Goal: Task Accomplishment & Management: Manage account settings

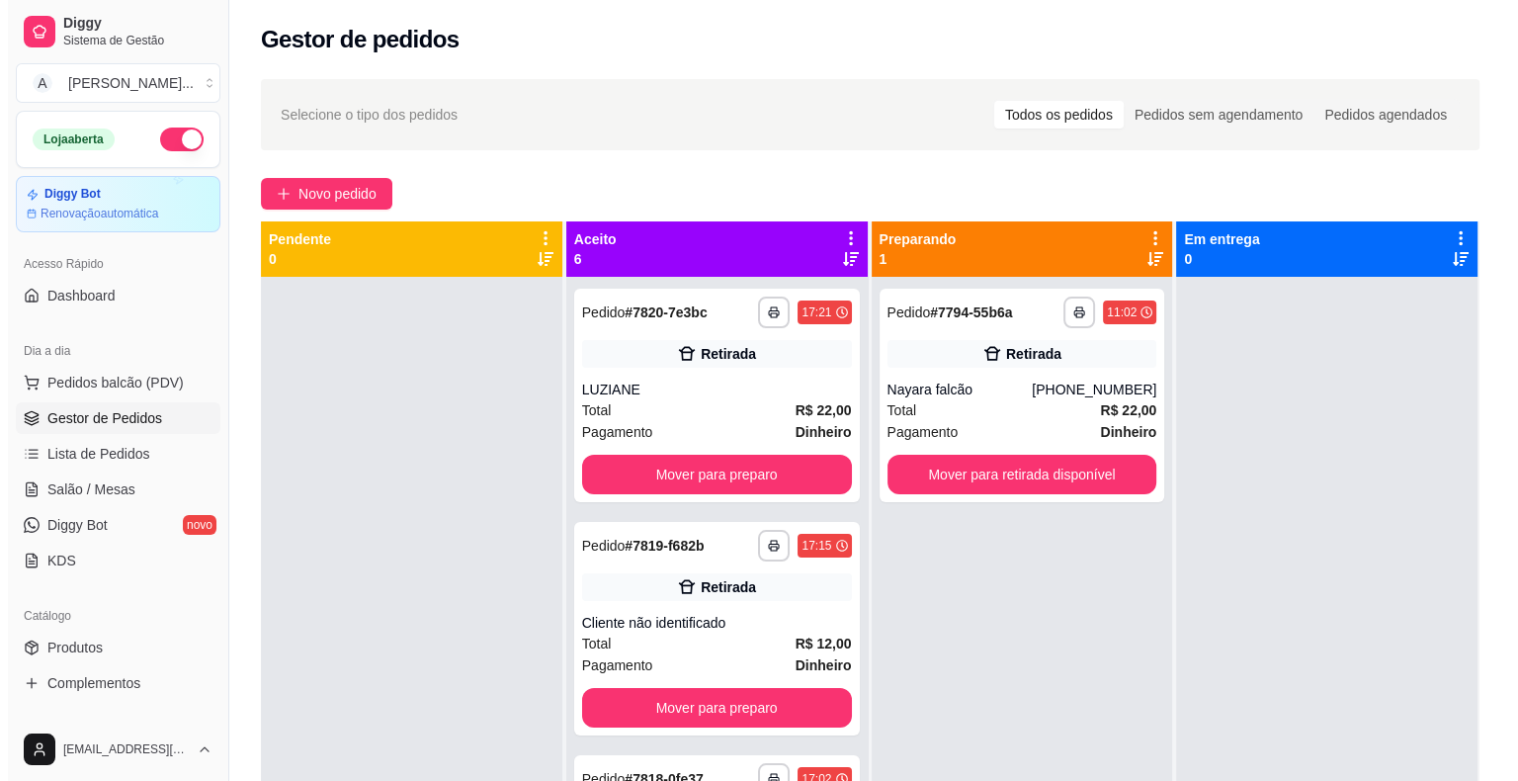
scroll to position [530, 0]
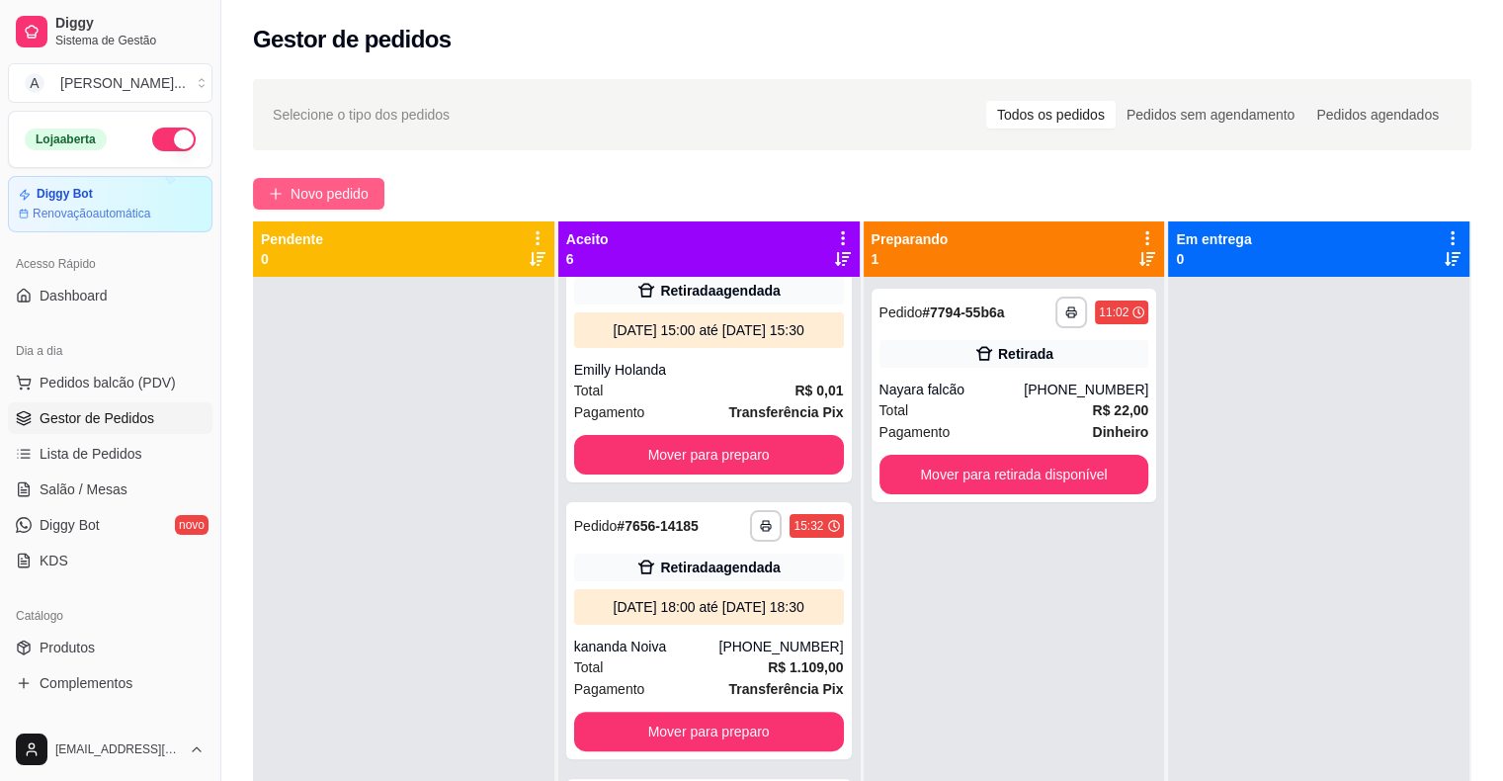
click at [337, 192] on span "Novo pedido" at bounding box center [329, 194] width 78 height 22
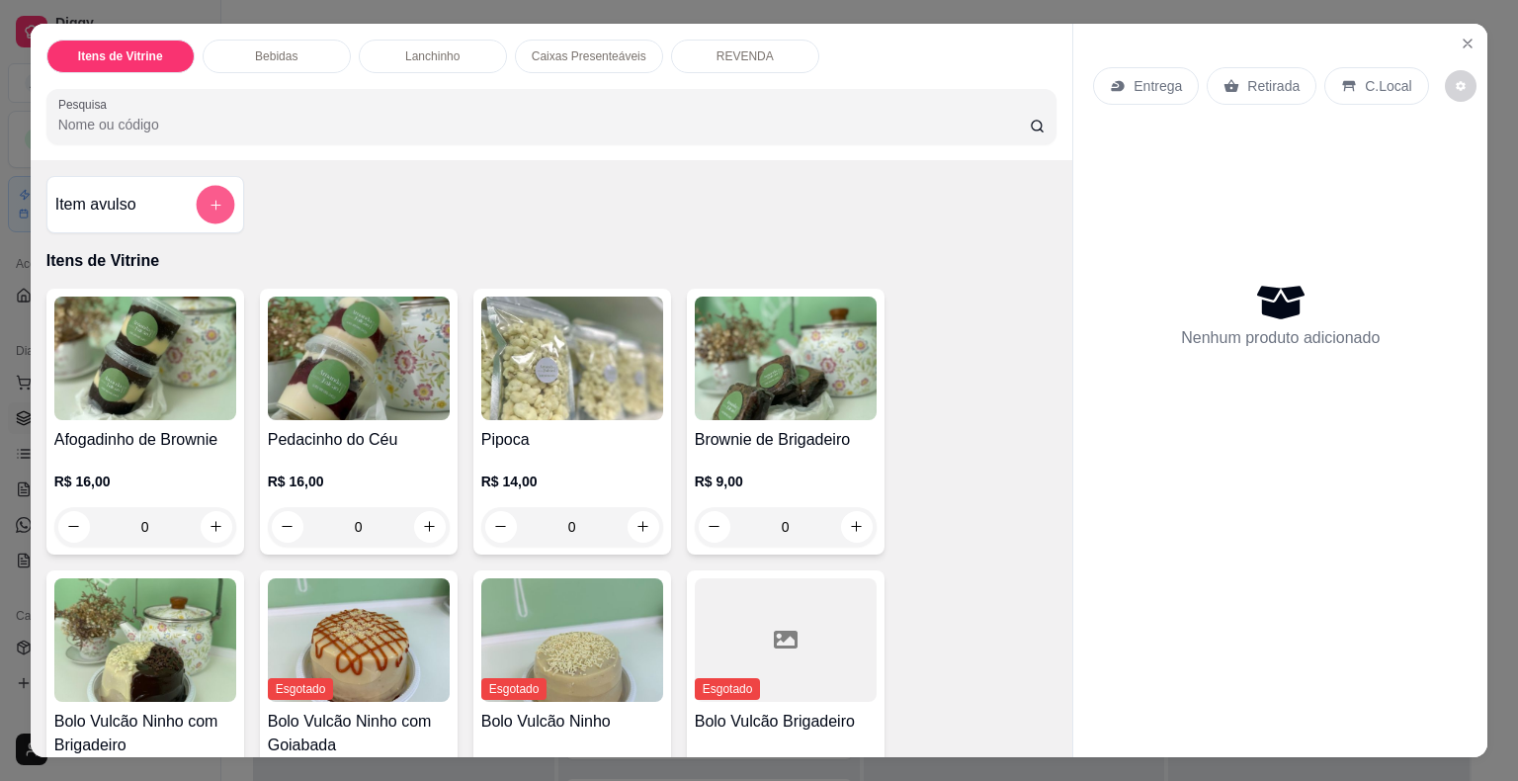
click at [198, 205] on button "add-separate-item" at bounding box center [215, 204] width 39 height 39
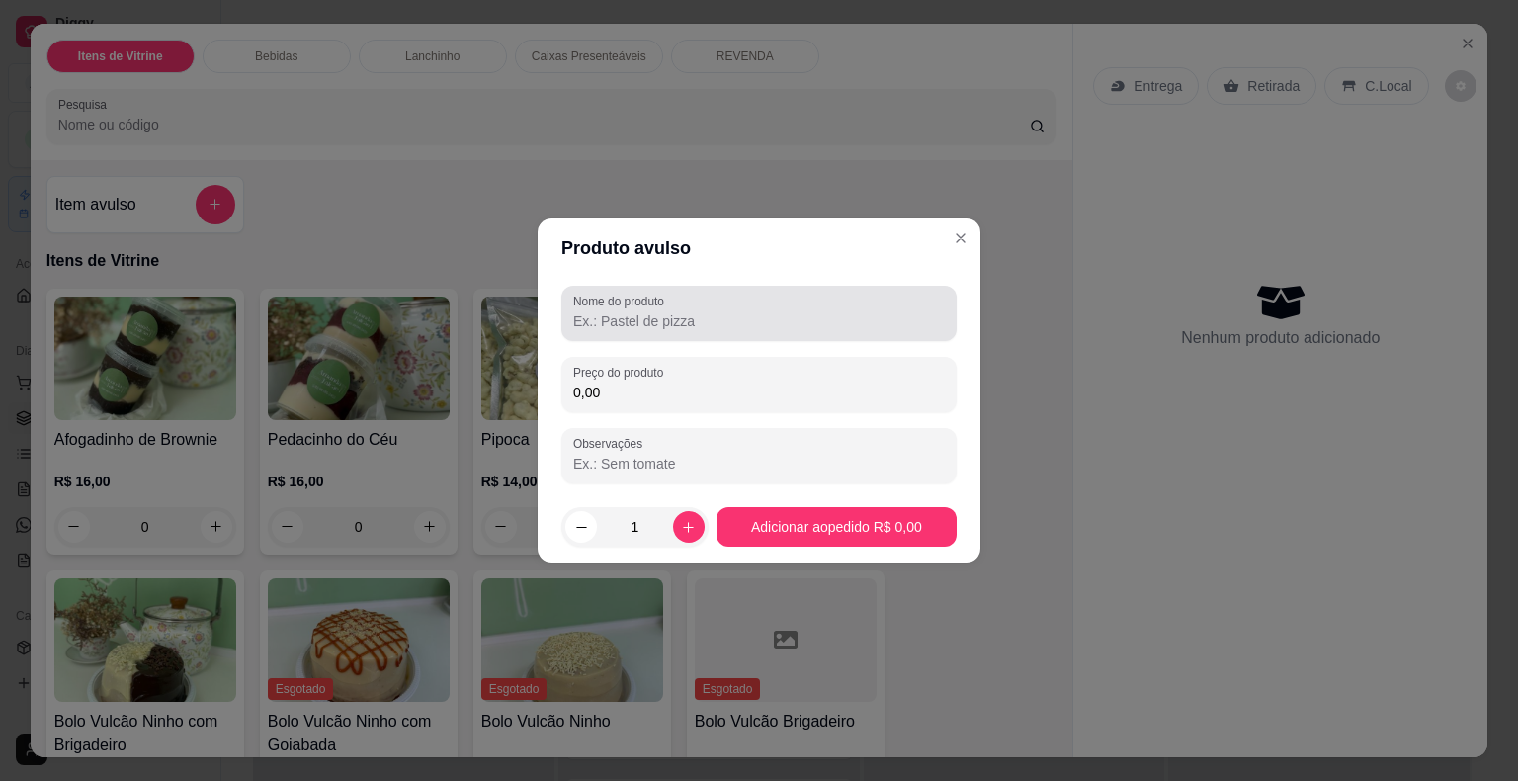
click at [655, 337] on div "Nome do produto" at bounding box center [758, 313] width 395 height 55
type input "BOLO P ACETATO"
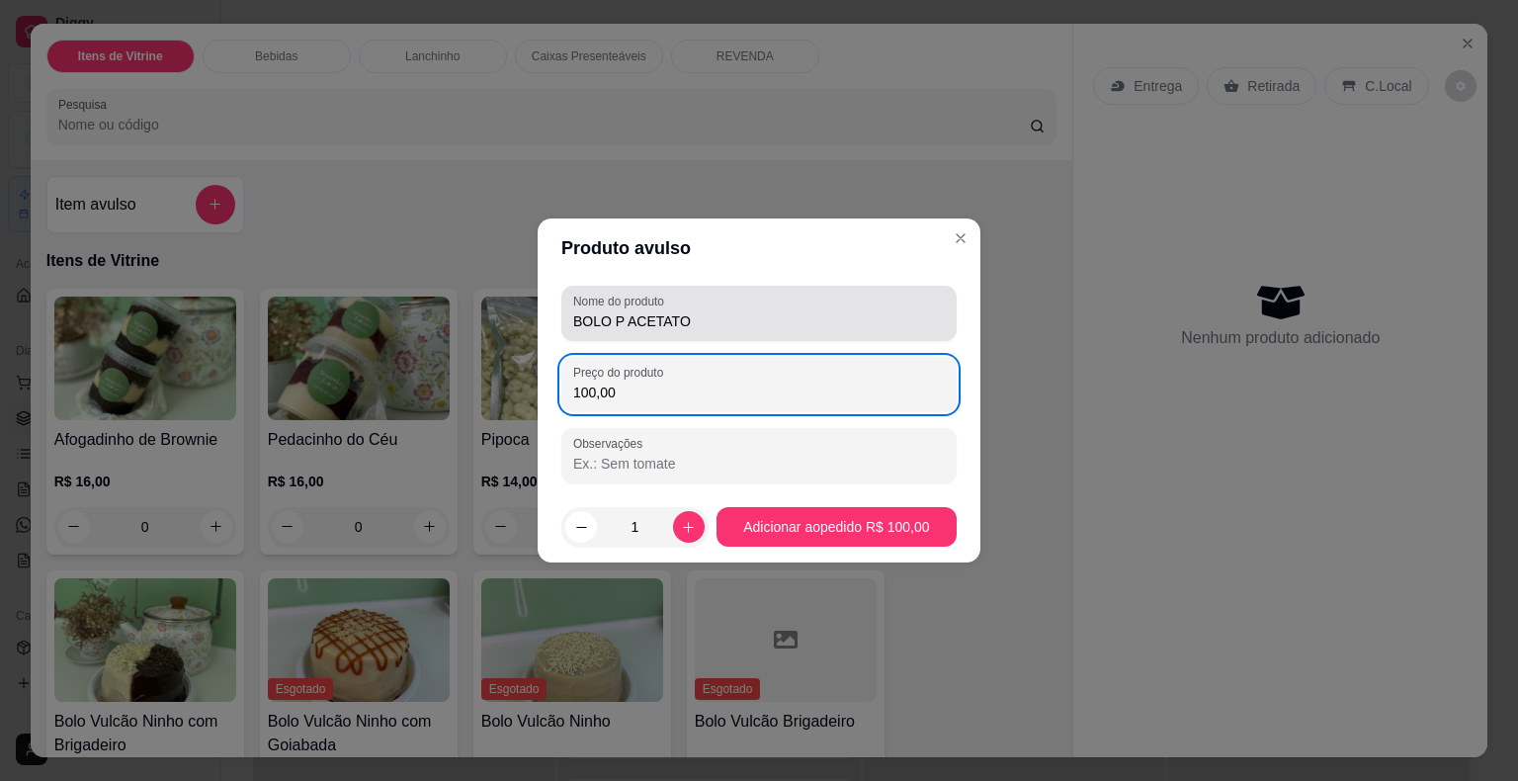
type input "100,00"
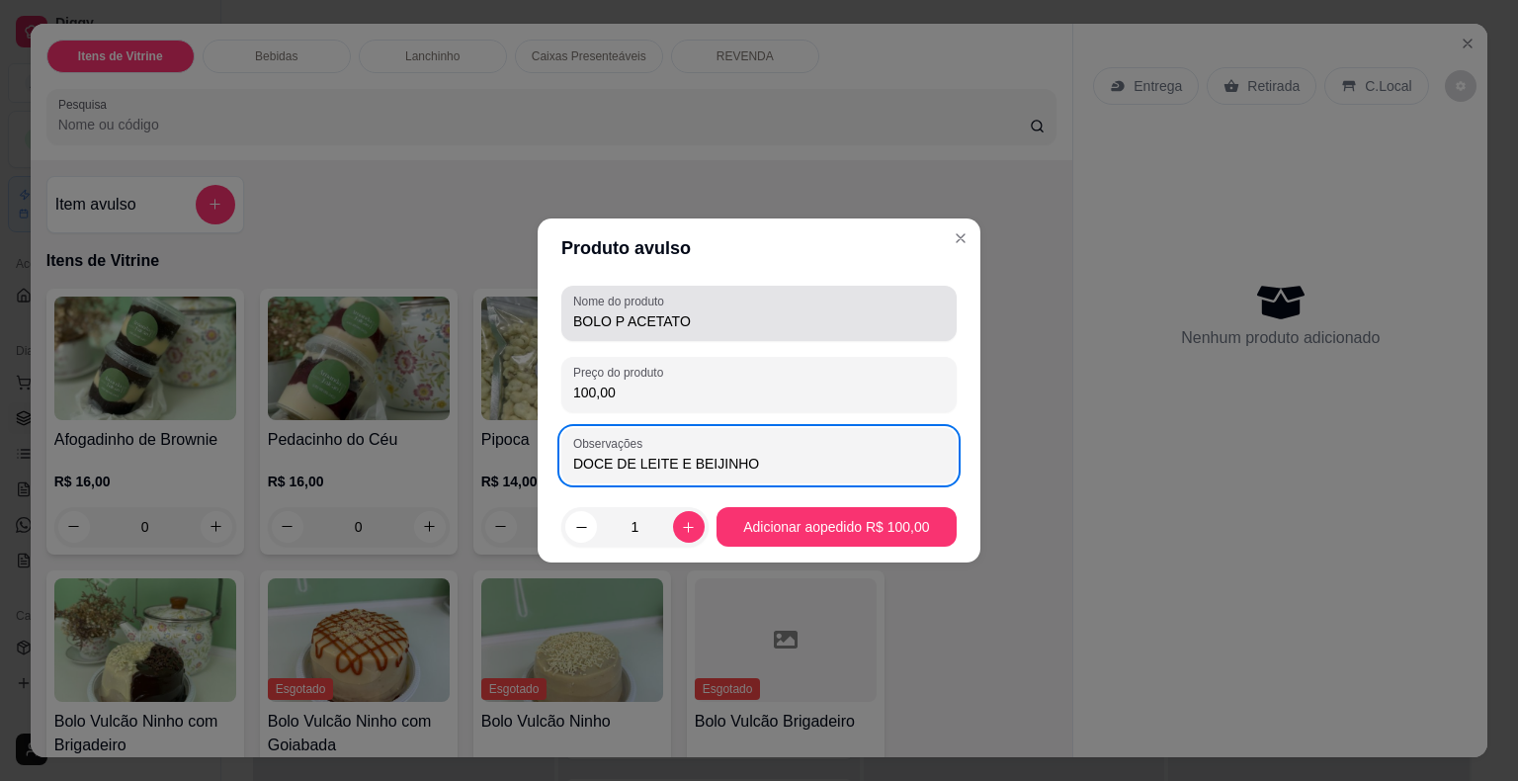
type input "DOCE DE LEITE E BEIJINHO"
drag, startPoint x: 655, startPoint y: 337, endPoint x: 957, endPoint y: 295, distance: 305.2
click at [957, 295] on div "Nome do produto BOLO P ACETATO Preço do produto 100,00 Observações DOCE DE LEIT…" at bounding box center [759, 384] width 443 height 213
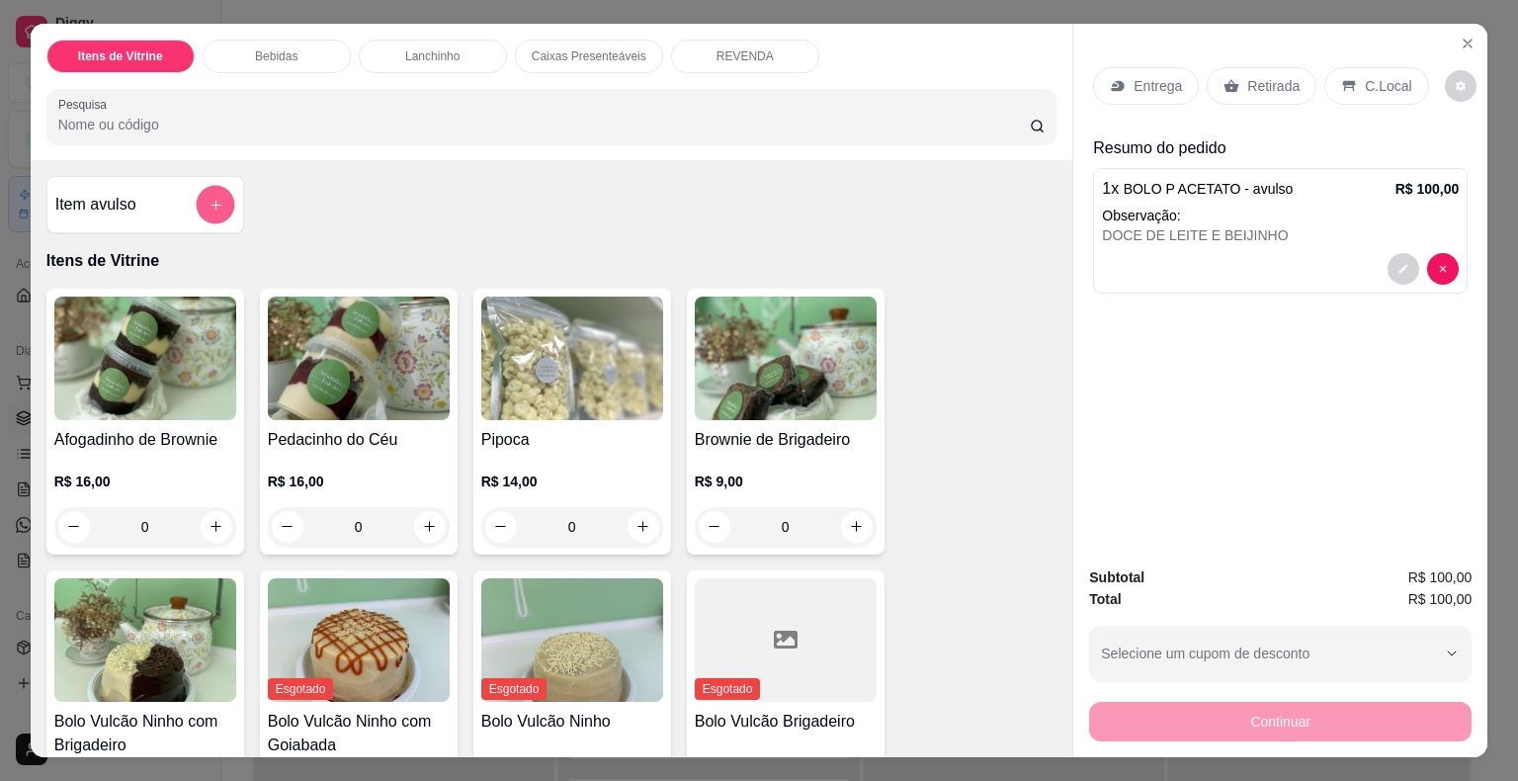
click at [208, 185] on button "add-separate-item" at bounding box center [215, 204] width 39 height 39
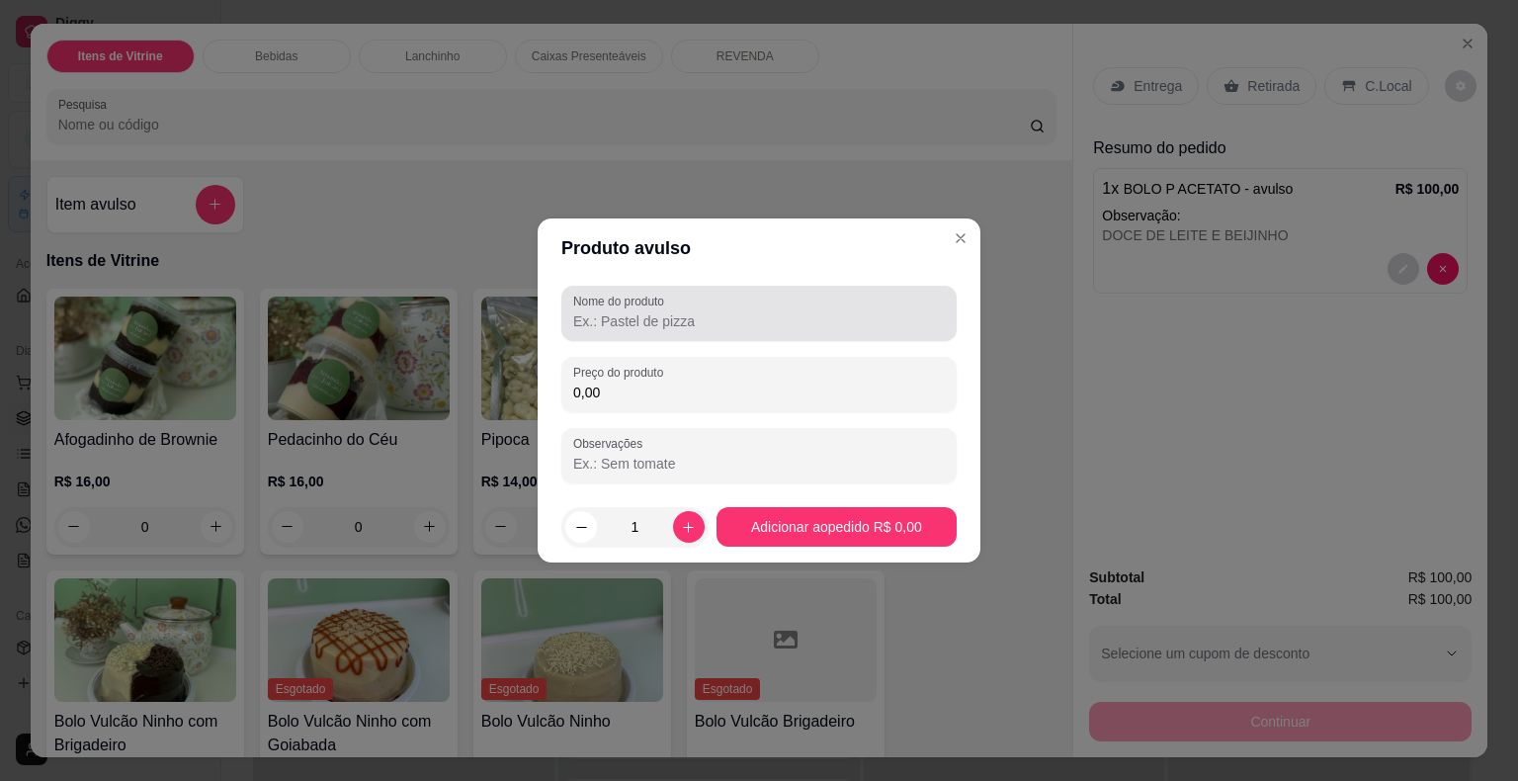
click at [636, 311] on input "Nome do produto" at bounding box center [759, 321] width 372 height 20
type input "DOCINHOS 20 UNI 10G"
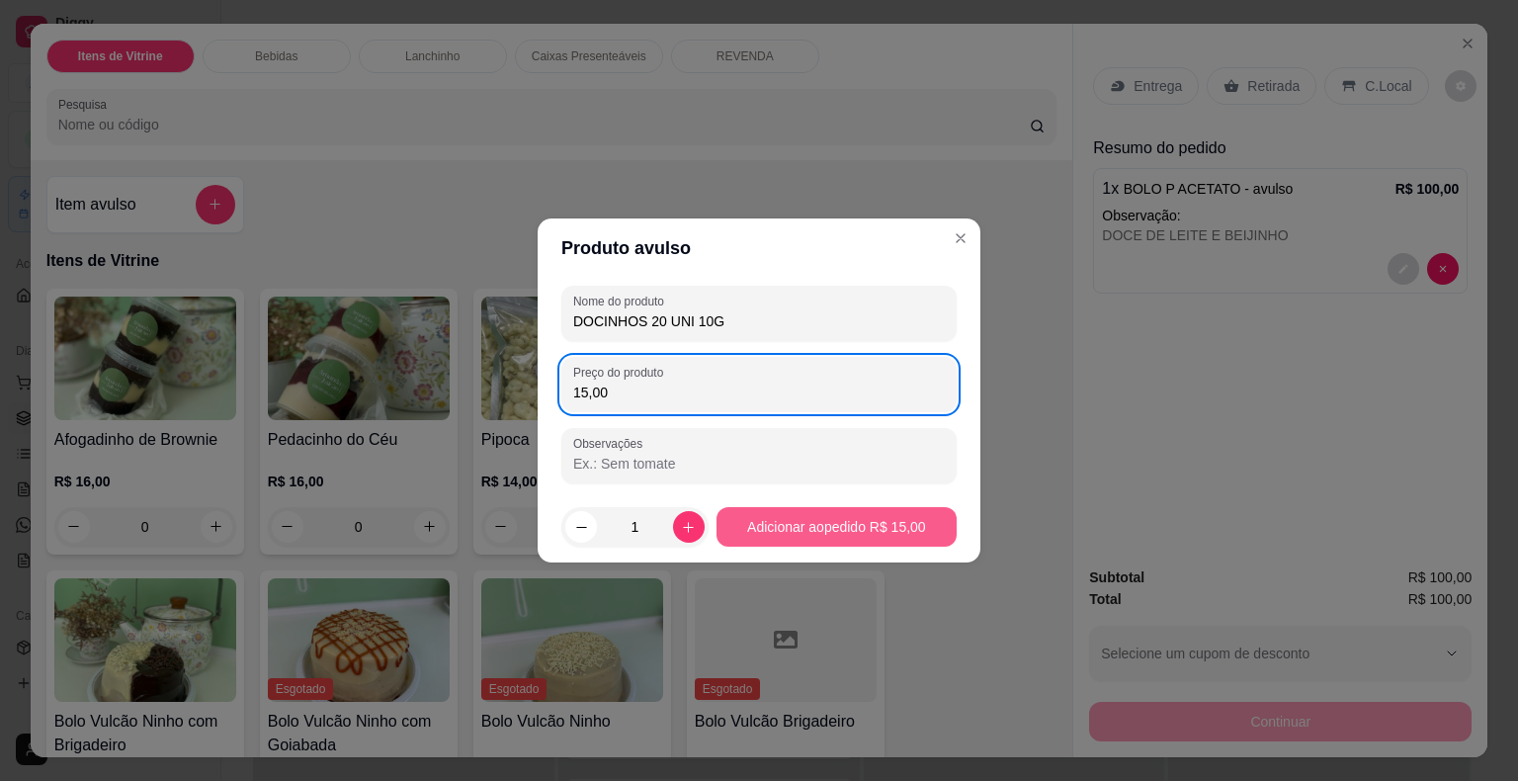
type input "15,00"
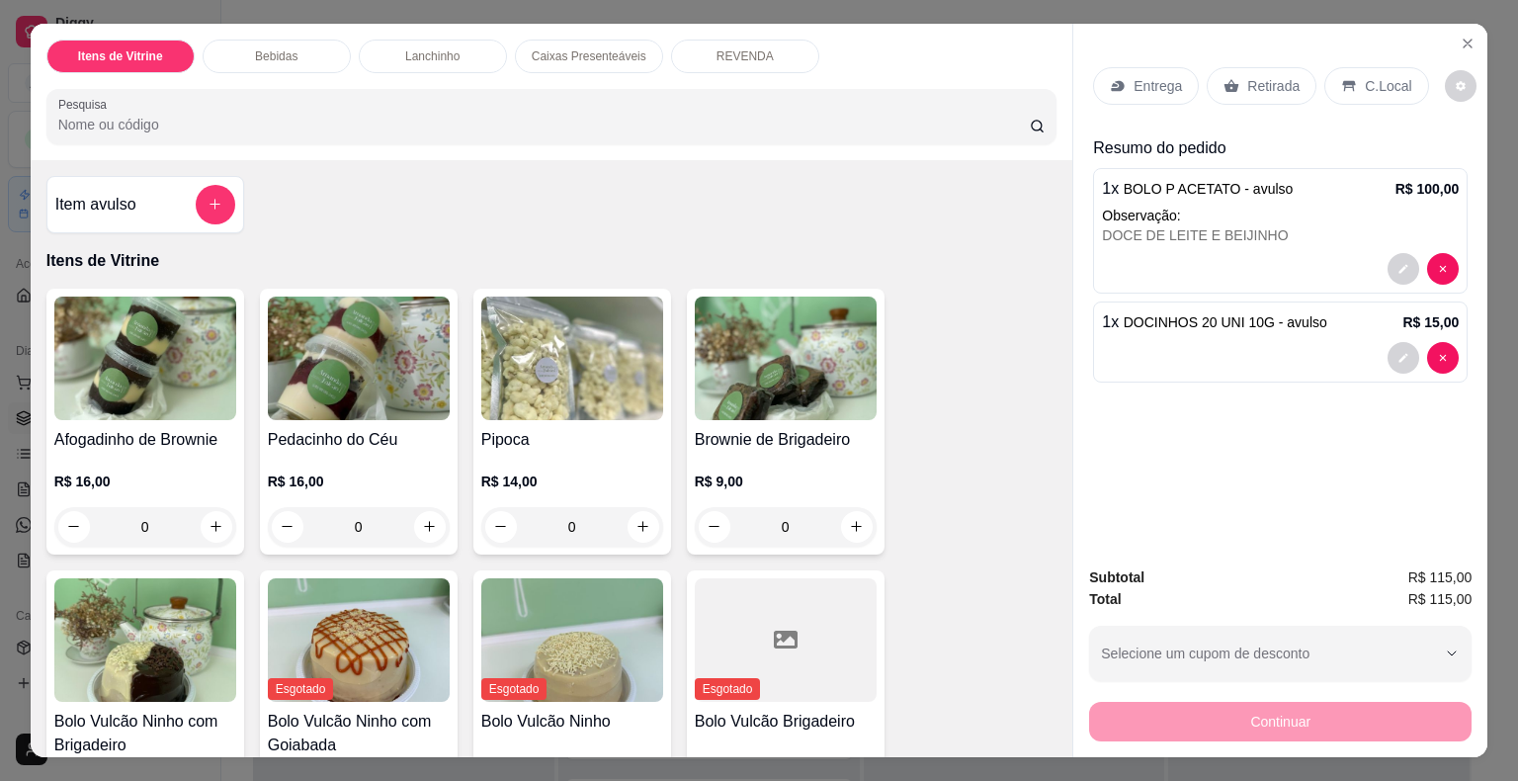
click at [1259, 78] on p "Retirada" at bounding box center [1273, 86] width 52 height 20
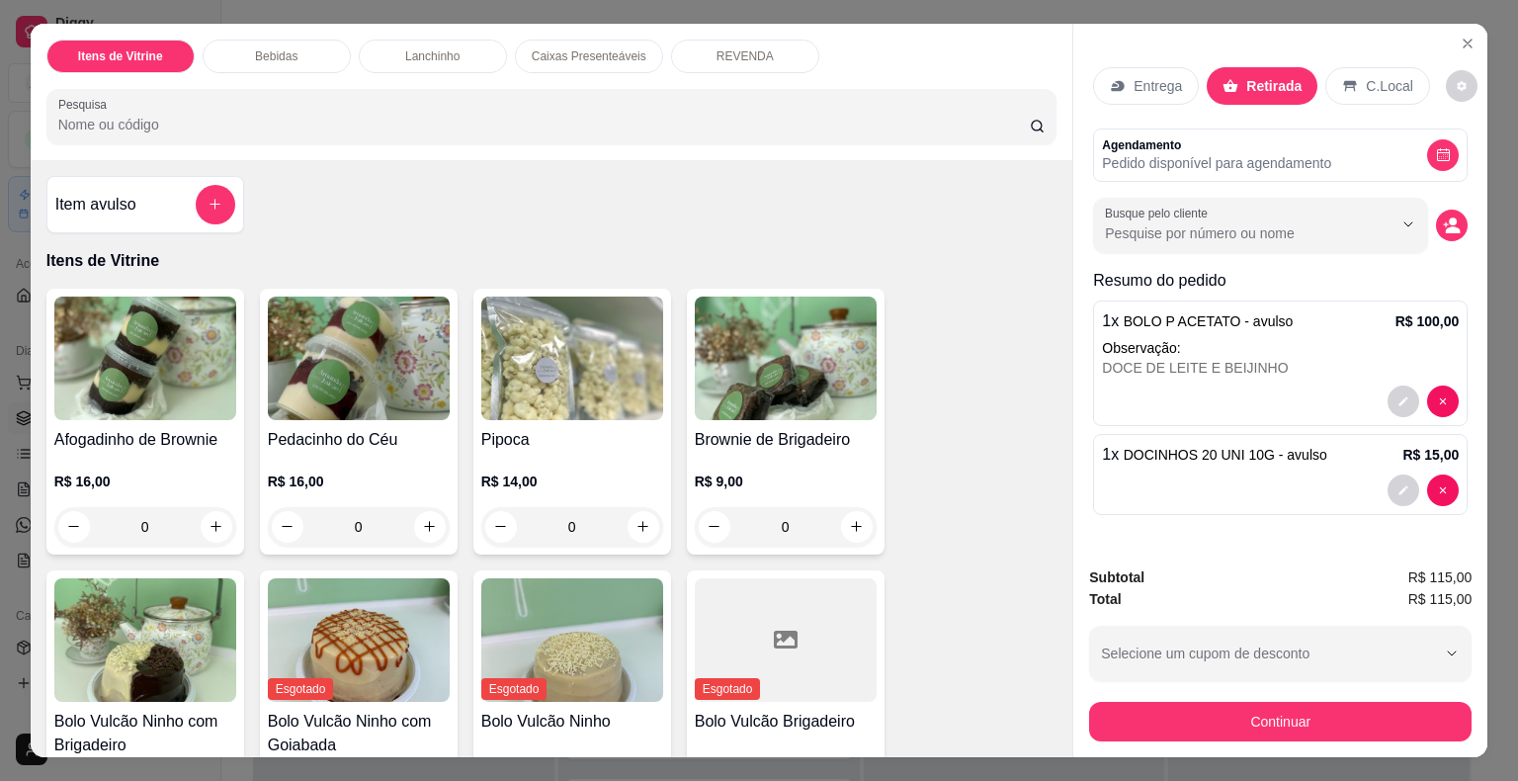
click at [1447, 154] on button "decrease-product-quantity" at bounding box center [1443, 155] width 32 height 32
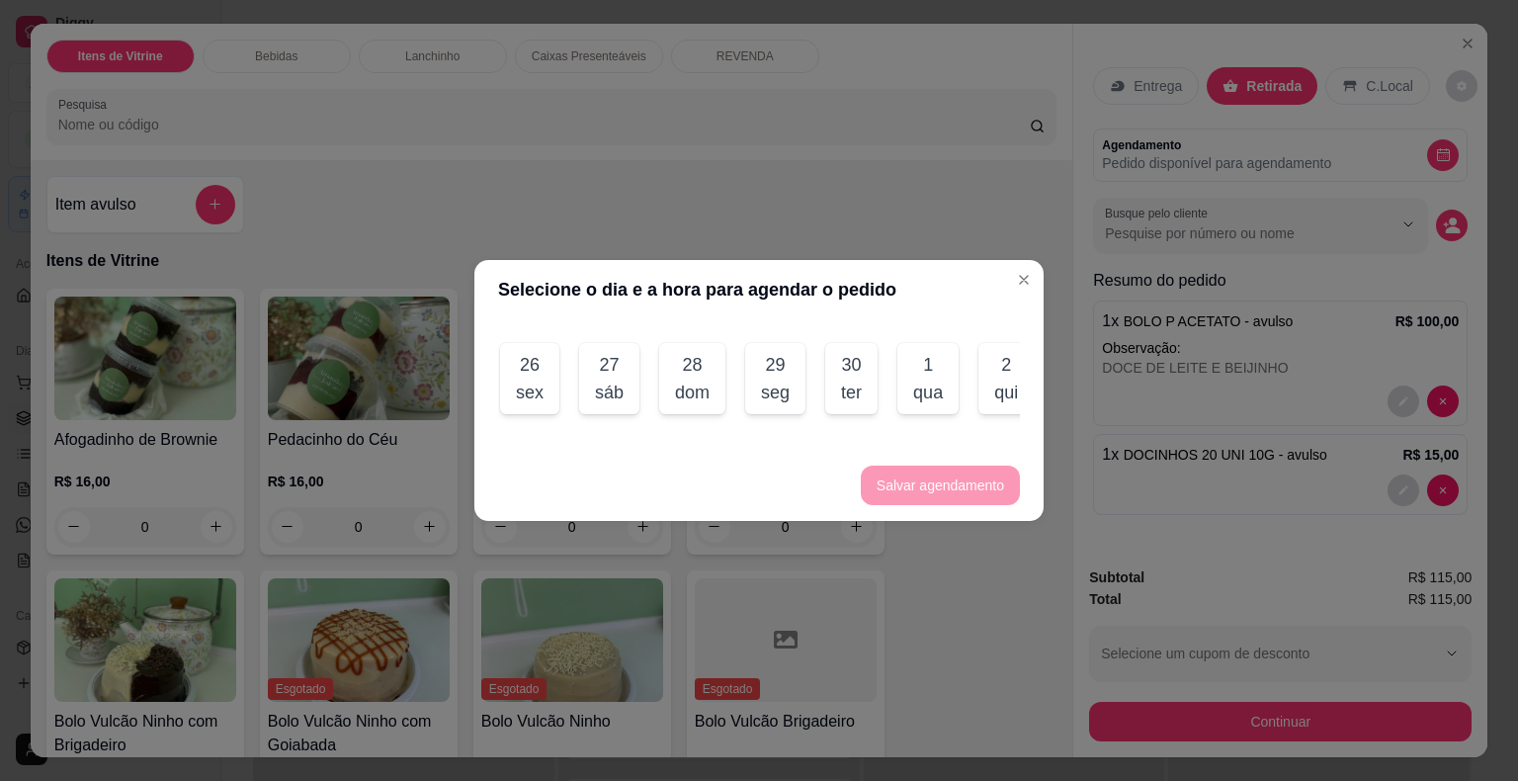
click at [609, 381] on div "sáb" at bounding box center [609, 392] width 29 height 28
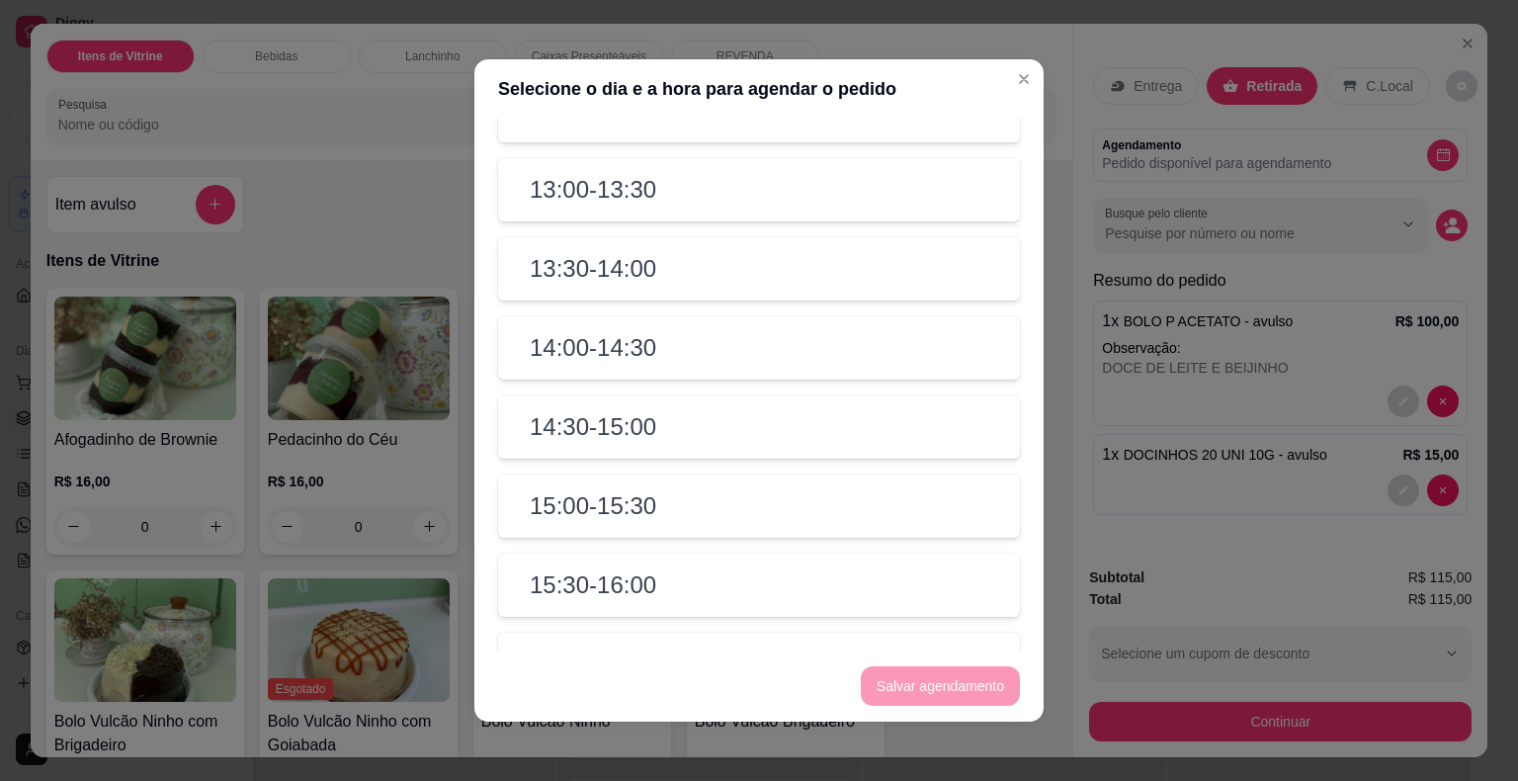
scroll to position [790, 0]
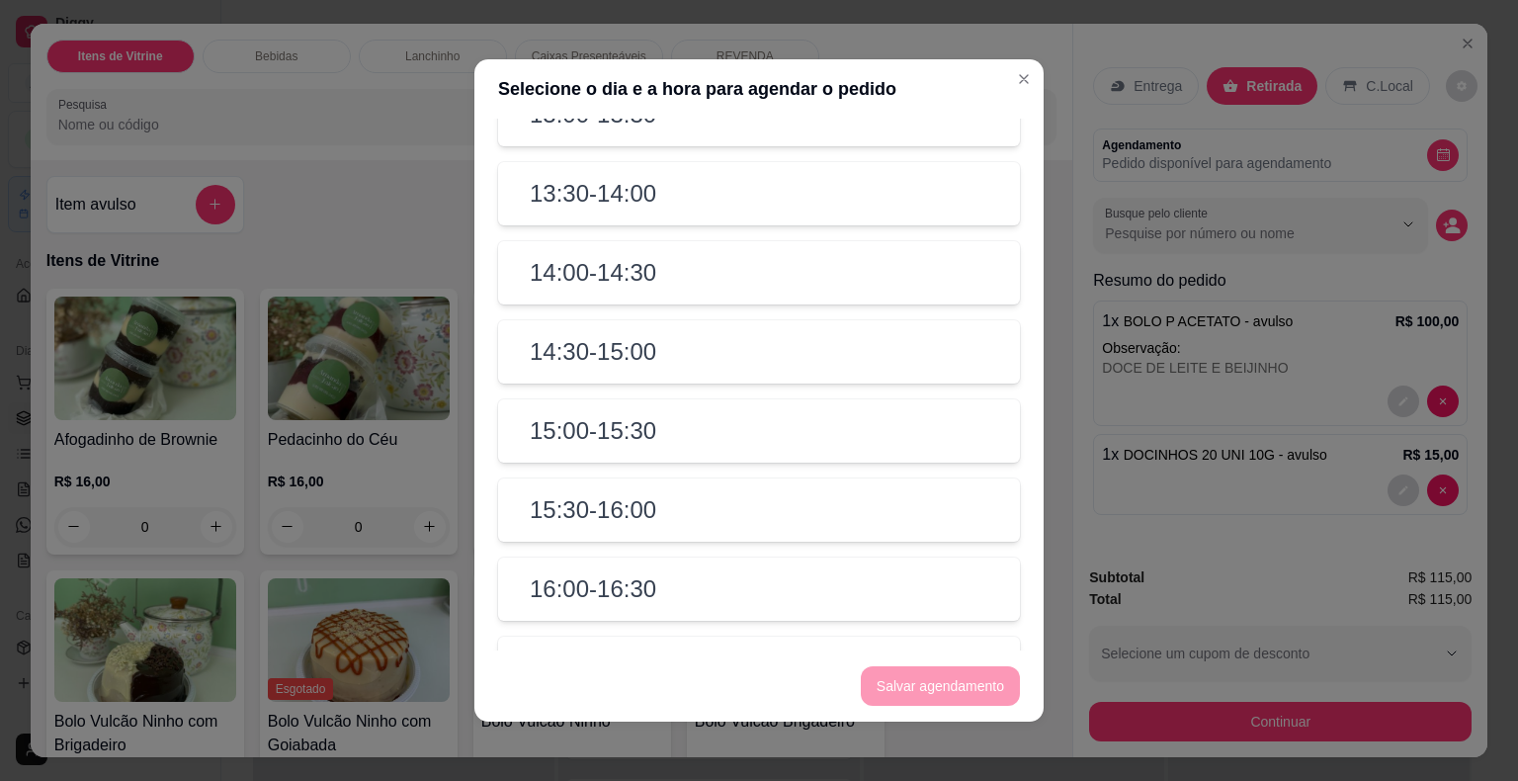
click at [791, 361] on div "14:30 - 15:00" at bounding box center [759, 351] width 522 height 63
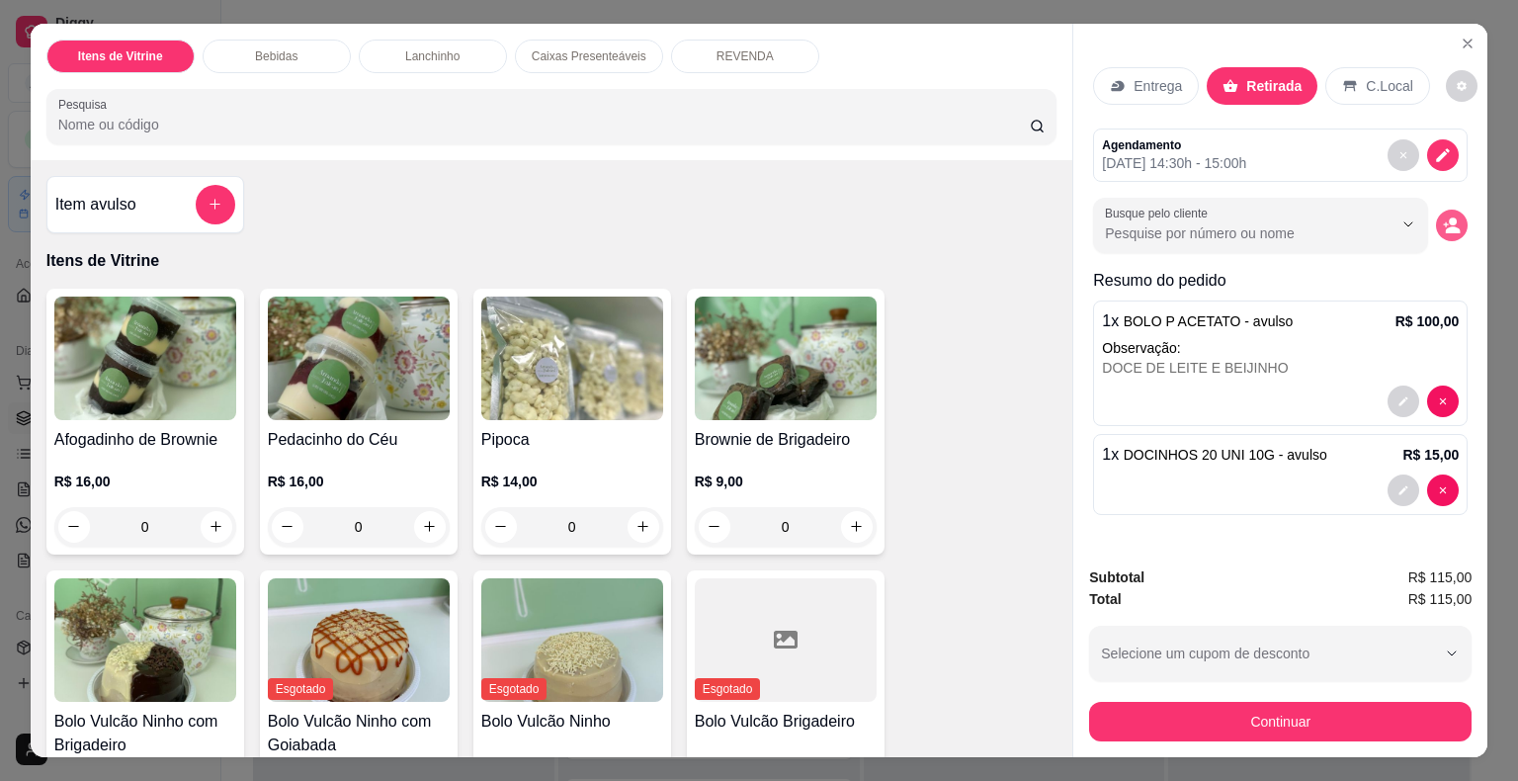
click at [1443, 216] on icon "decrease-product-quantity" at bounding box center [1452, 225] width 18 height 18
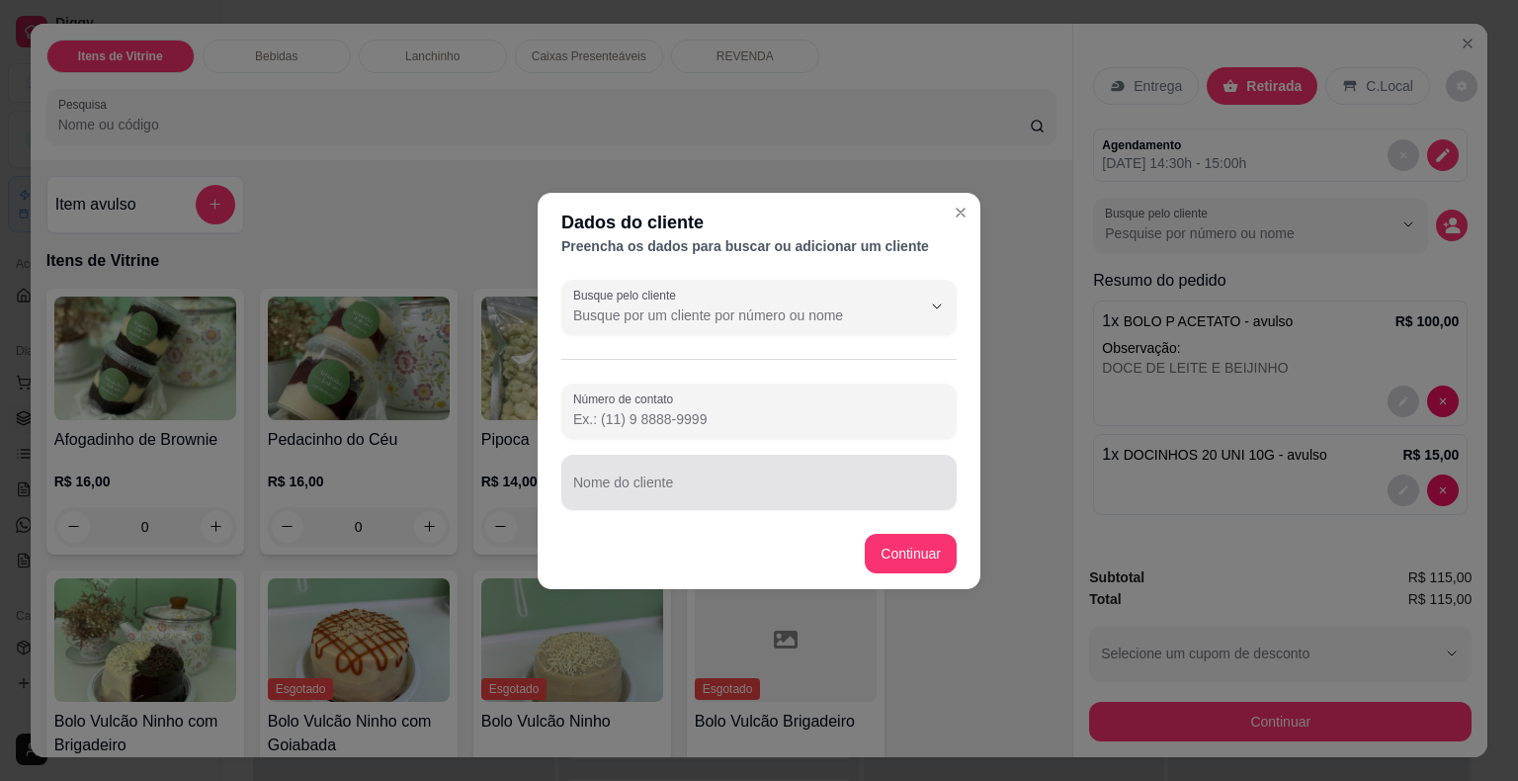
click at [754, 499] on input "Nome do cliente" at bounding box center [759, 490] width 372 height 20
type input "[PERSON_NAME]"
click at [767, 416] on input "Número de contato" at bounding box center [759, 419] width 372 height 20
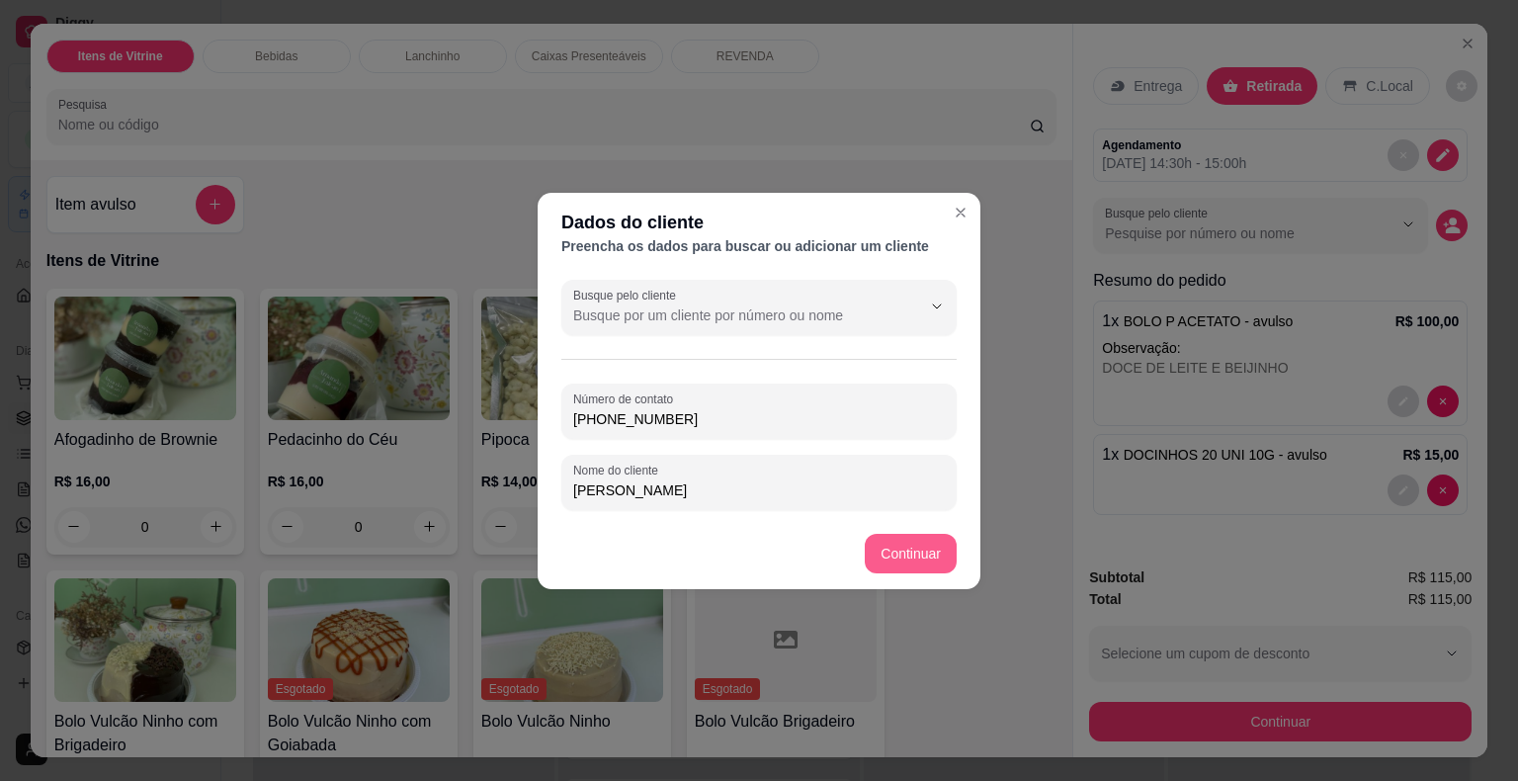
type input "[PHONE_NUMBER]"
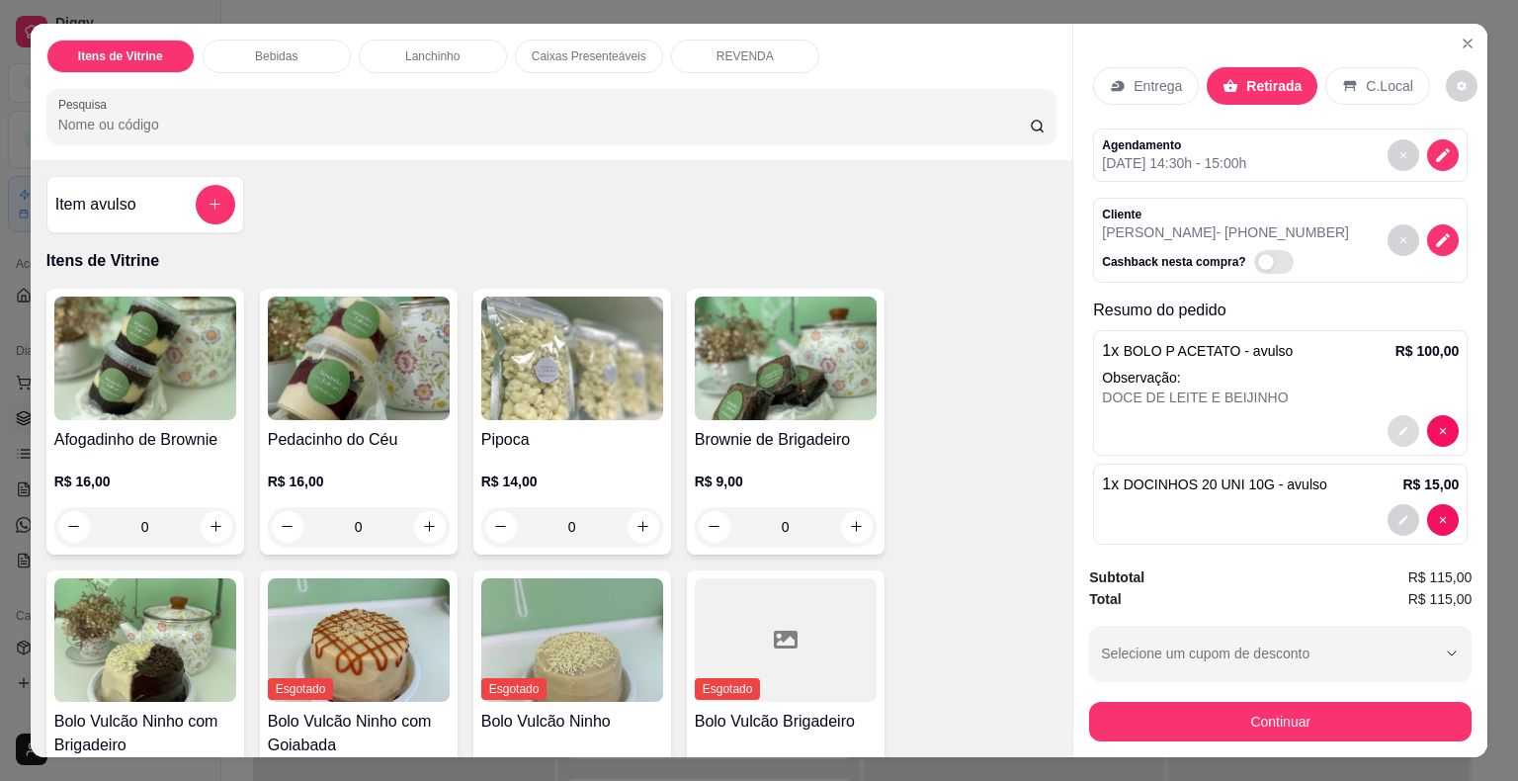
click at [1397, 425] on icon "decrease-product-quantity" at bounding box center [1403, 431] width 12 height 12
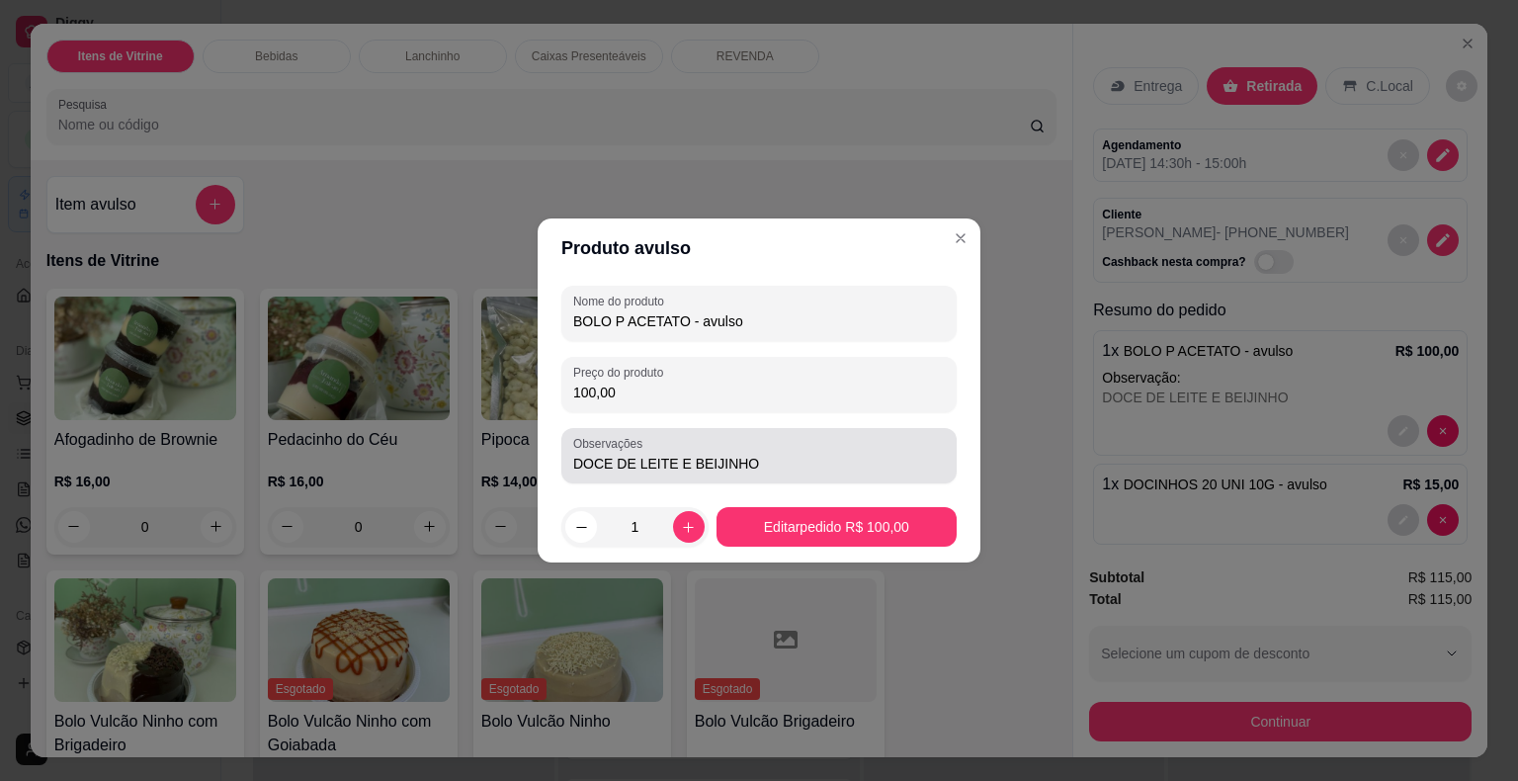
click at [818, 468] on input "DOCE DE LEITE E BEIJINHO" at bounding box center [759, 464] width 372 height 20
type input "DOCE DE LEITE E BEIJINHO - FITA E DETALHES AZUL"
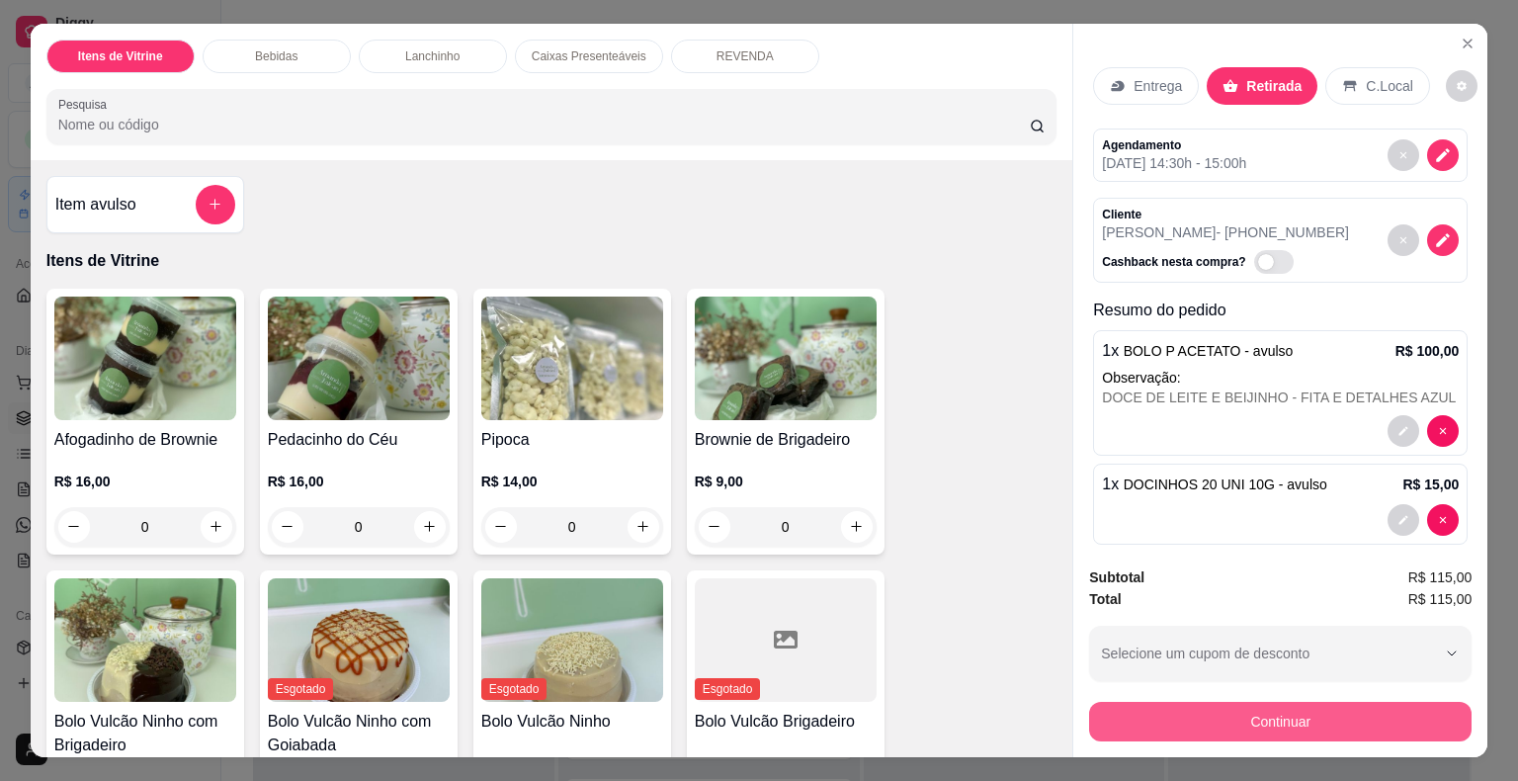
click at [1325, 714] on button "Continuar" at bounding box center [1280, 722] width 382 height 40
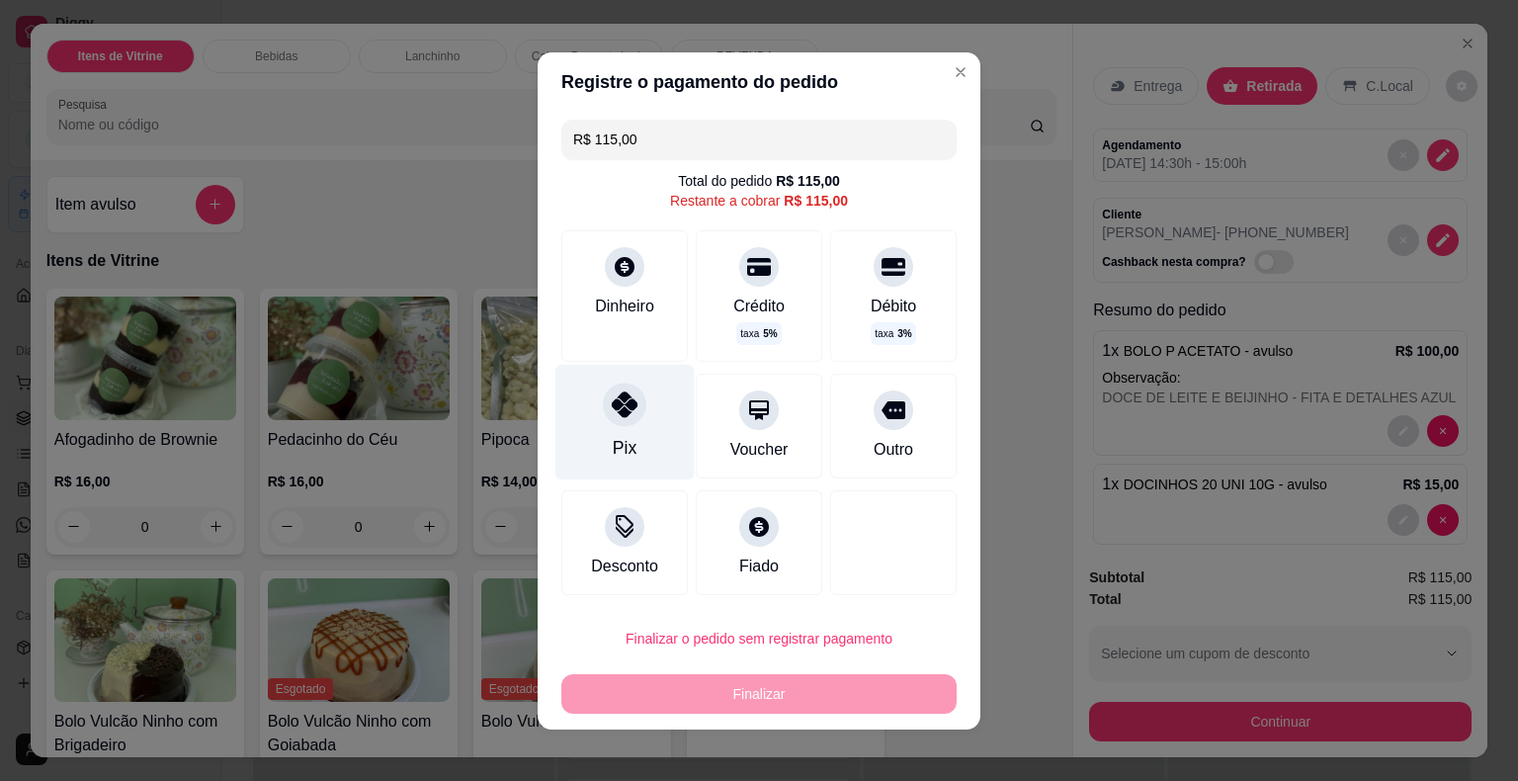
click at [628, 405] on div at bounding box center [624, 403] width 43 height 43
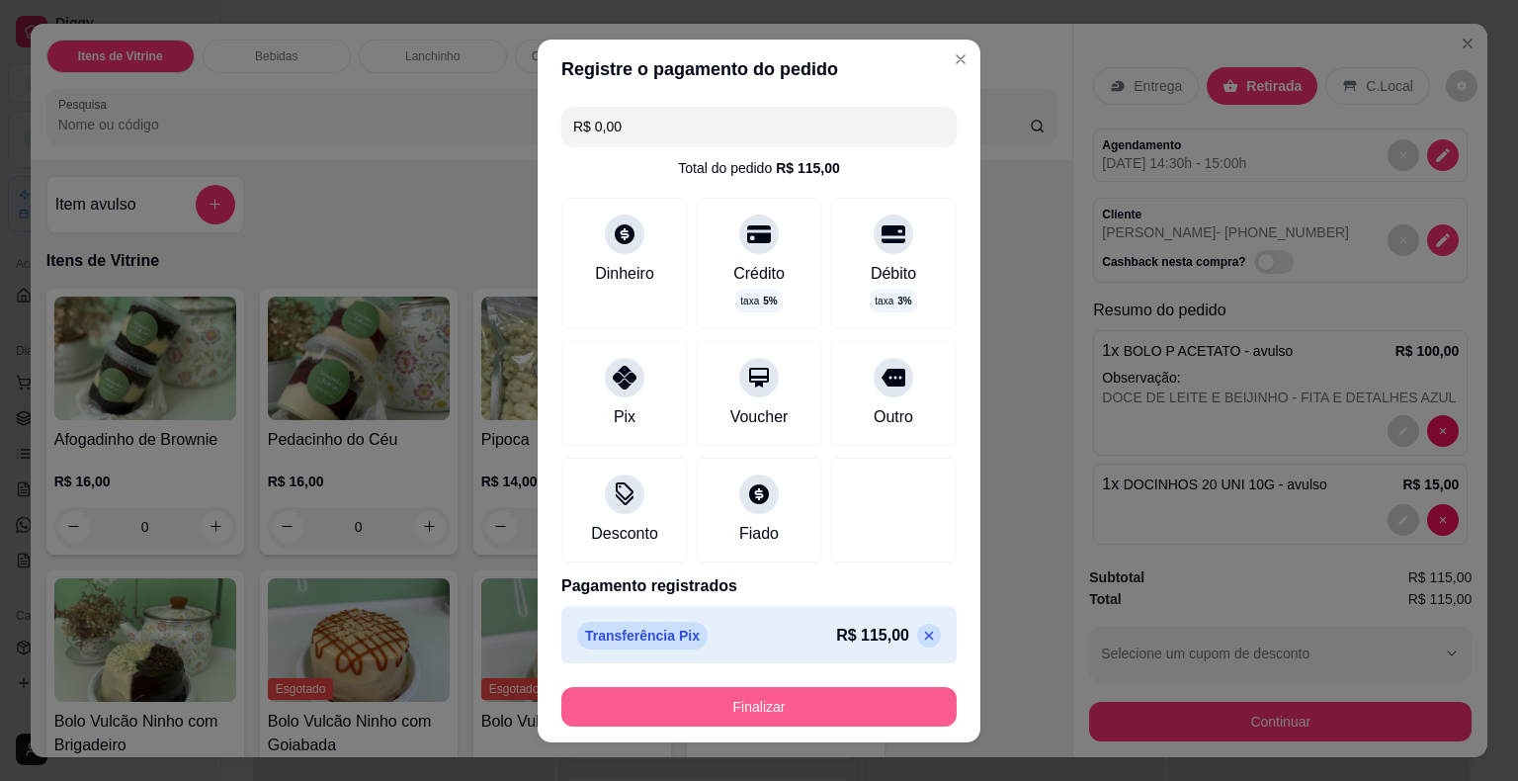
click at [763, 705] on button "Finalizar" at bounding box center [758, 707] width 395 height 40
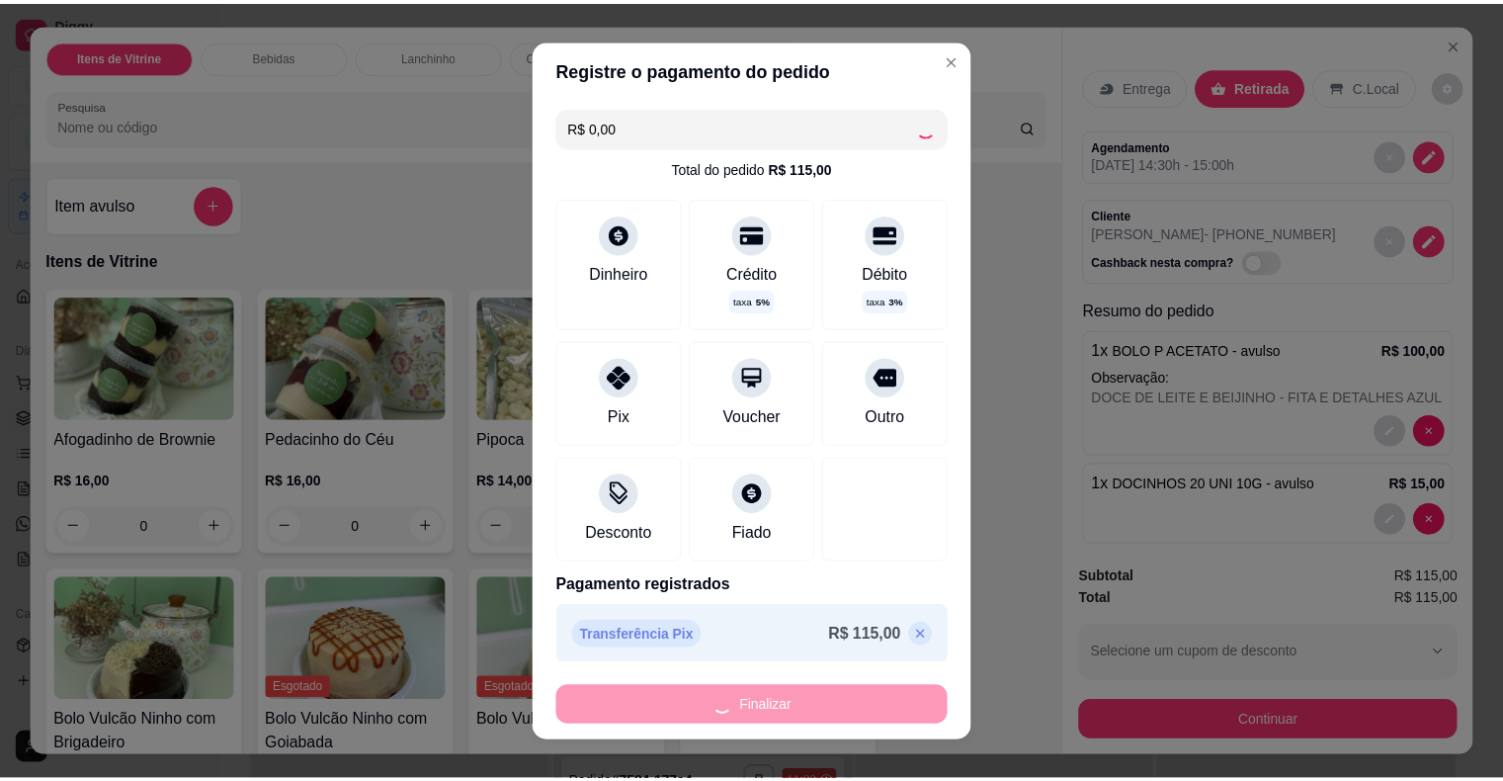
scroll to position [530, 0]
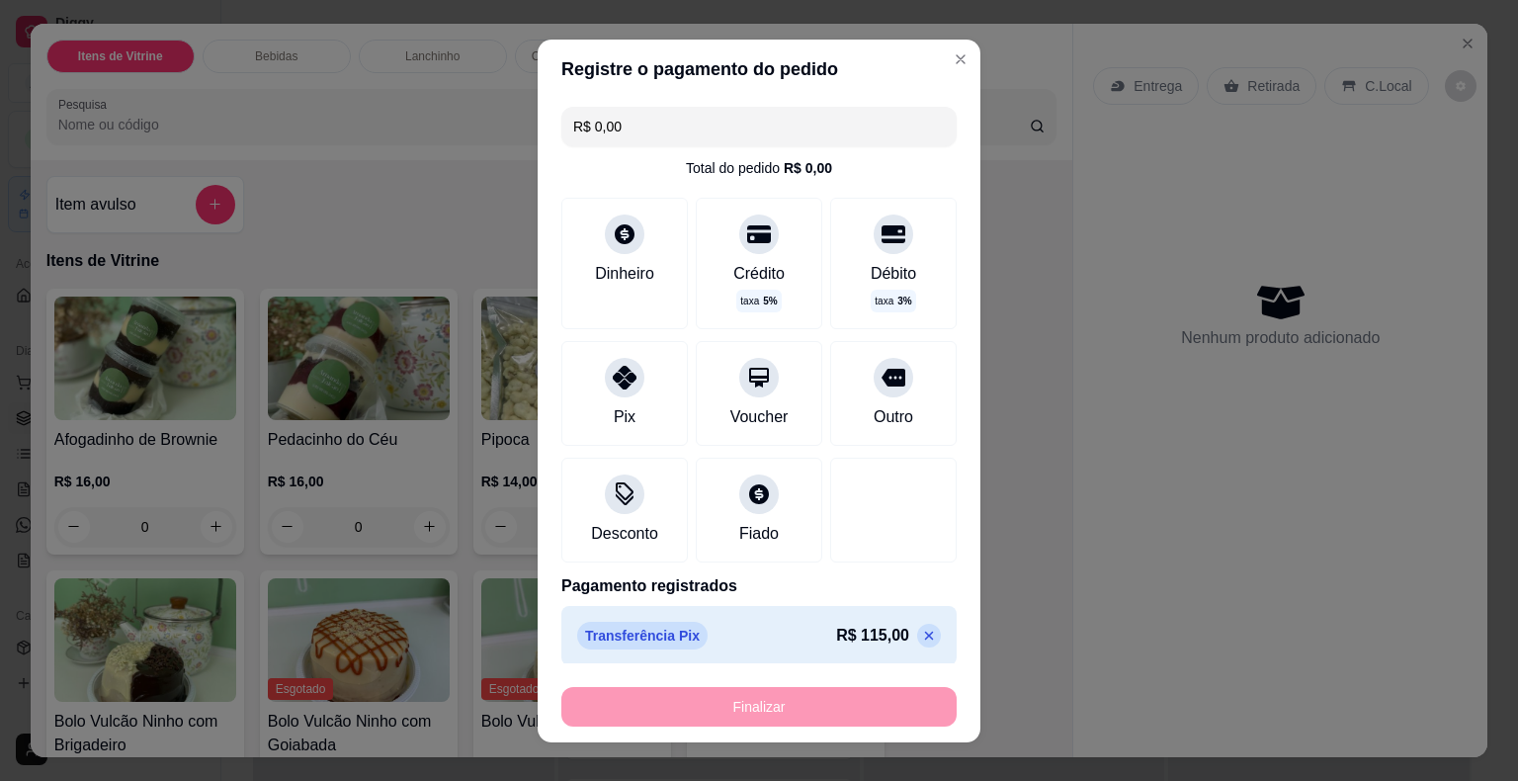
type input "-R$ 115,00"
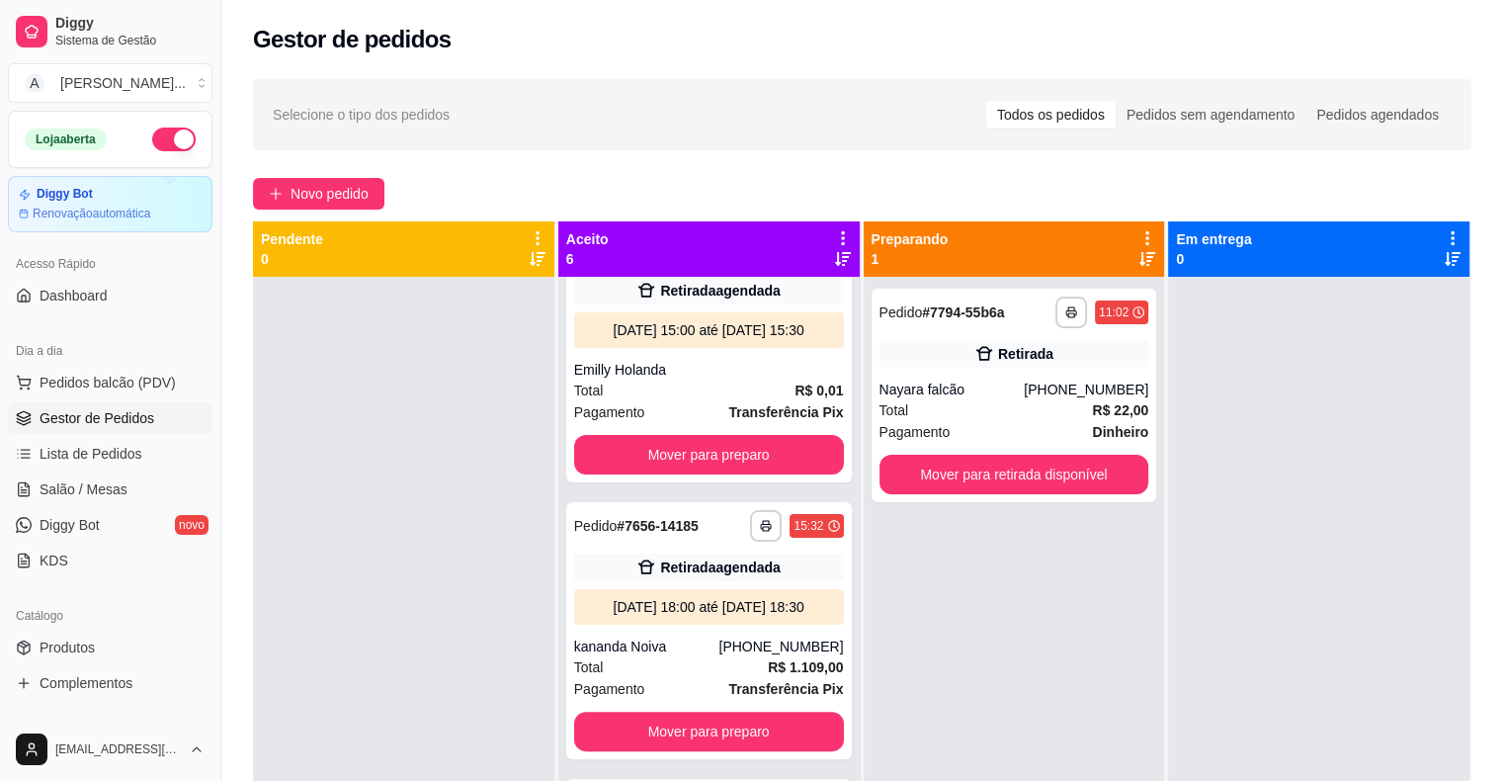
click at [337, 557] on div at bounding box center [403, 667] width 301 height 781
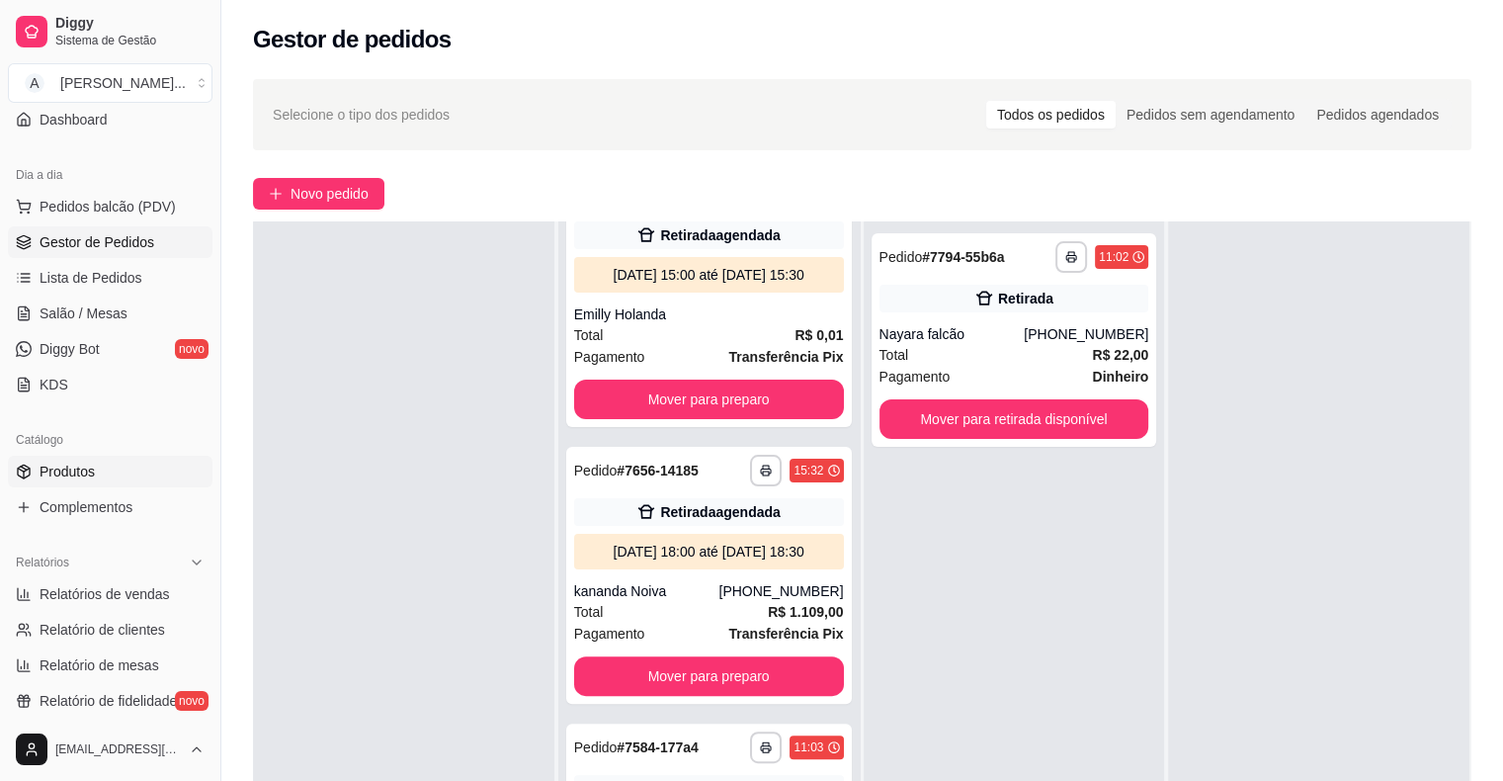
scroll to position [198, 0]
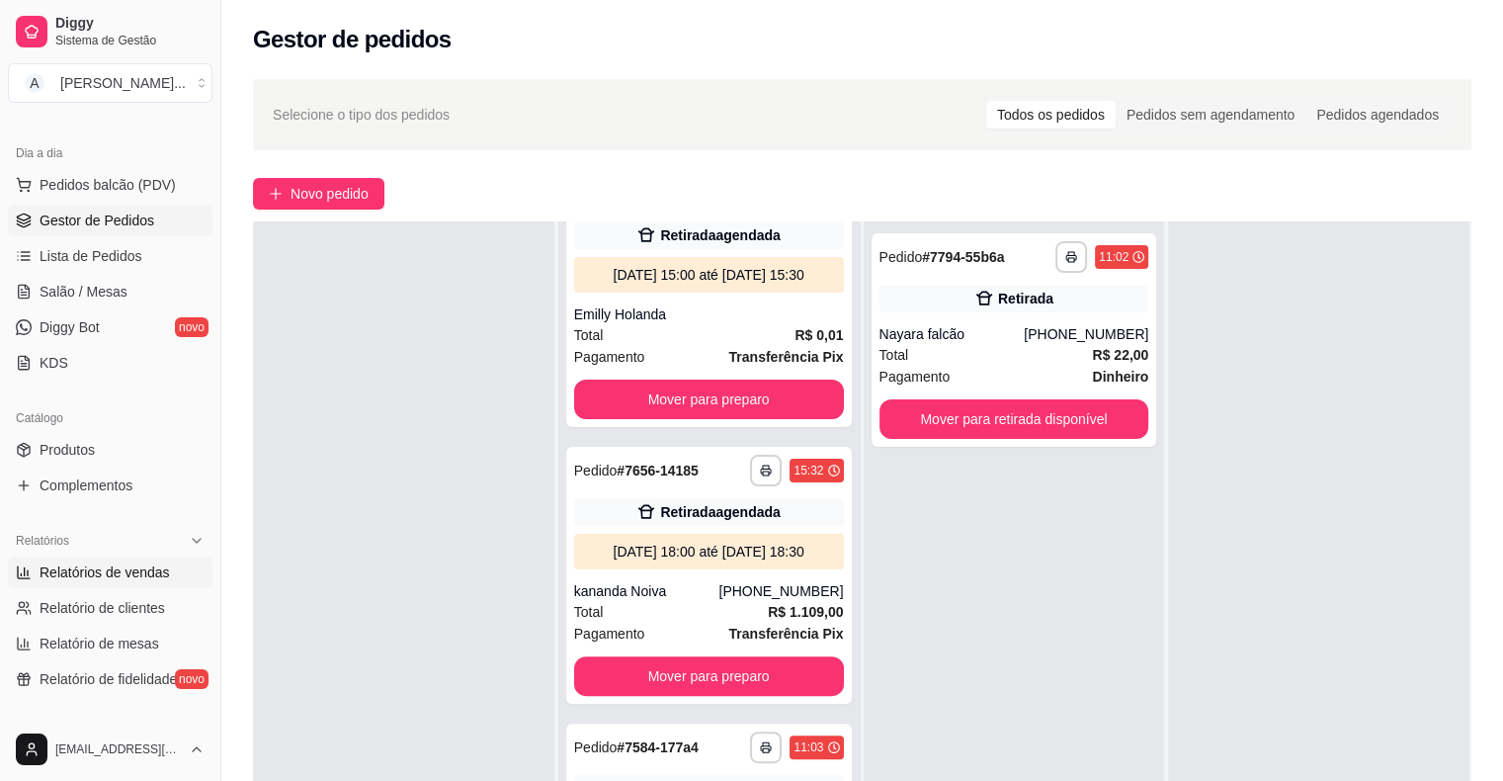
click at [149, 578] on span "Relatórios de vendas" at bounding box center [105, 572] width 130 height 20
select select "ALL"
select select "0"
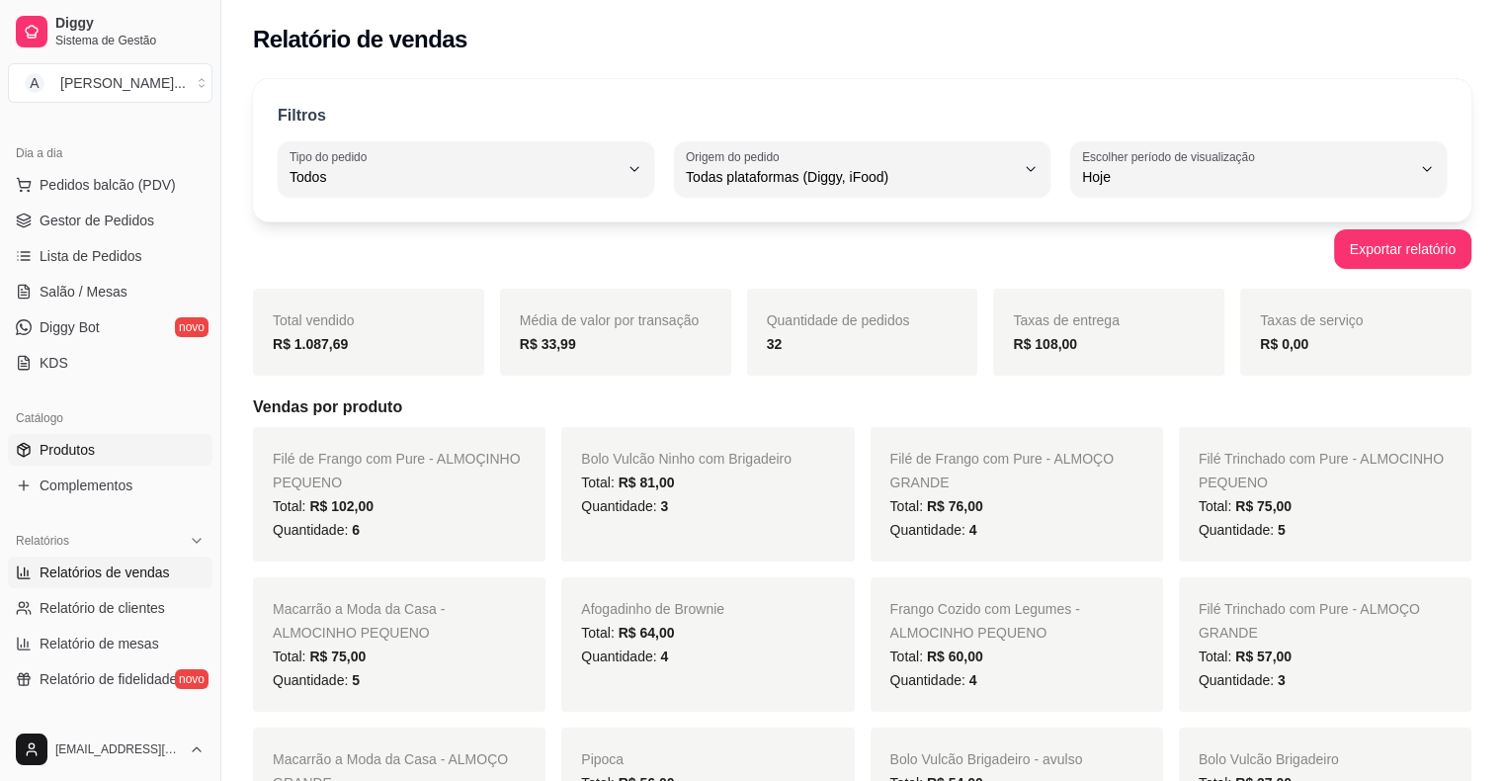
drag, startPoint x: 440, startPoint y: 231, endPoint x: 134, endPoint y: 456, distance: 379.4
click at [134, 456] on link "Produtos" at bounding box center [110, 450] width 205 height 32
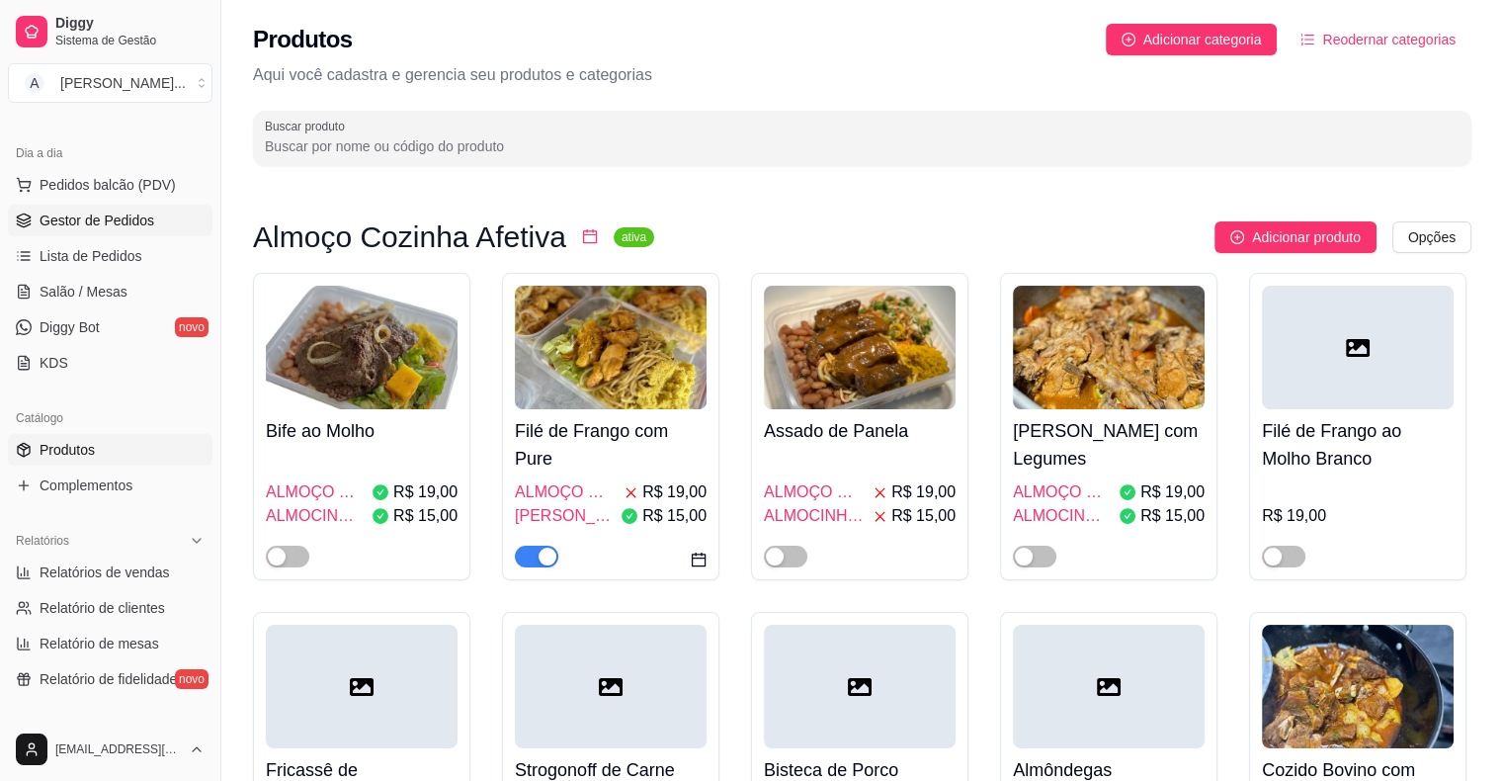
click at [103, 215] on span "Gestor de Pedidos" at bounding box center [97, 220] width 115 height 20
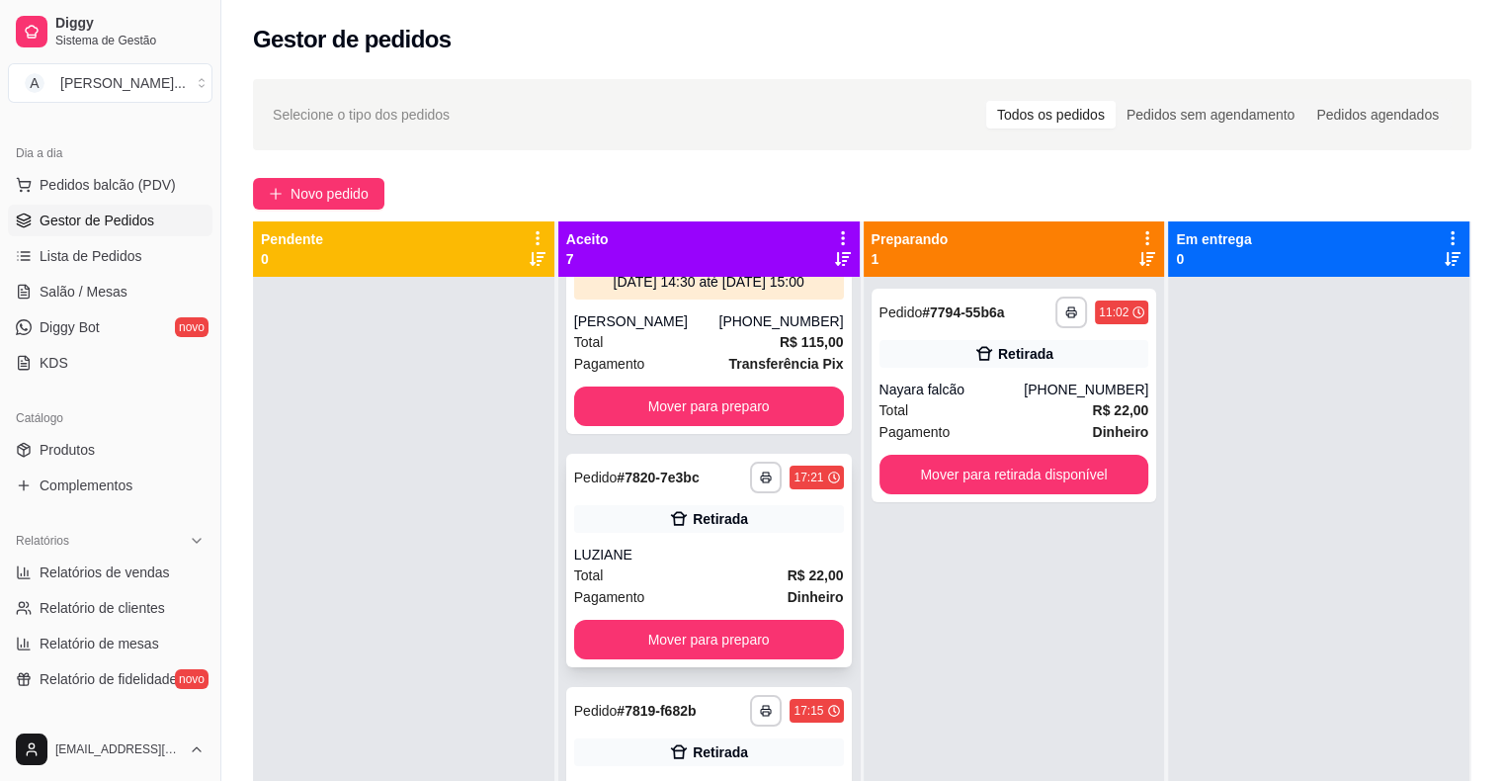
scroll to position [198, 0]
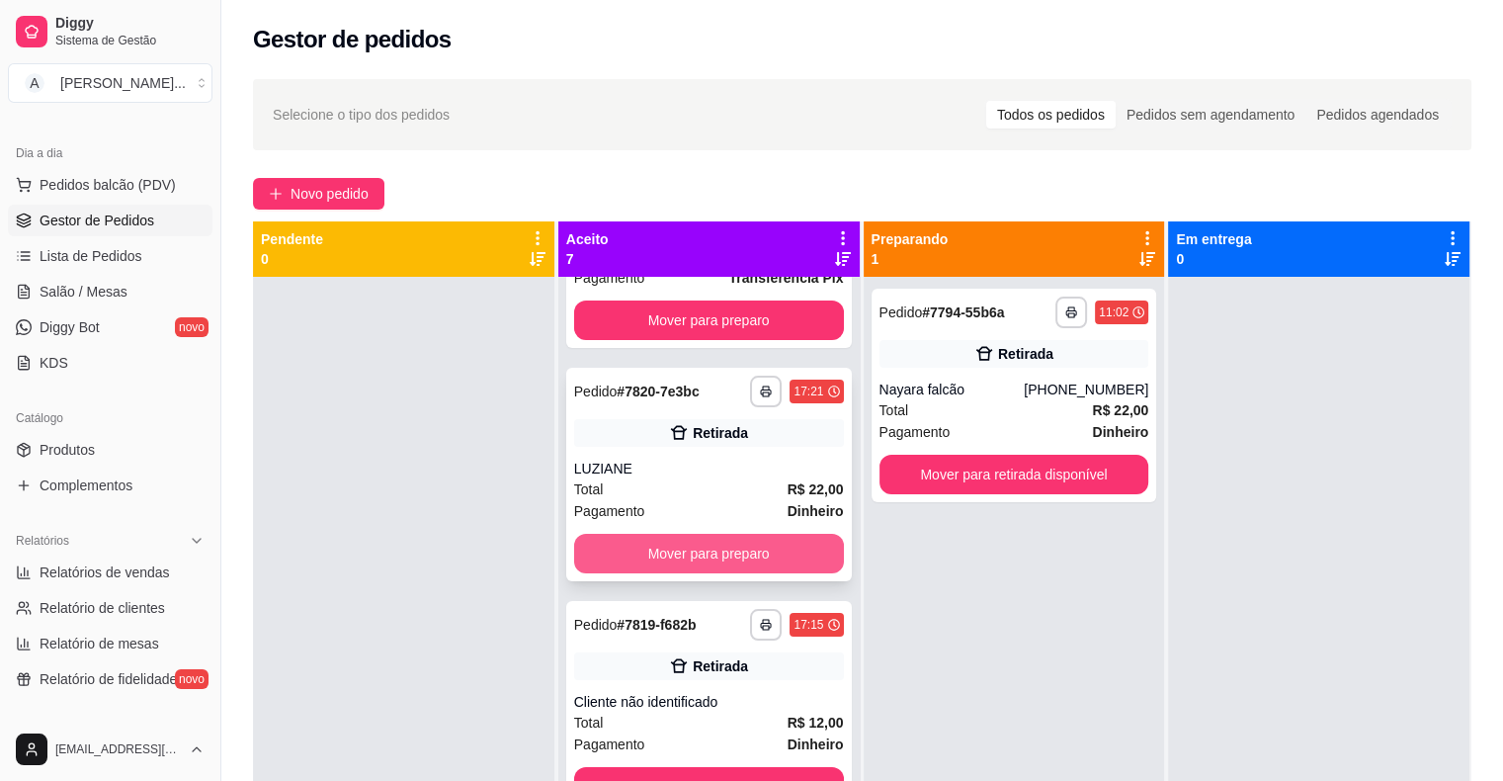
click at [738, 563] on button "Mover para preparo" at bounding box center [709, 554] width 270 height 40
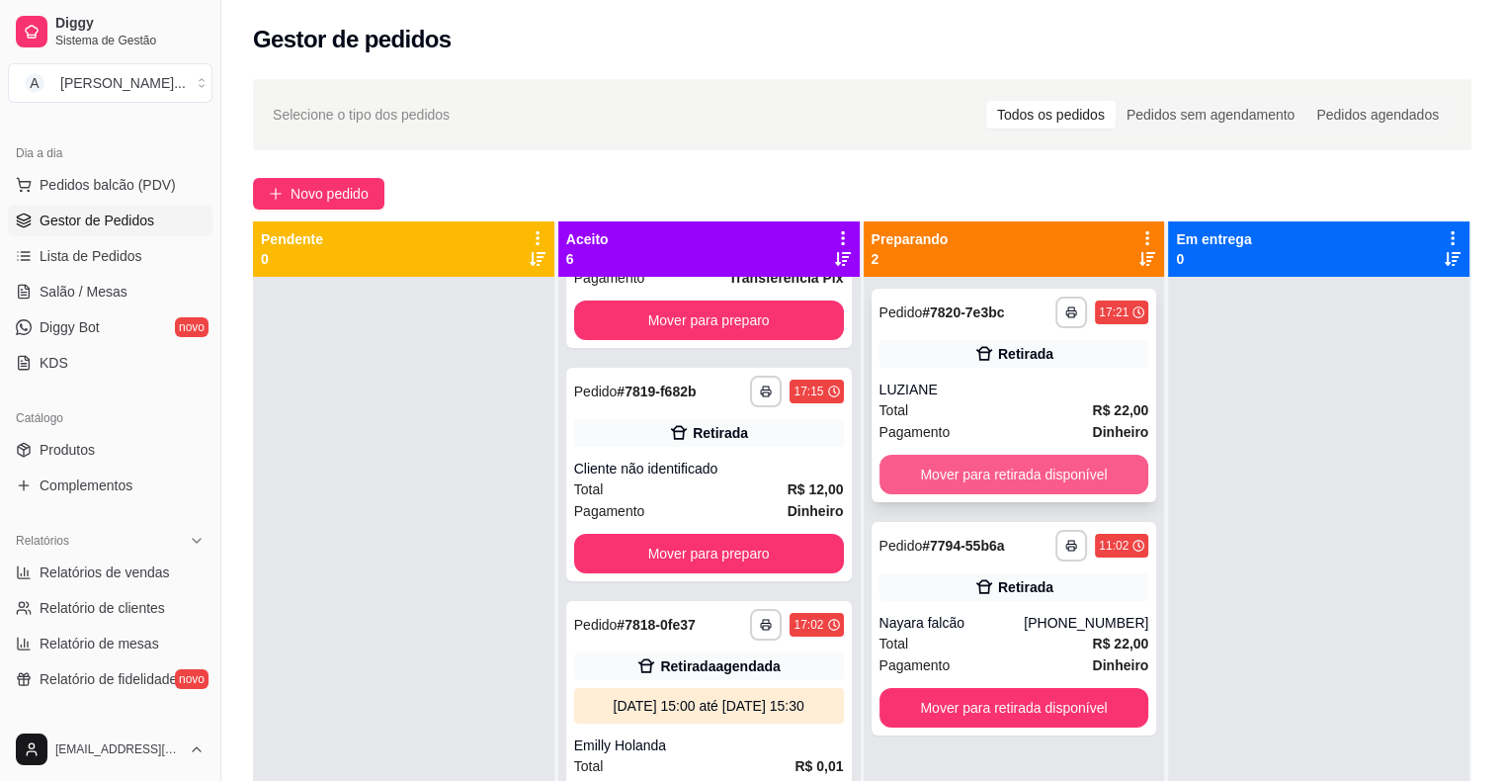
click at [1096, 465] on button "Mover para retirada disponível" at bounding box center [1014, 475] width 270 height 40
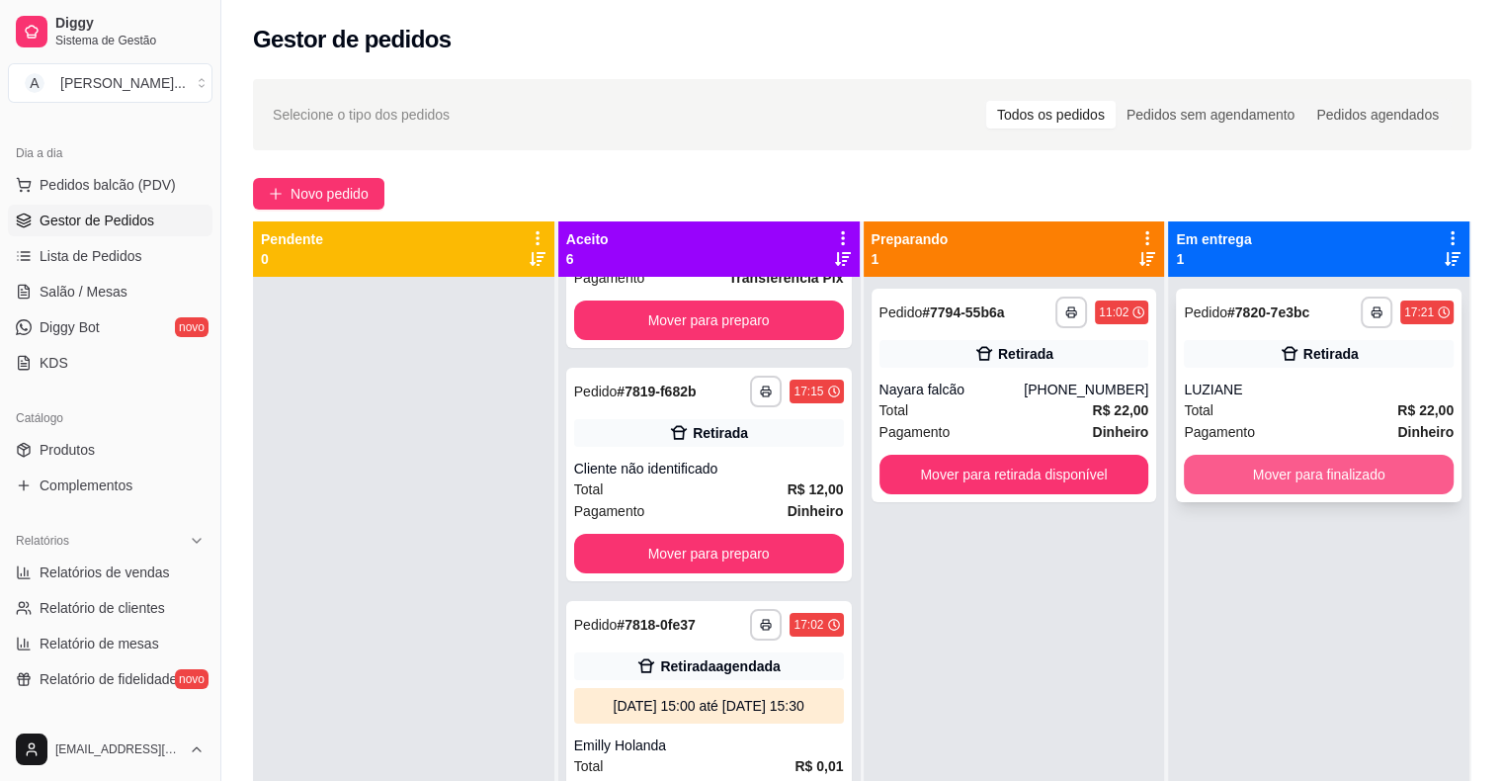
click at [1288, 476] on button "Mover para finalizado" at bounding box center [1319, 475] width 270 height 40
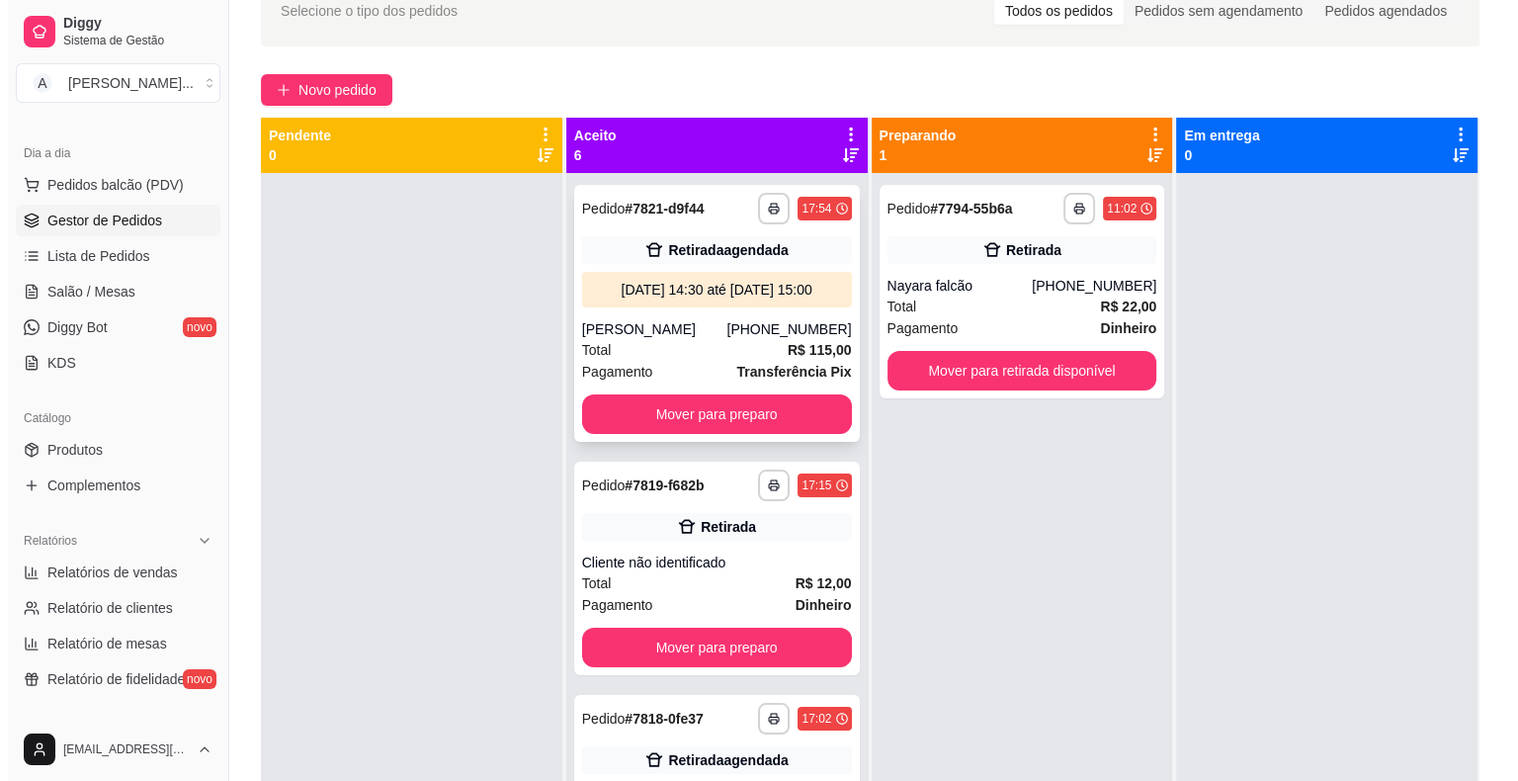
scroll to position [0, 0]
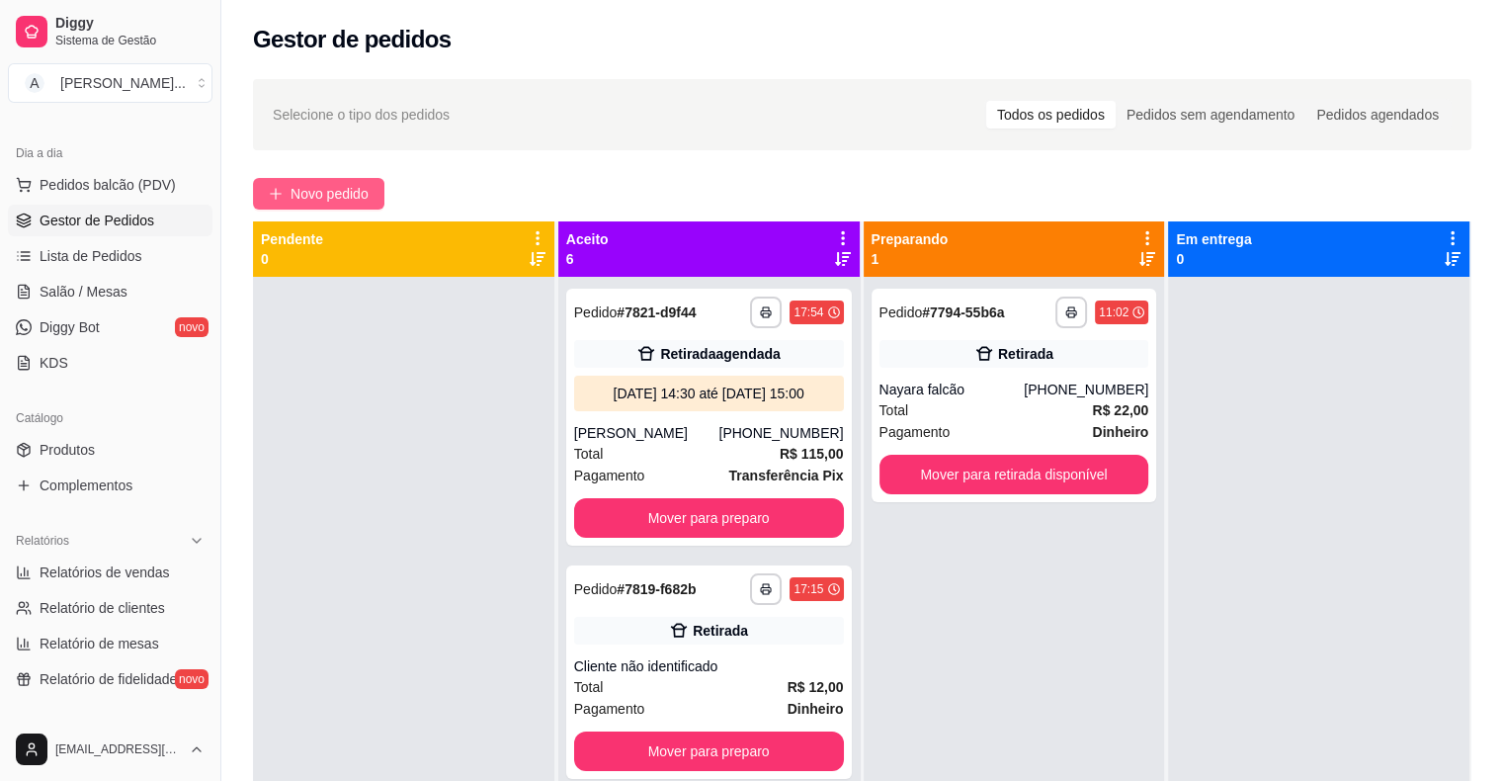
click at [295, 197] on span "Novo pedido" at bounding box center [329, 194] width 78 height 22
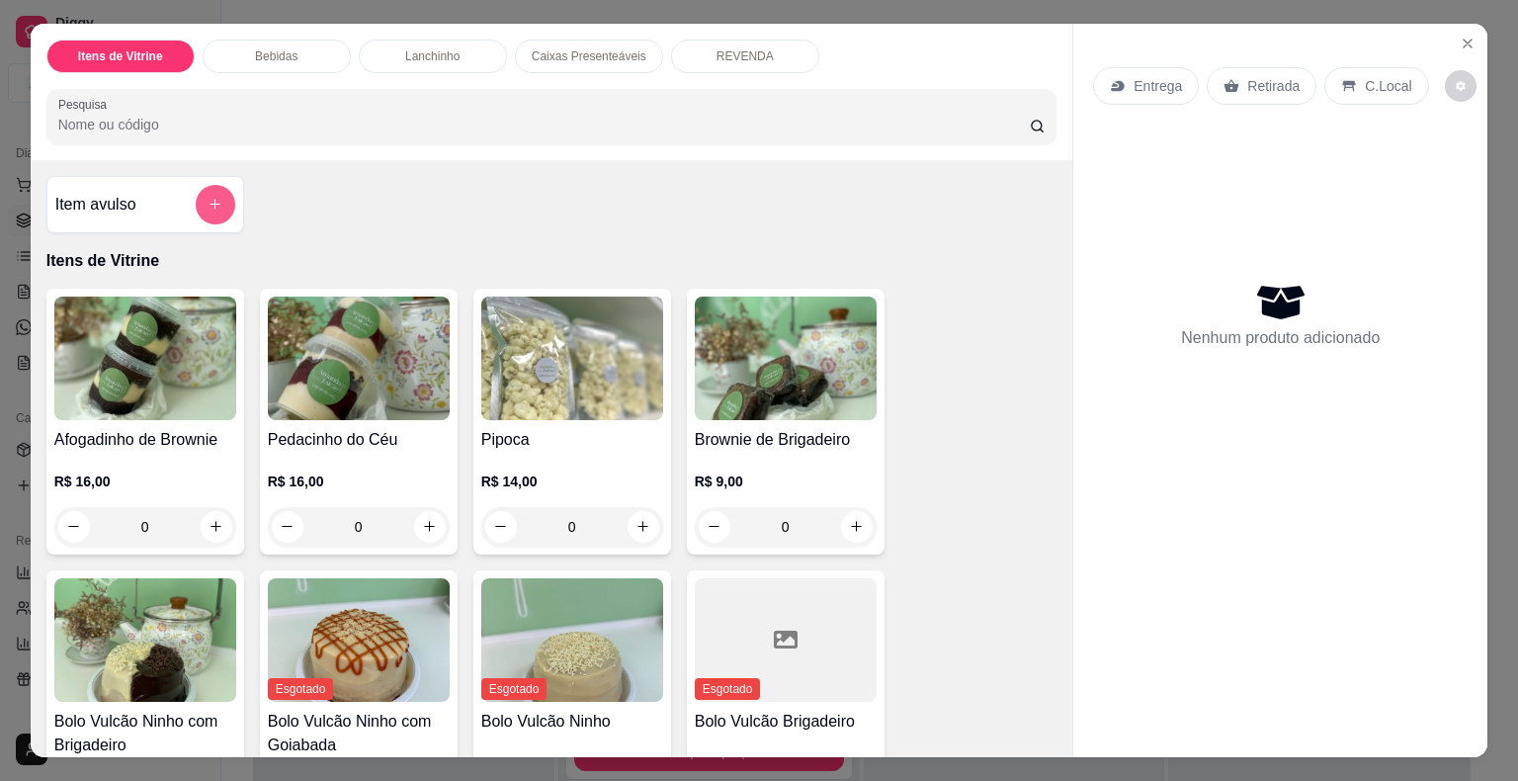
click at [213, 204] on button "add-separate-item" at bounding box center [216, 205] width 40 height 40
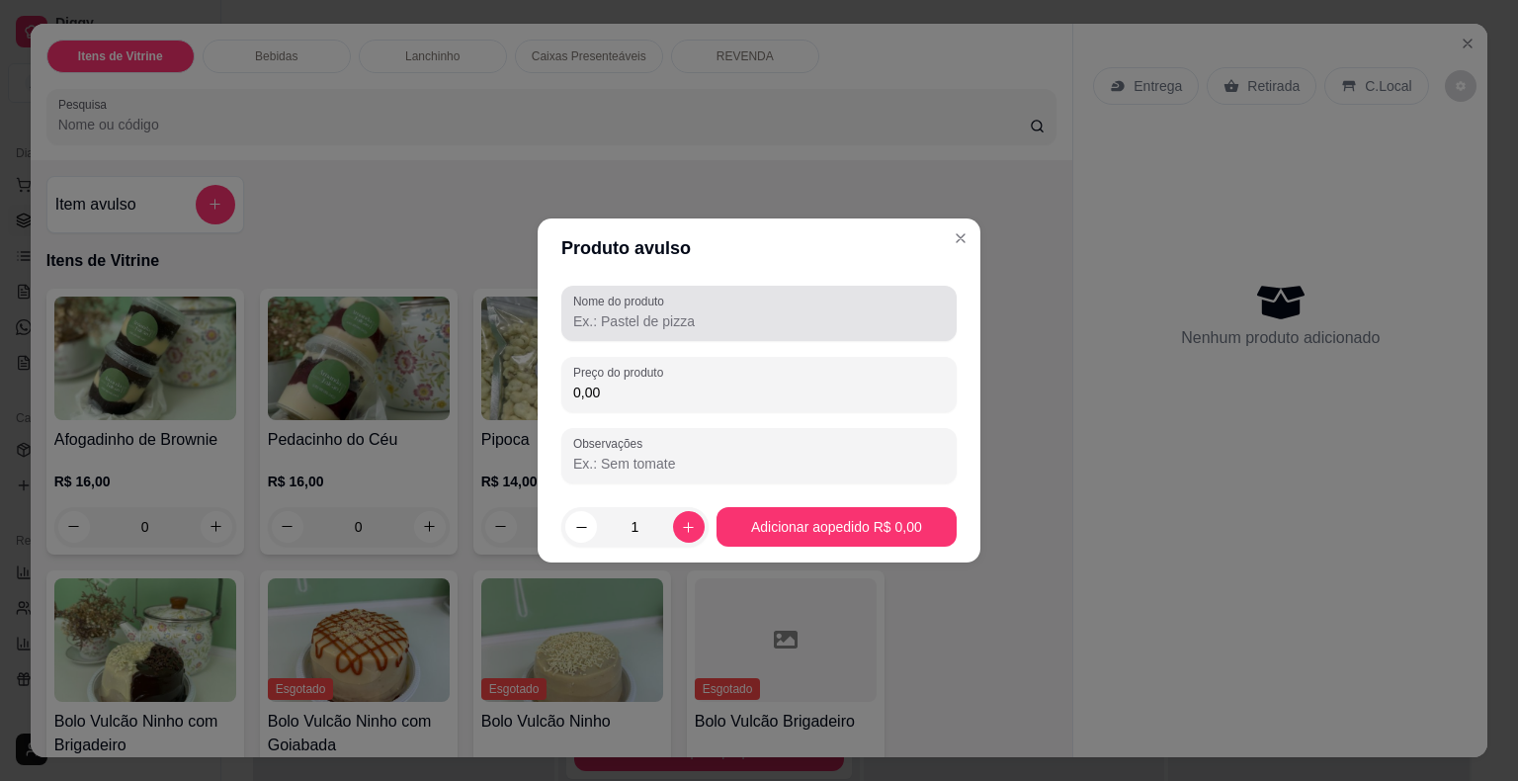
click at [624, 313] on input "Nome do produto" at bounding box center [759, 321] width 372 height 20
type input "BOLO M"
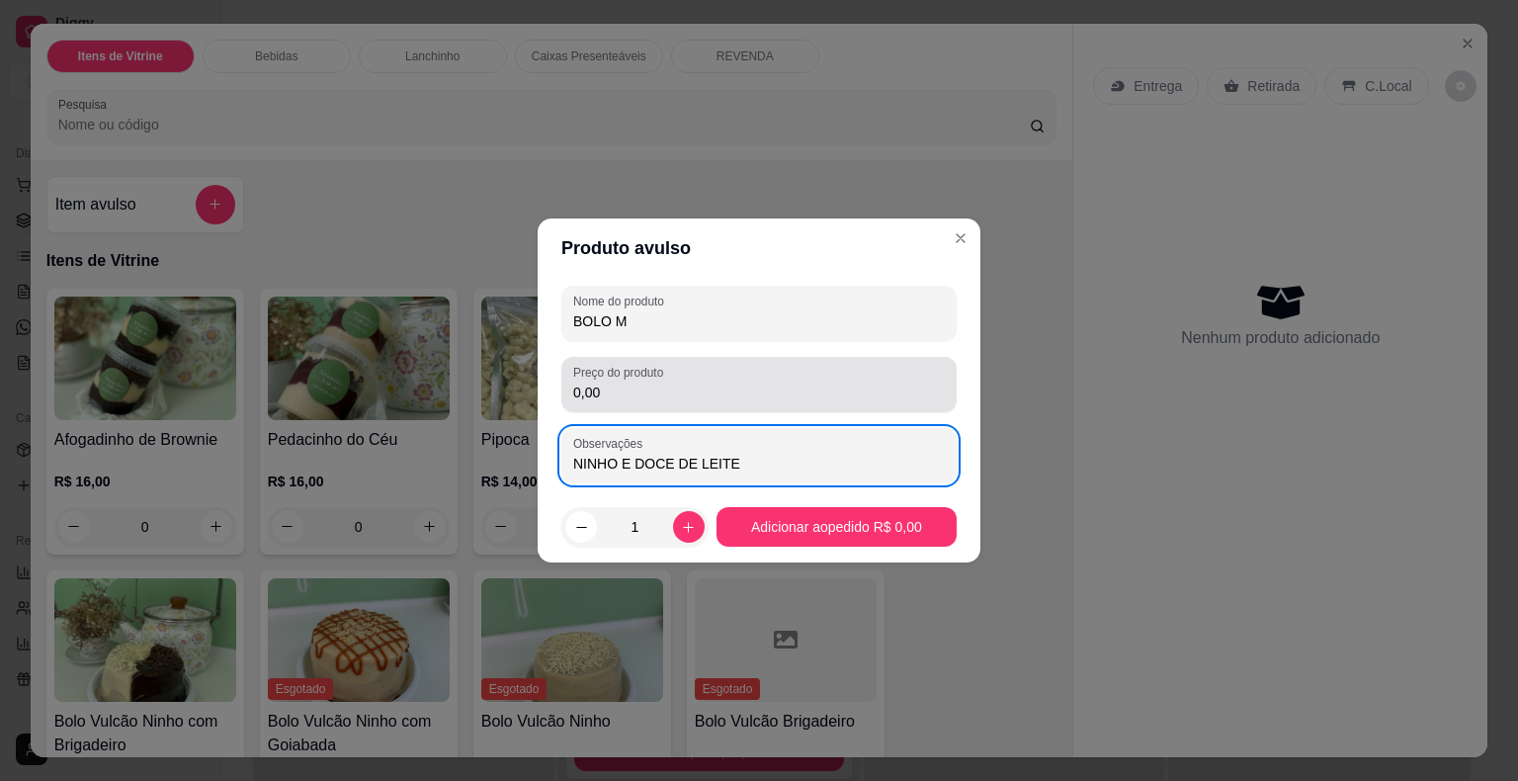
type input "NINHO E DOCE DE LEITE"
click at [644, 398] on input "0,00" at bounding box center [759, 392] width 372 height 20
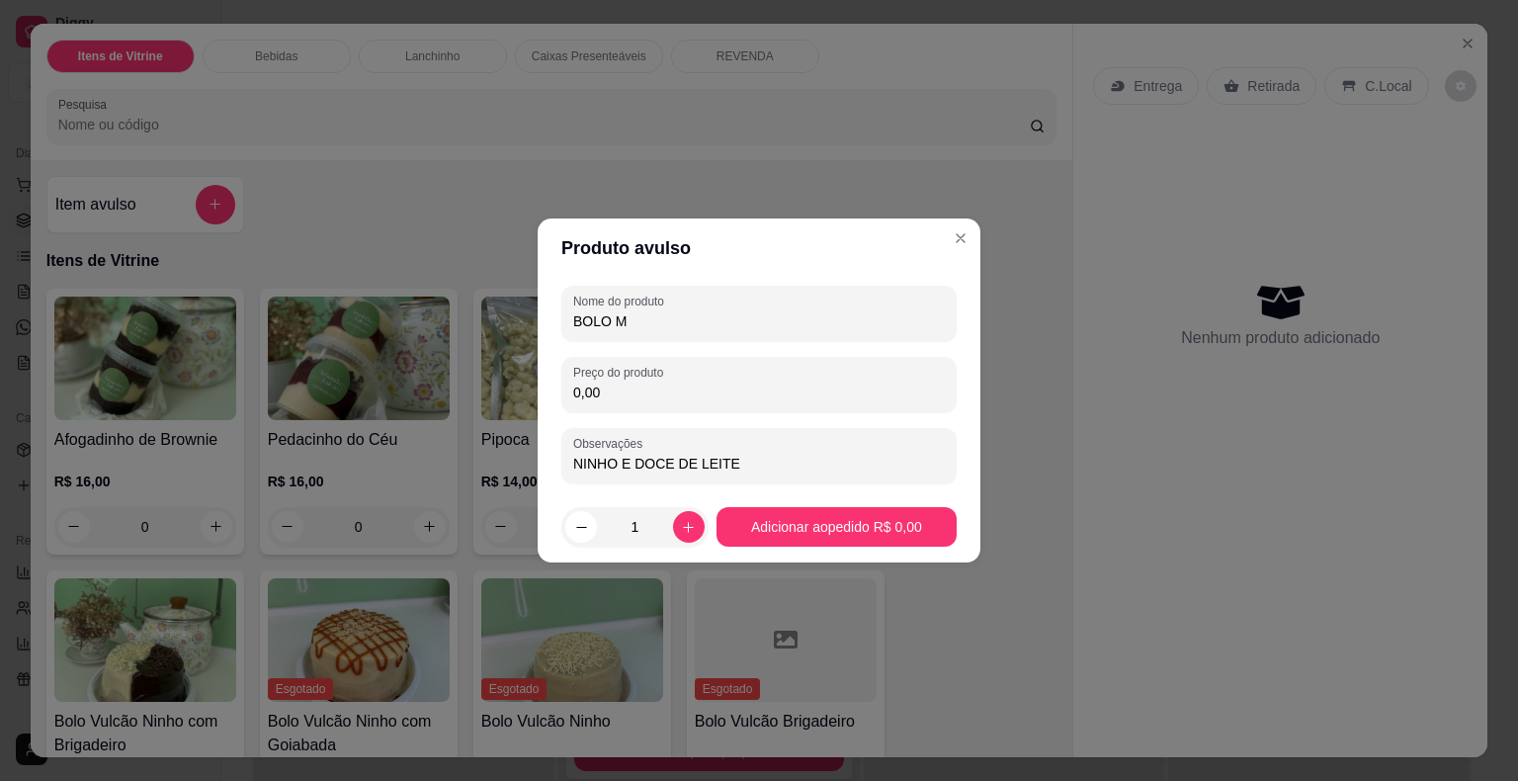
click at [640, 398] on input "0,00" at bounding box center [759, 392] width 372 height 20
type input "140,00"
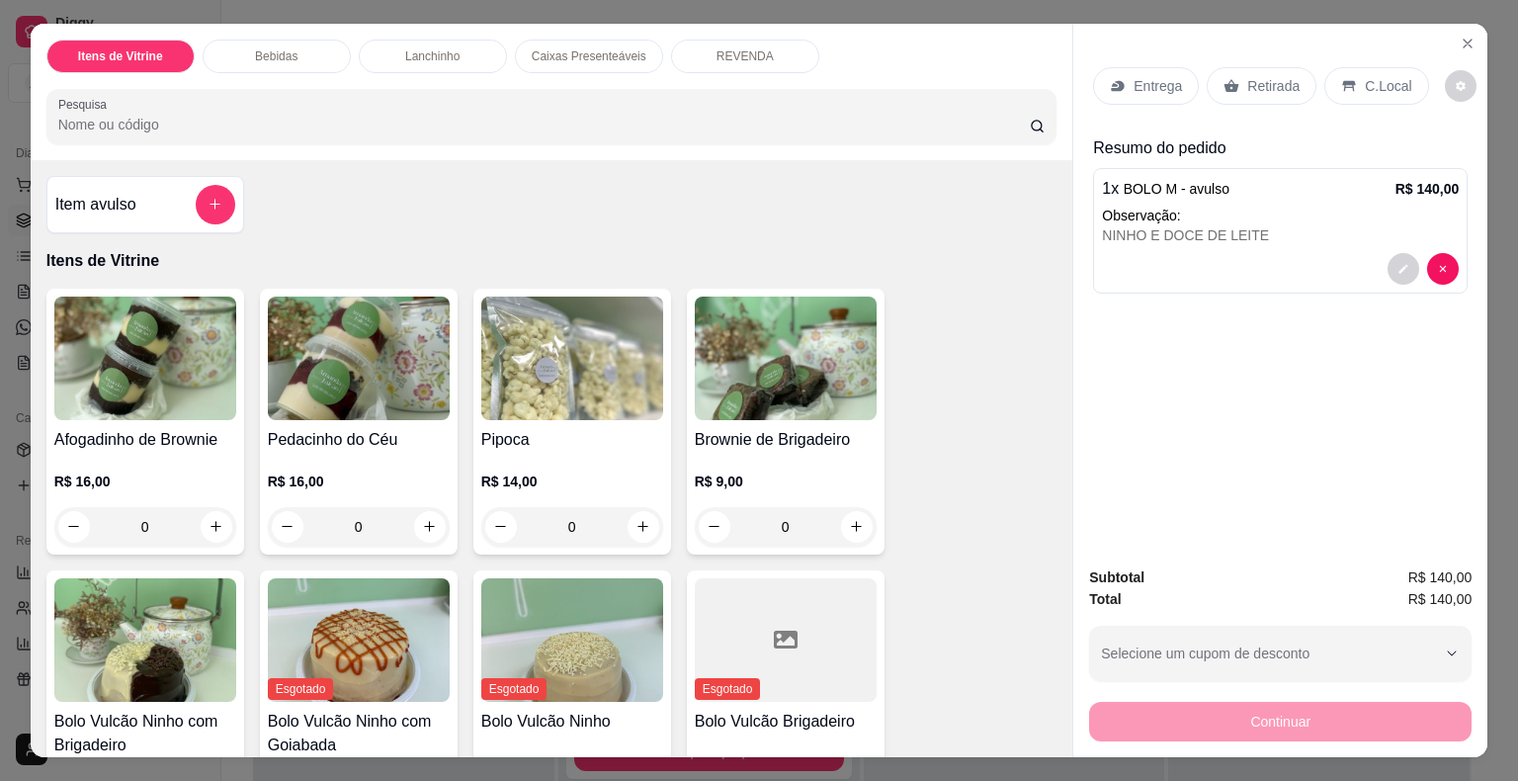
click at [1236, 84] on div "Retirada" at bounding box center [1261, 86] width 110 height 38
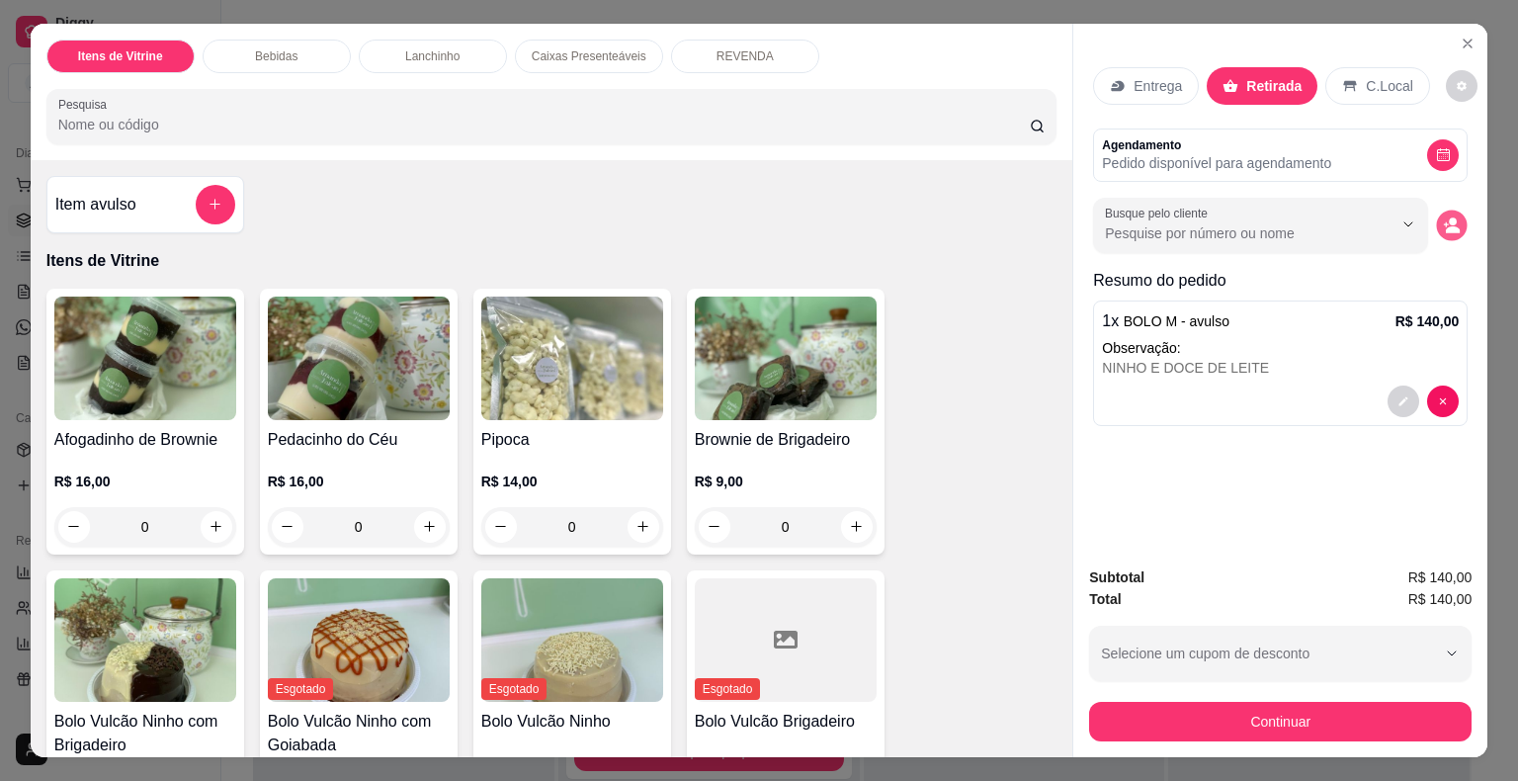
click at [1450, 217] on circle "decrease-product-quantity" at bounding box center [1454, 221] width 8 height 8
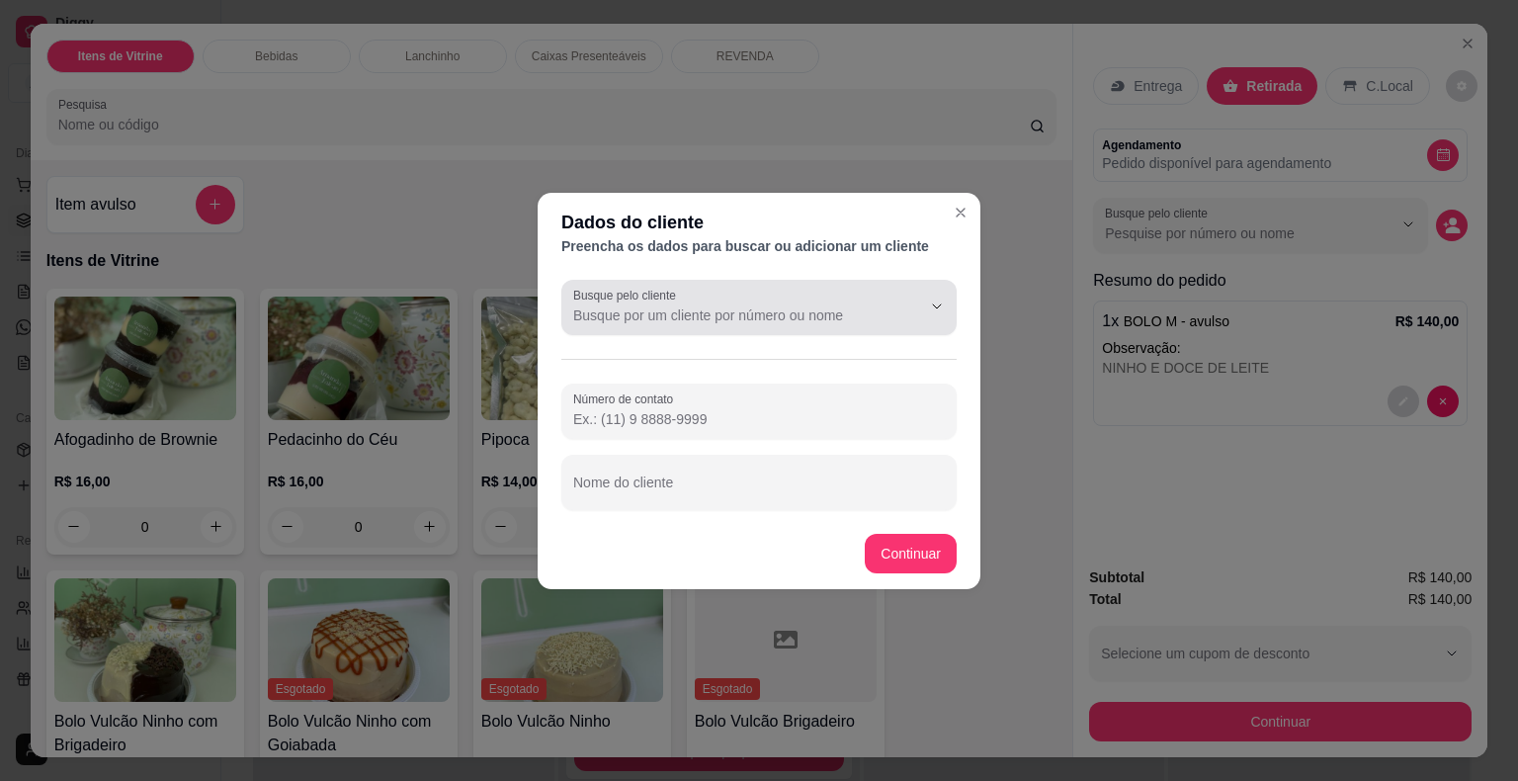
click at [737, 314] on input "Busque pelo cliente" at bounding box center [731, 315] width 316 height 20
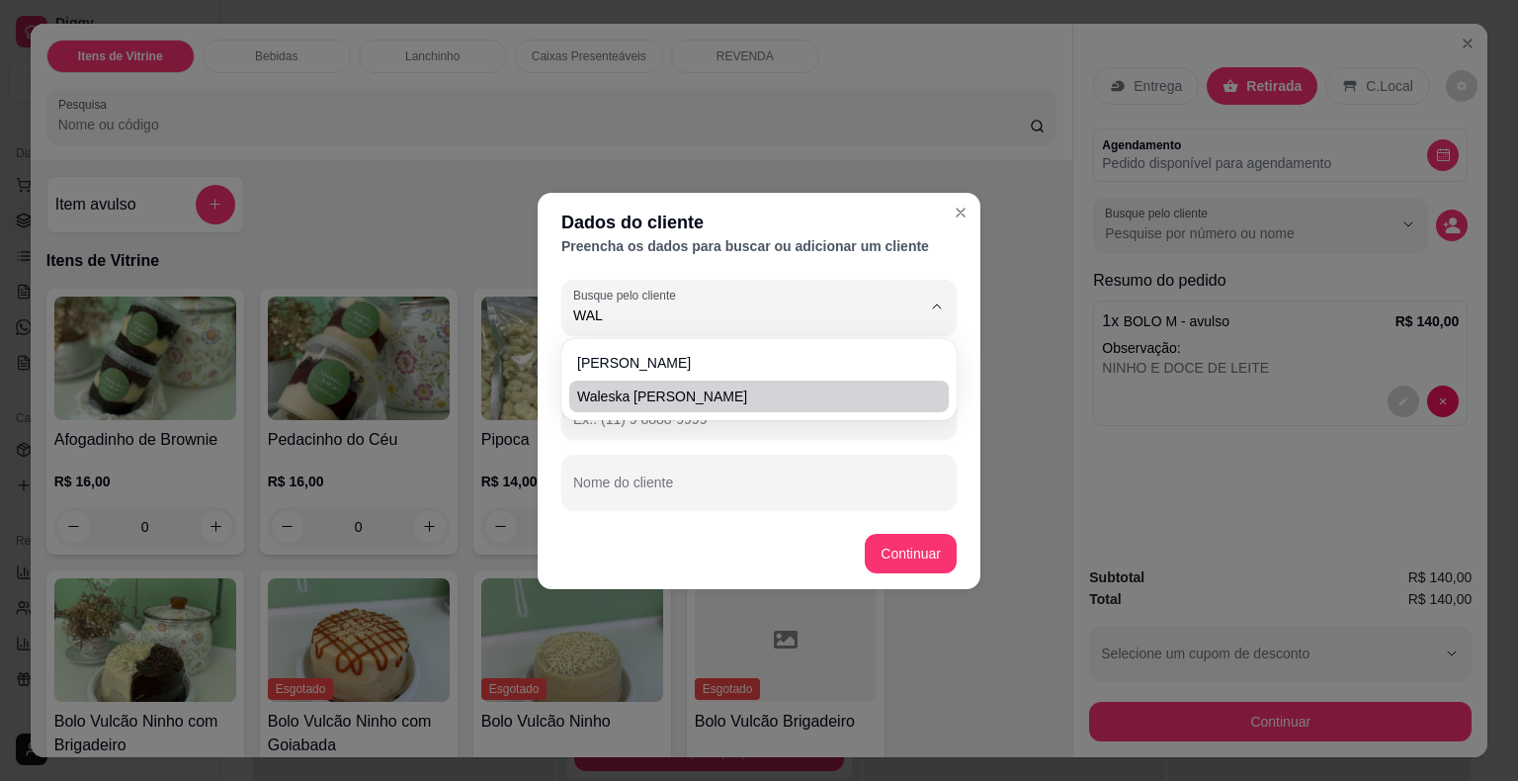
click at [671, 397] on span "Waleska [PERSON_NAME]" at bounding box center [749, 396] width 344 height 20
type input "Waleska [PERSON_NAME]"
type input "[PHONE_NUMBER]"
type input "Waleska [PERSON_NAME]"
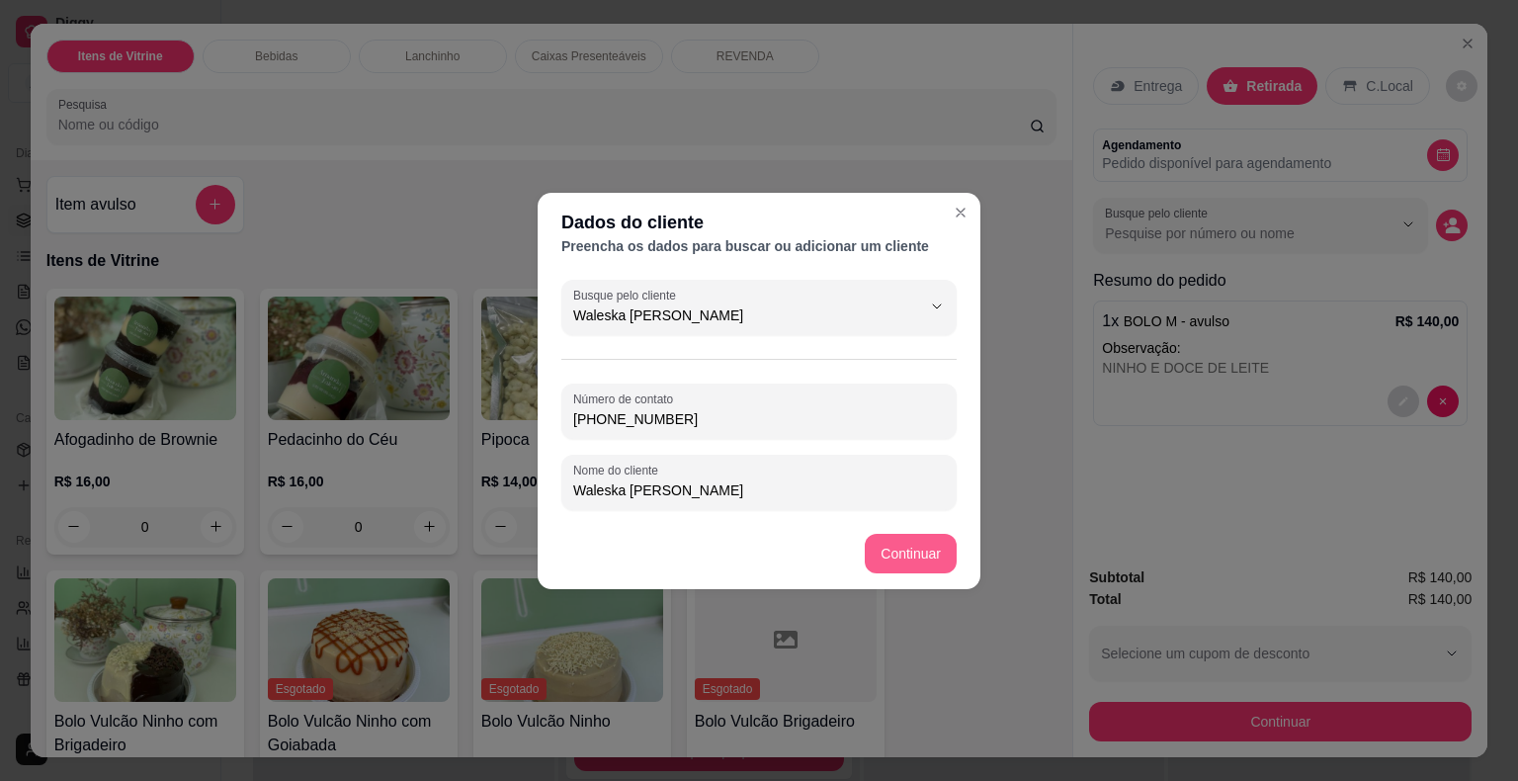
type input "Waleska [PERSON_NAME]"
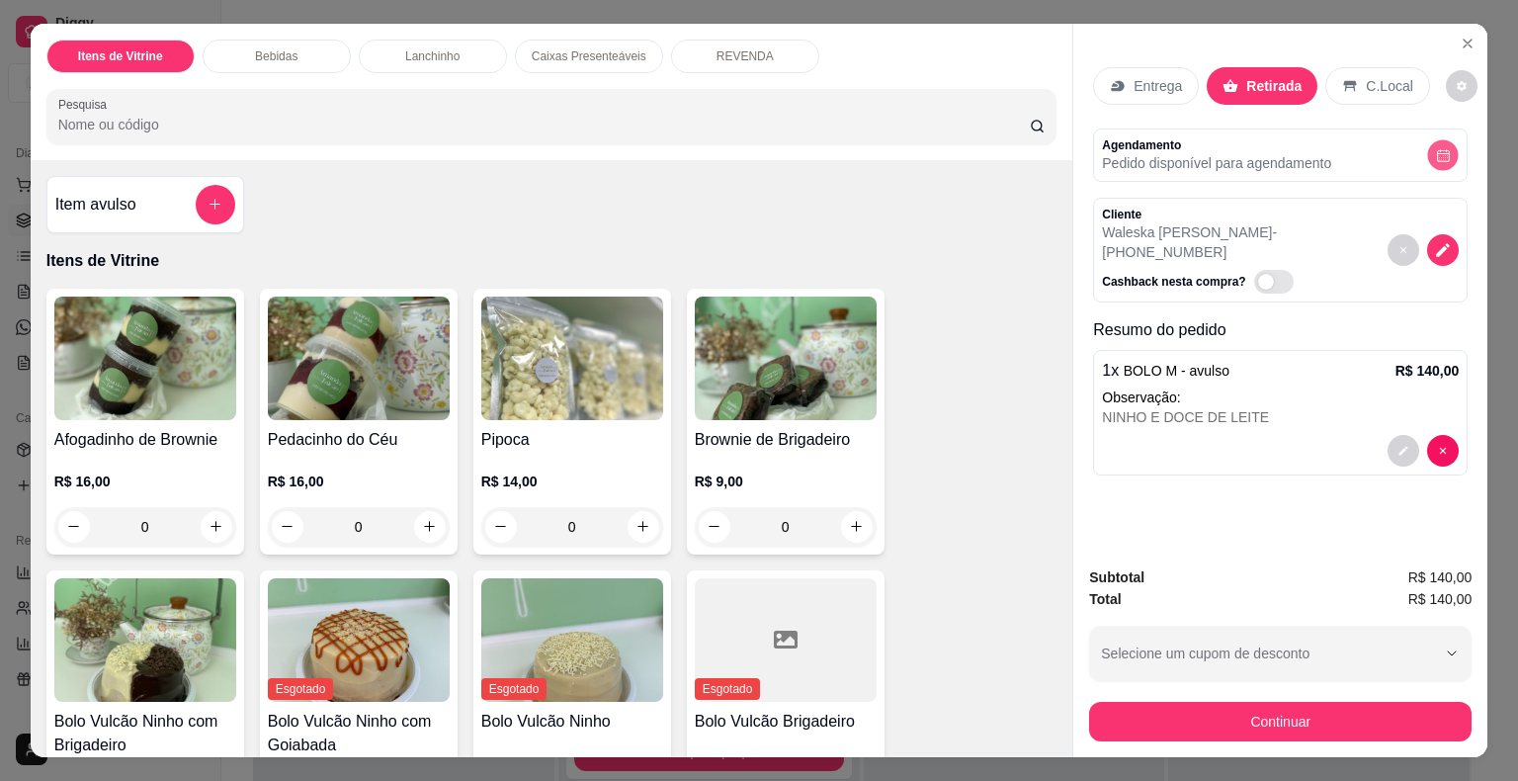
click at [1436, 150] on icon "decrease-product-quantity" at bounding box center [1443, 154] width 15 height 15
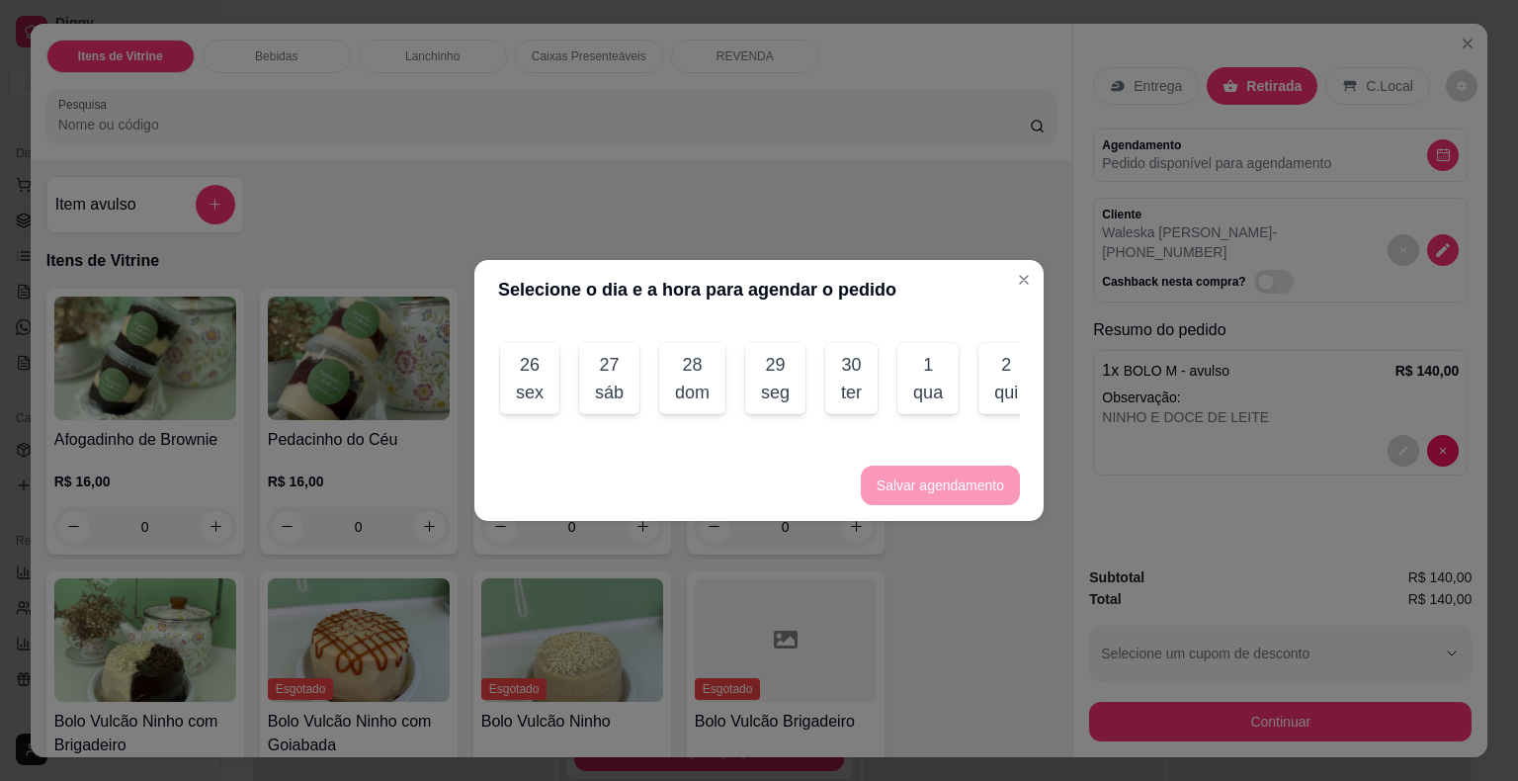
click at [536, 381] on div "sex" at bounding box center [530, 392] width 28 height 28
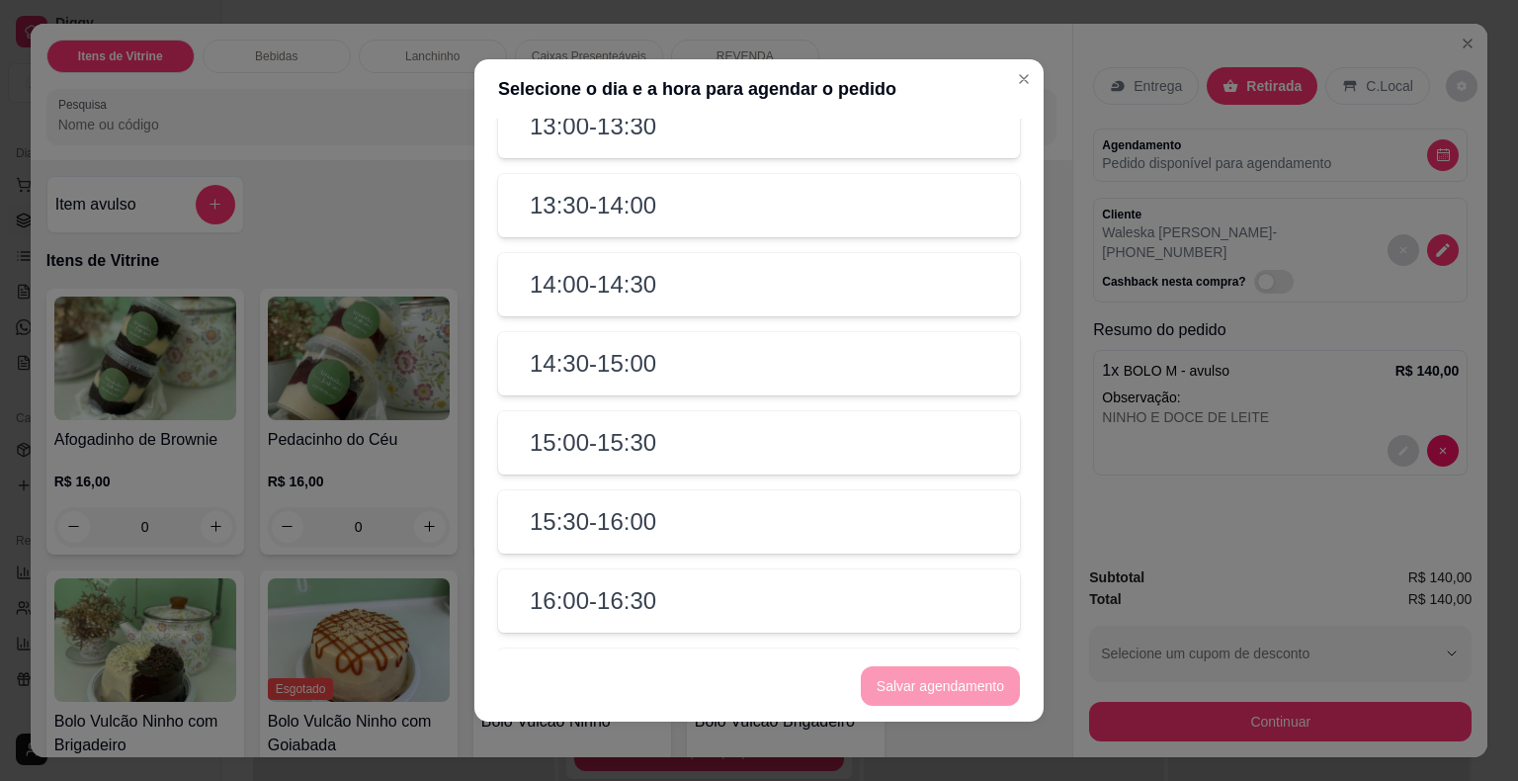
scroll to position [790, 0]
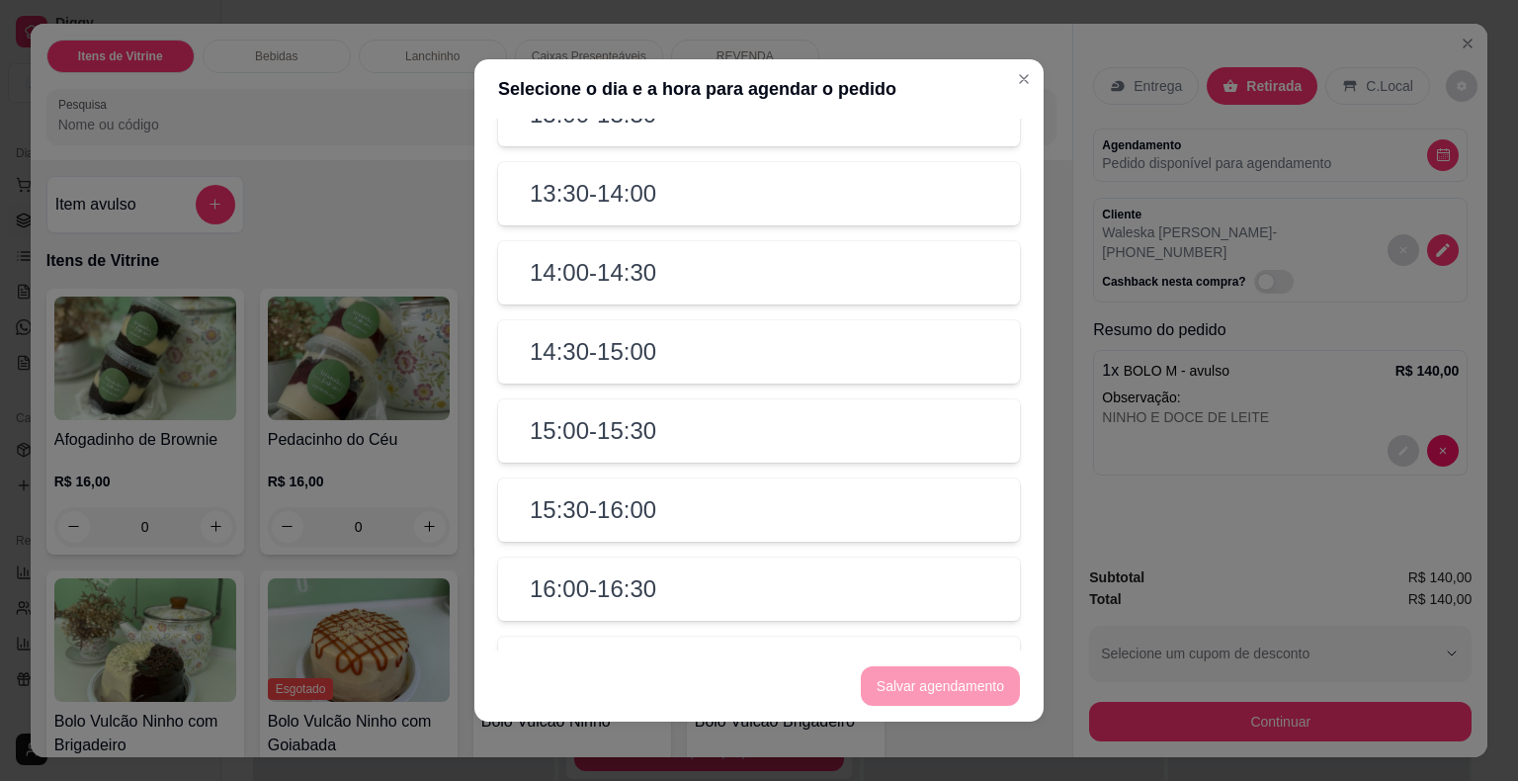
click at [636, 447] on h2 "15:00 - 15:30" at bounding box center [593, 431] width 126 height 32
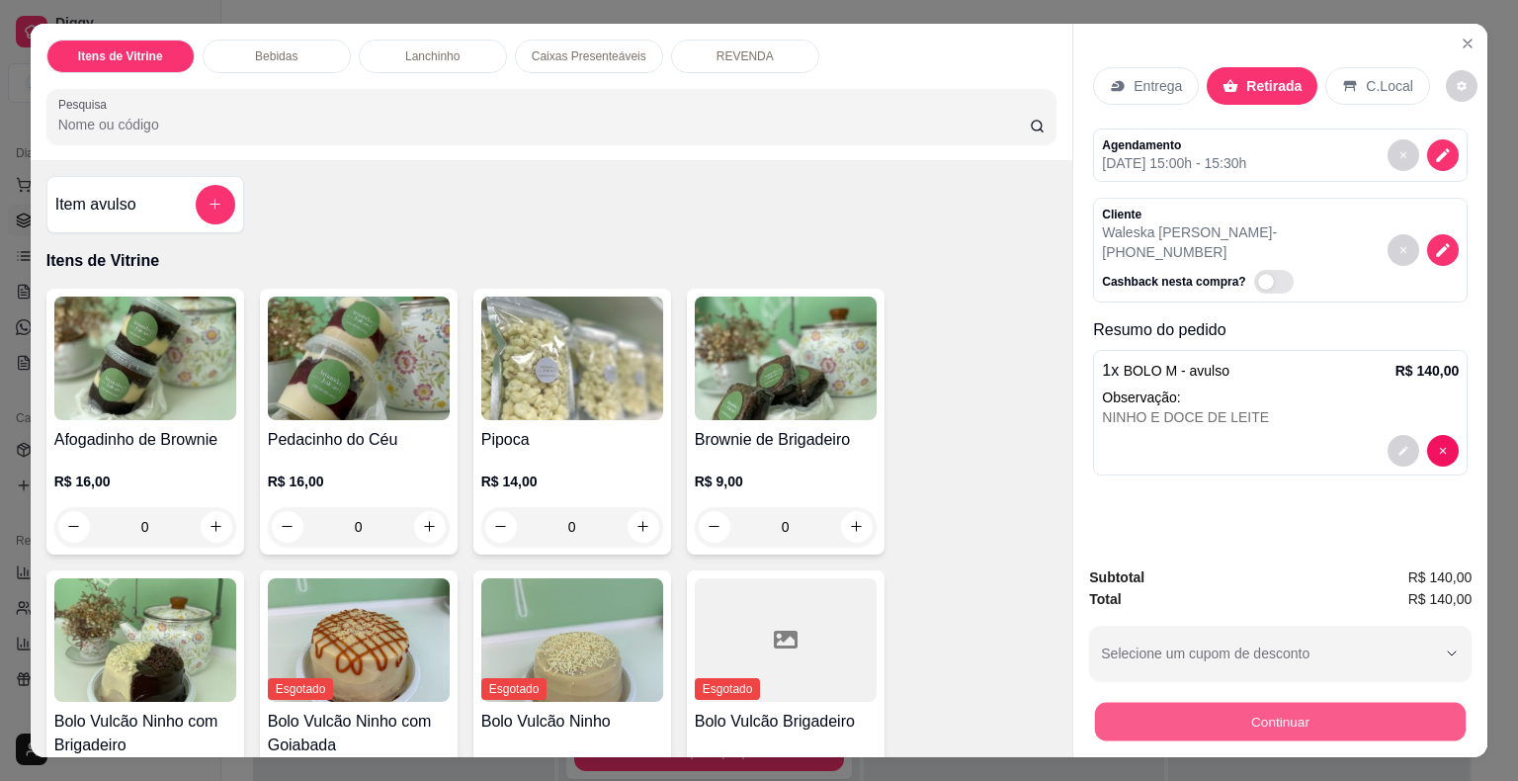
click at [1361, 719] on button "Continuar" at bounding box center [1280, 722] width 371 height 39
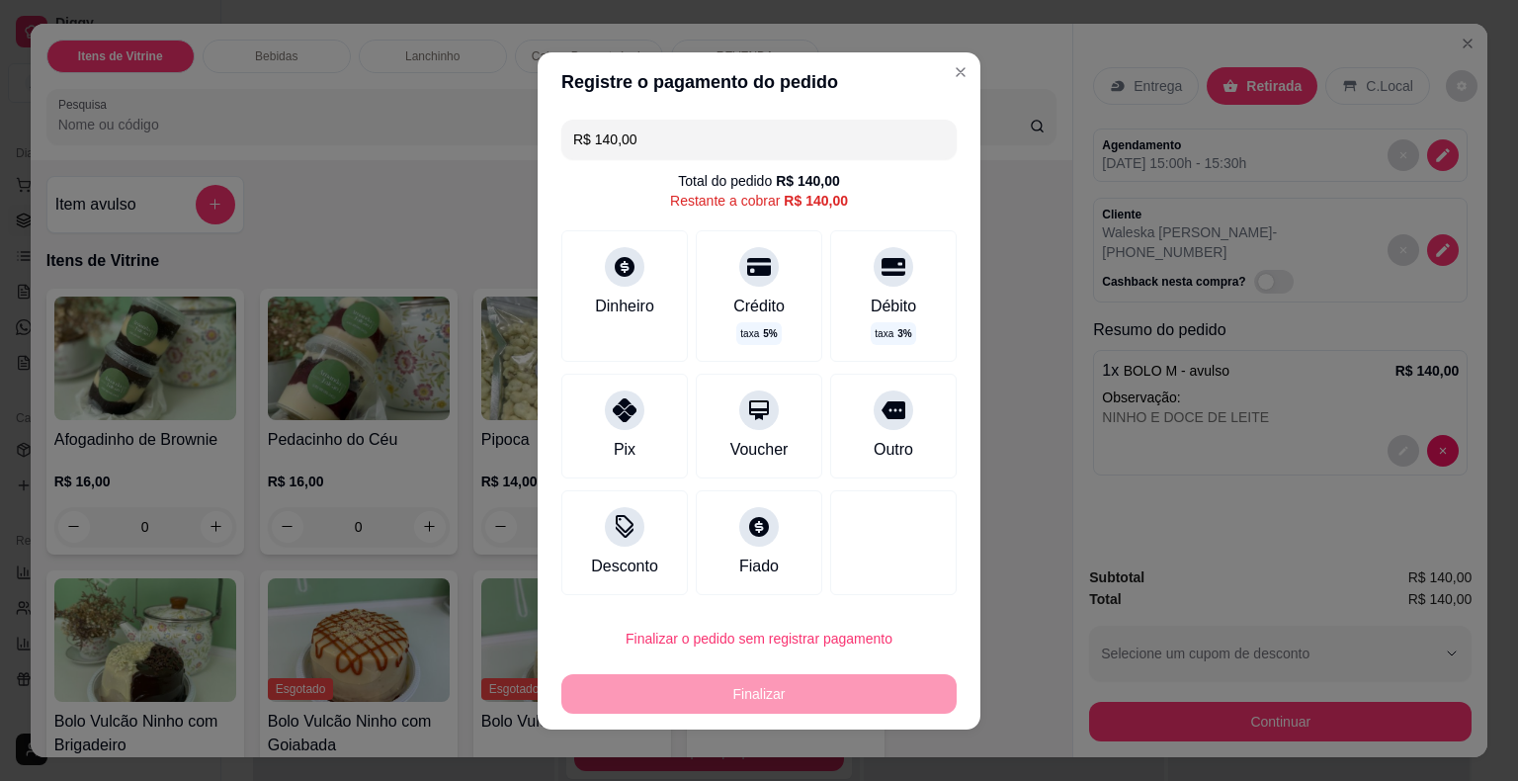
drag, startPoint x: 613, startPoint y: 405, endPoint x: 629, endPoint y: 454, distance: 51.2
click at [613, 405] on icon at bounding box center [625, 410] width 24 height 24
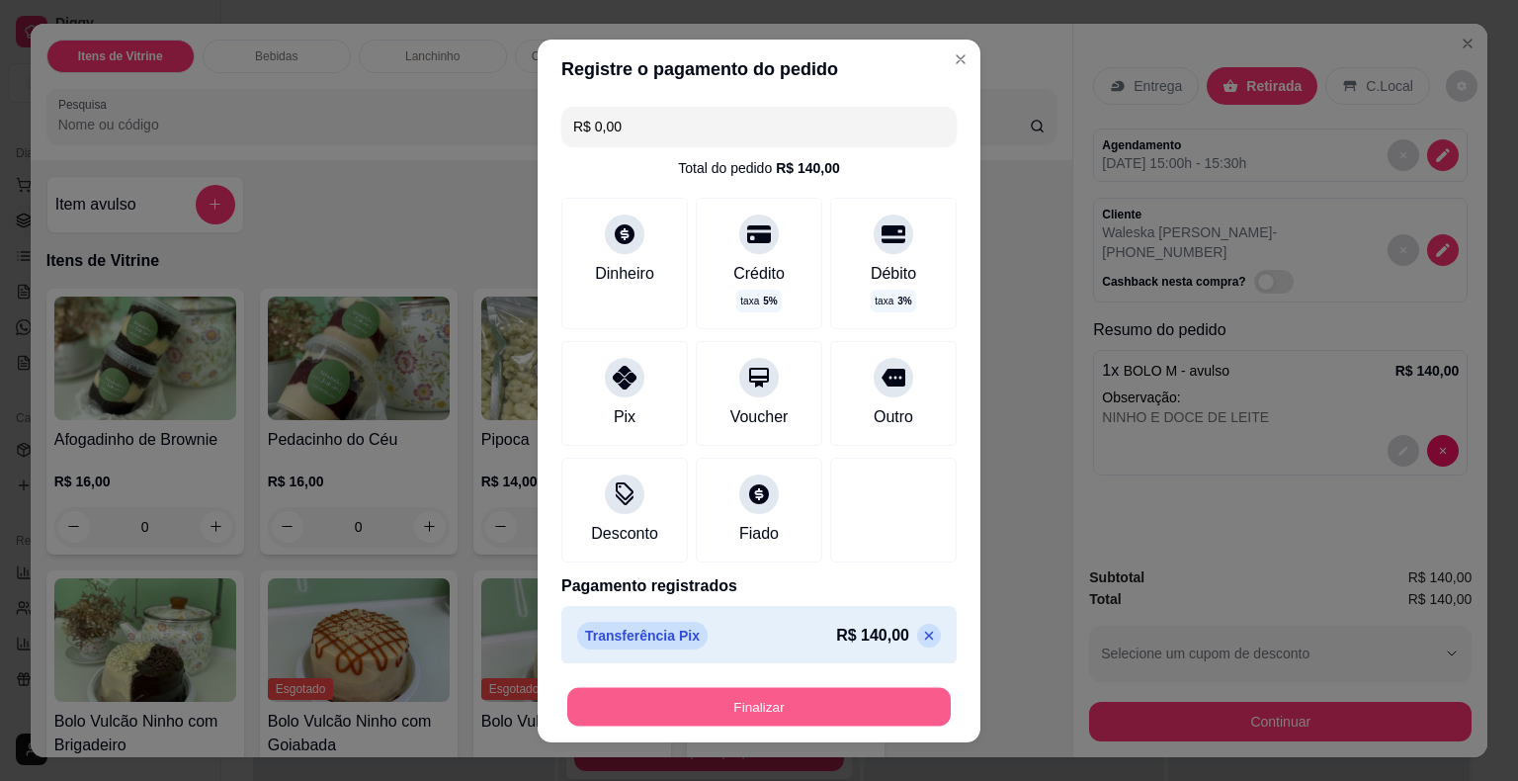
click at [846, 709] on button "Finalizar" at bounding box center [758, 706] width 383 height 39
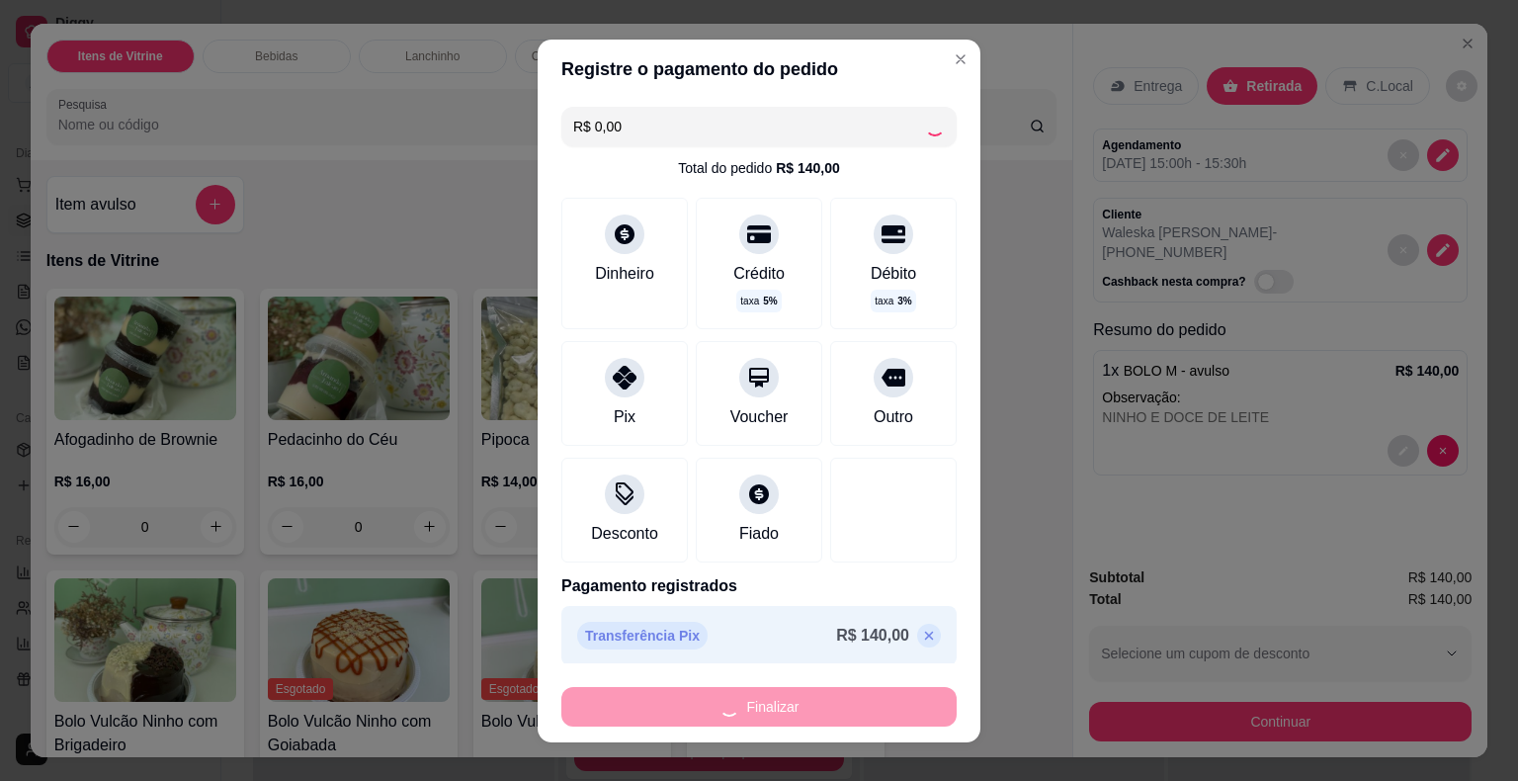
type input "-R$ 140,00"
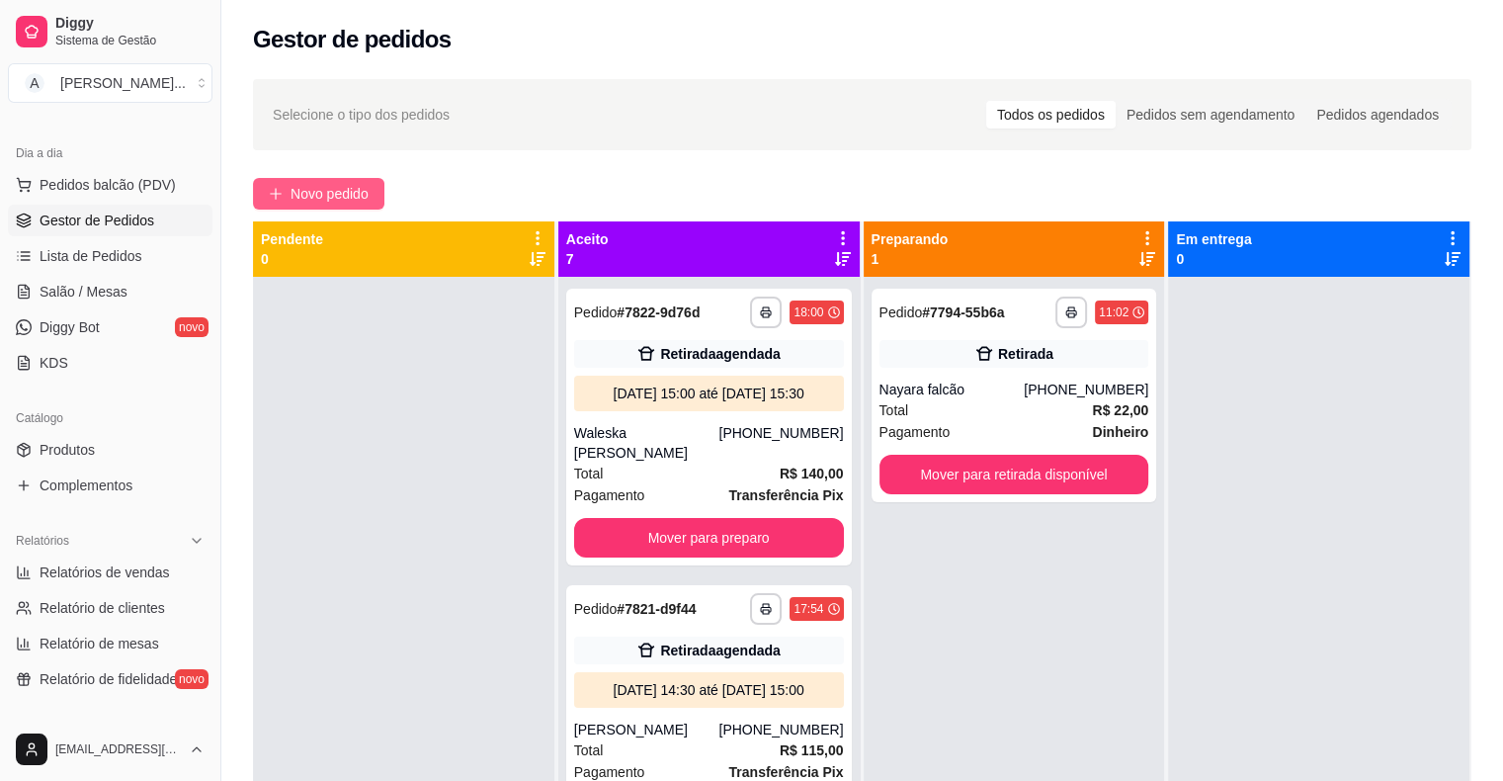
click at [296, 188] on span "Novo pedido" at bounding box center [329, 194] width 78 height 22
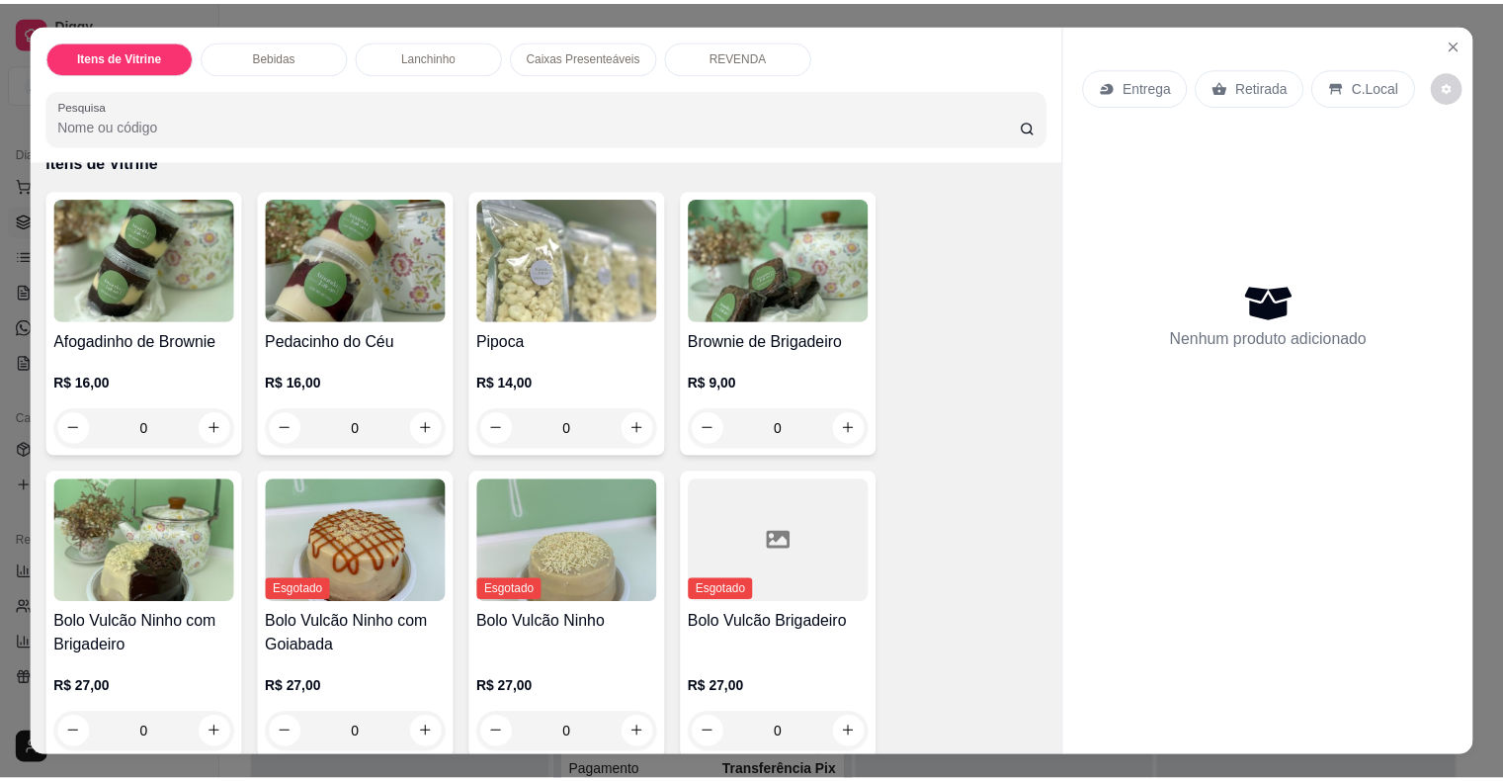
scroll to position [198, 0]
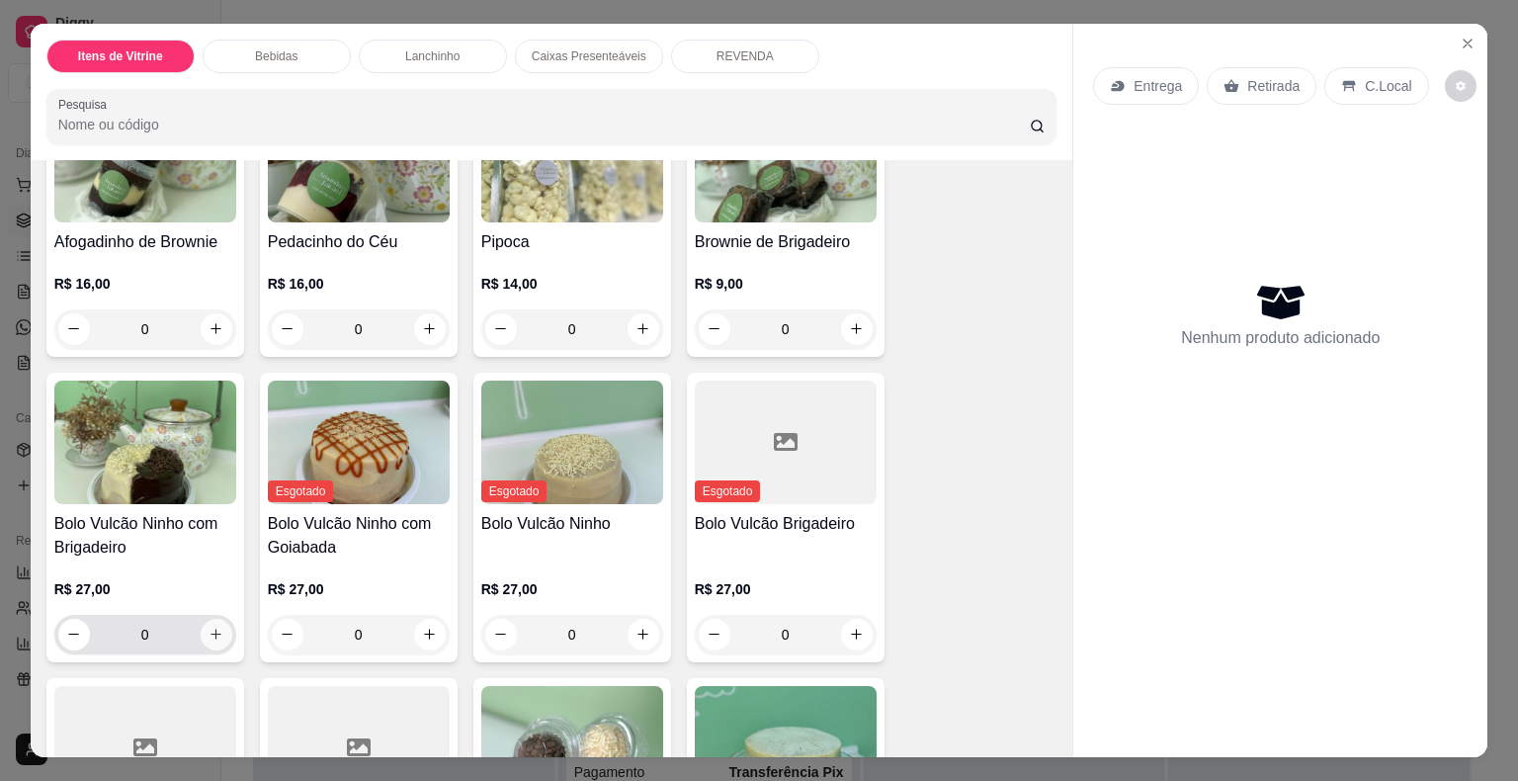
click at [217, 629] on button "increase-product-quantity" at bounding box center [217, 635] width 32 height 32
type input "1"
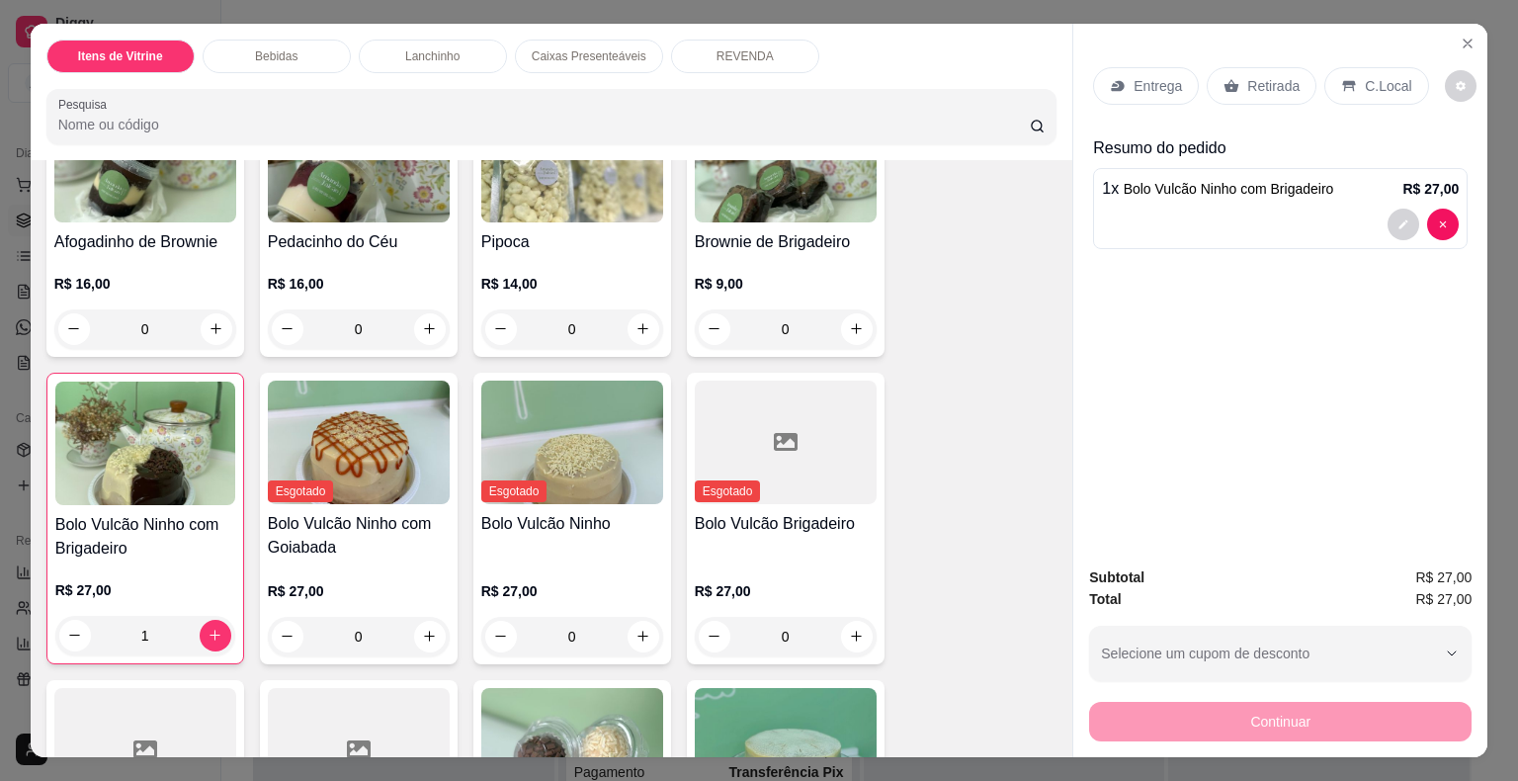
click at [1248, 85] on p "Retirada" at bounding box center [1273, 86] width 52 height 20
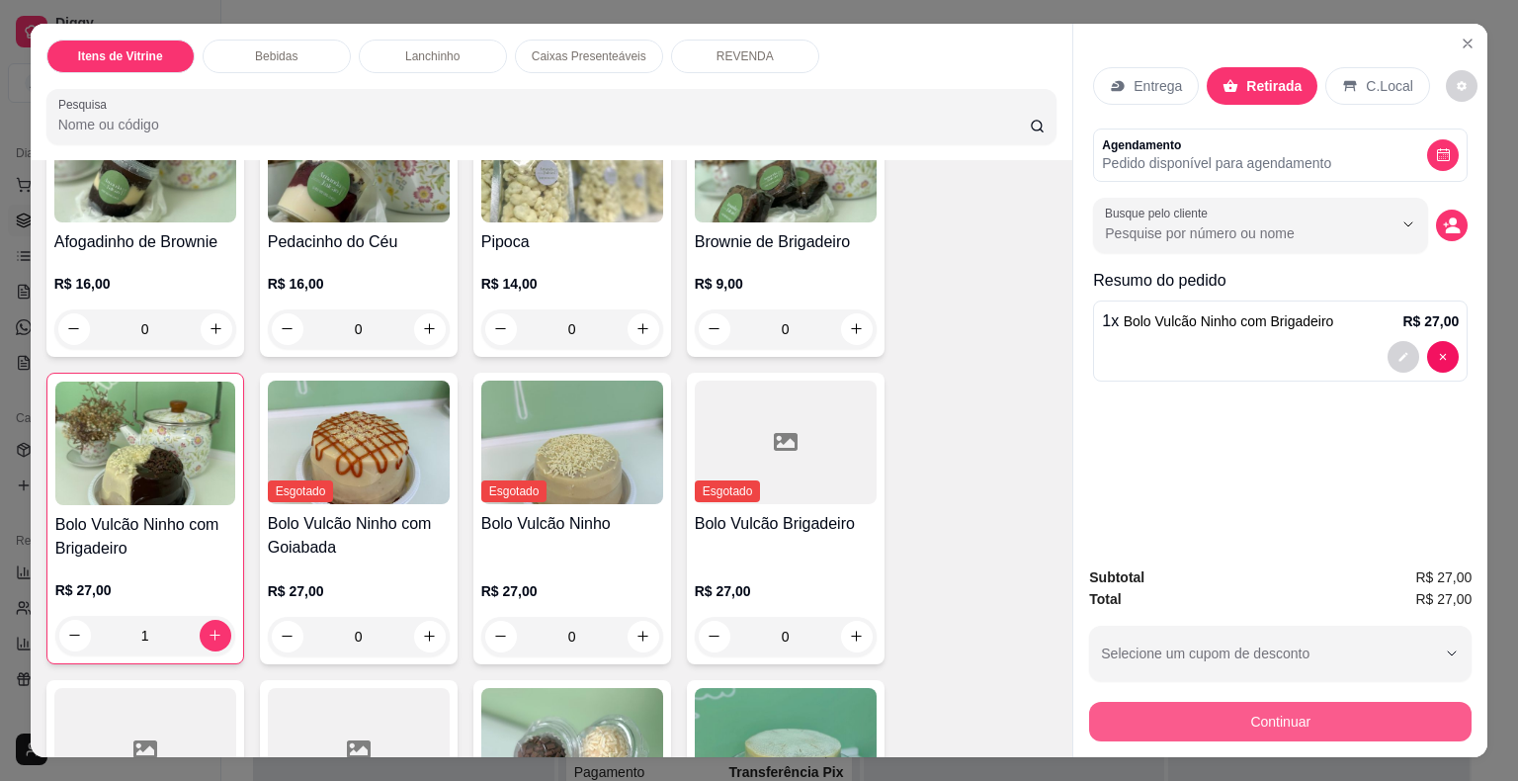
click at [1285, 717] on button "Continuar" at bounding box center [1280, 722] width 382 height 40
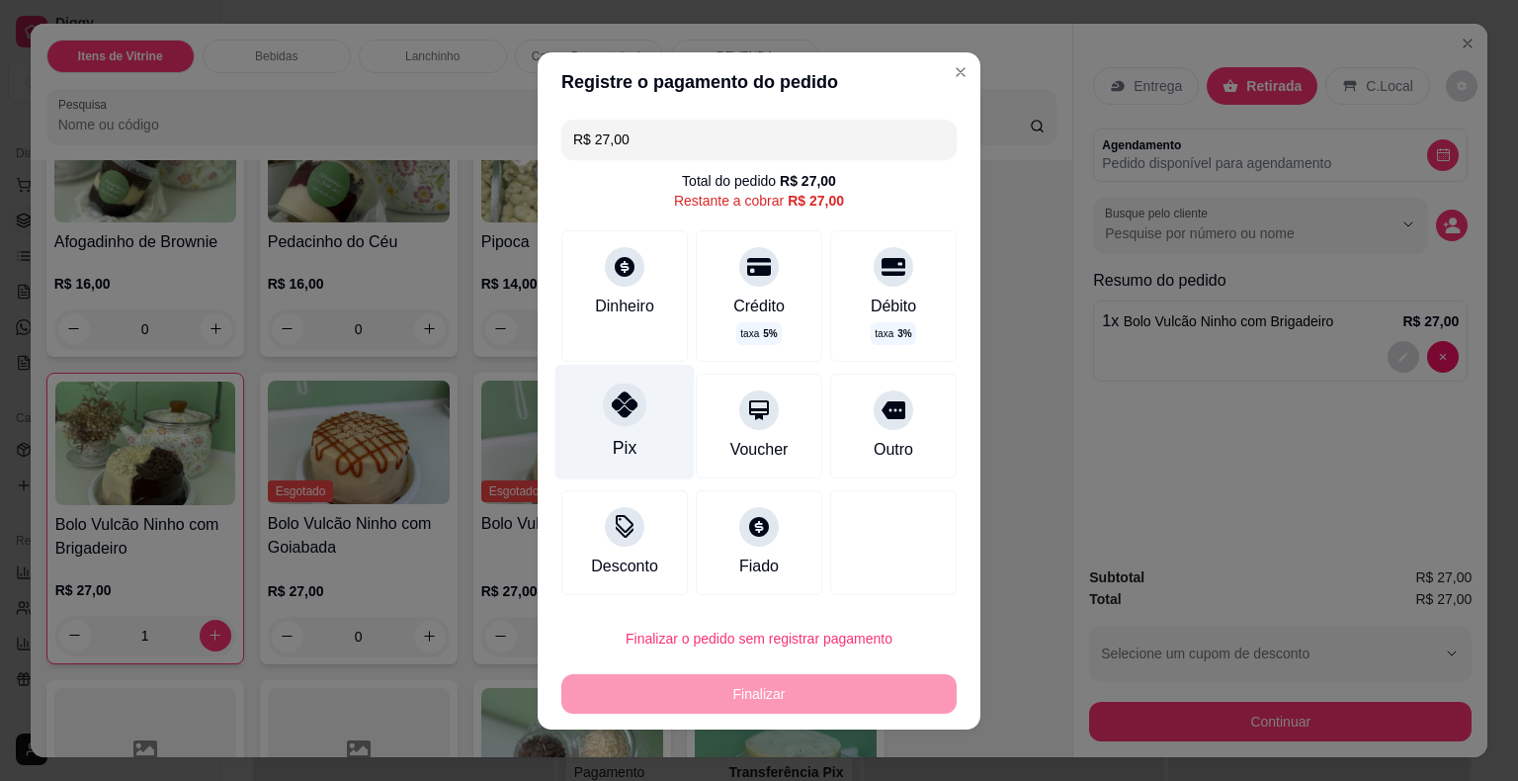
click at [614, 412] on icon at bounding box center [625, 404] width 26 height 26
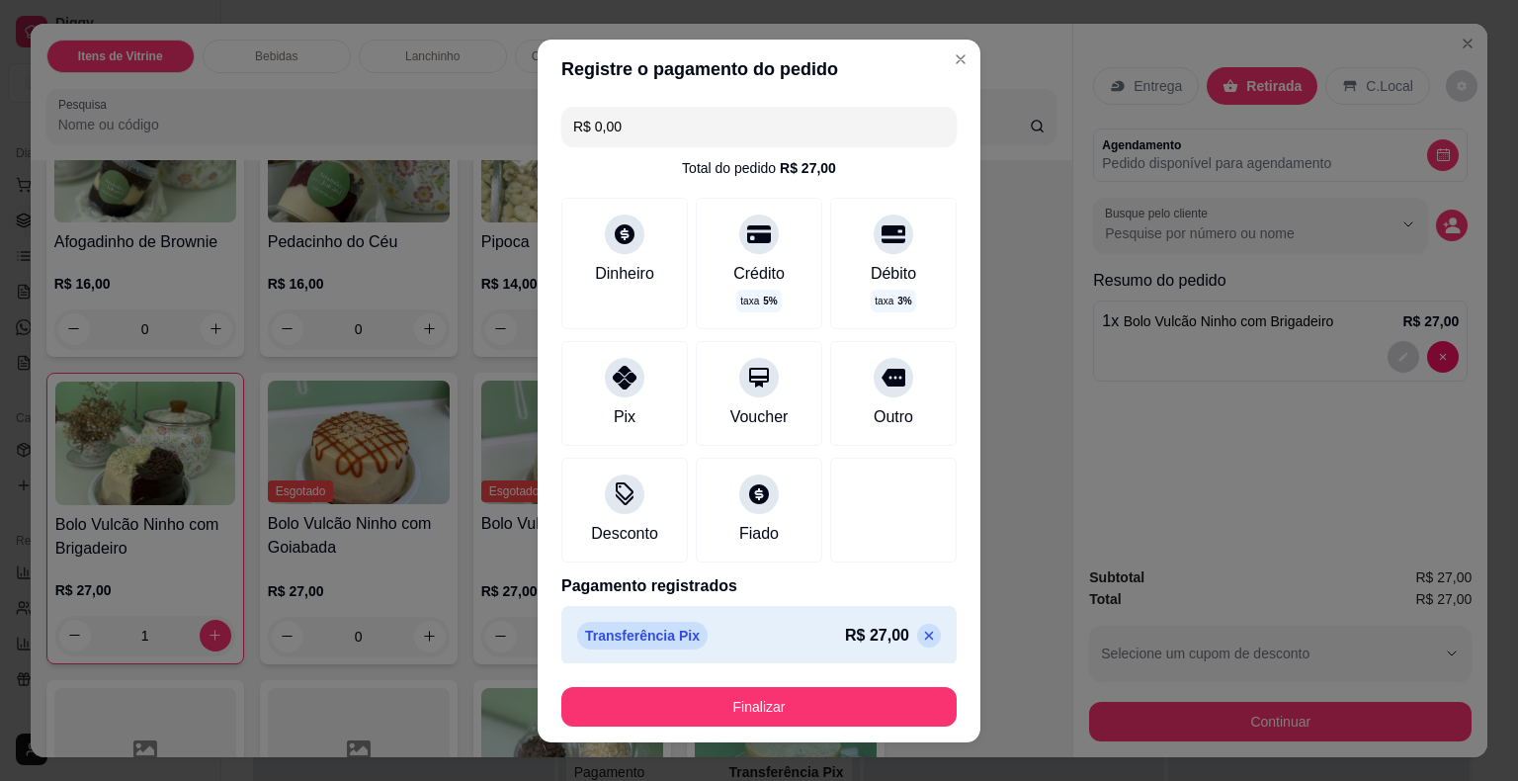
click at [917, 629] on p at bounding box center [929, 635] width 24 height 24
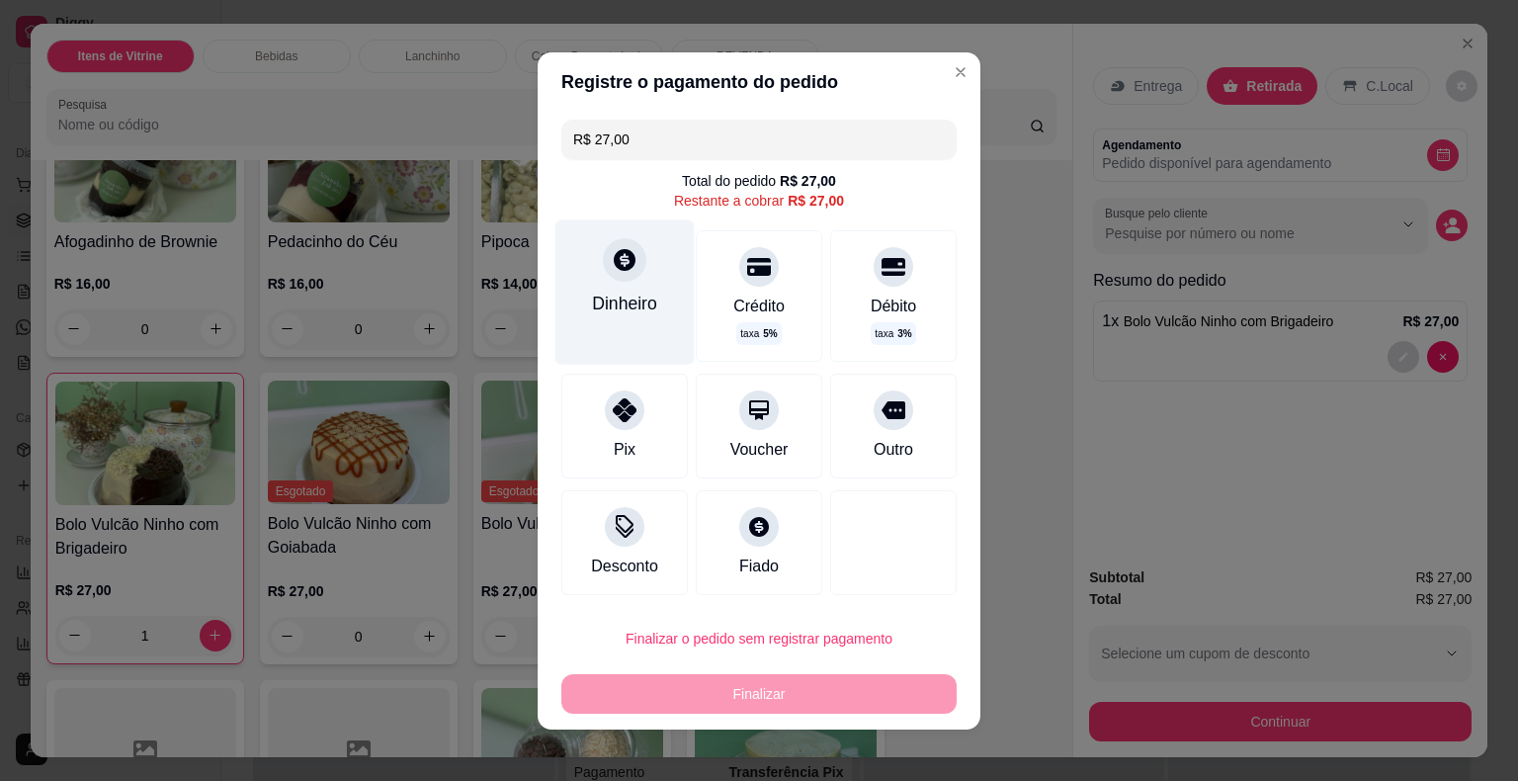
click at [656, 289] on div "Dinheiro" at bounding box center [624, 291] width 139 height 144
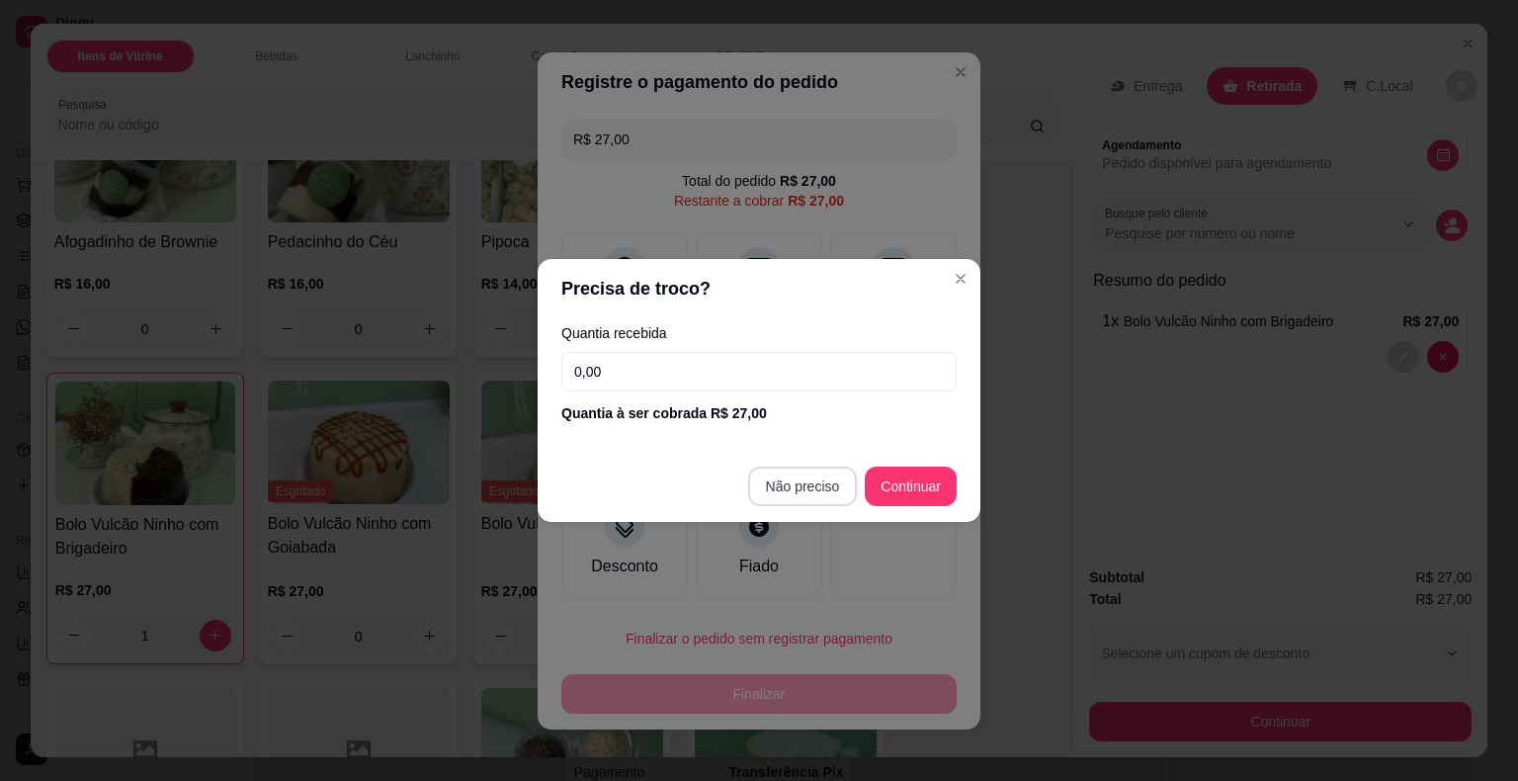
type input "R$ 0,00"
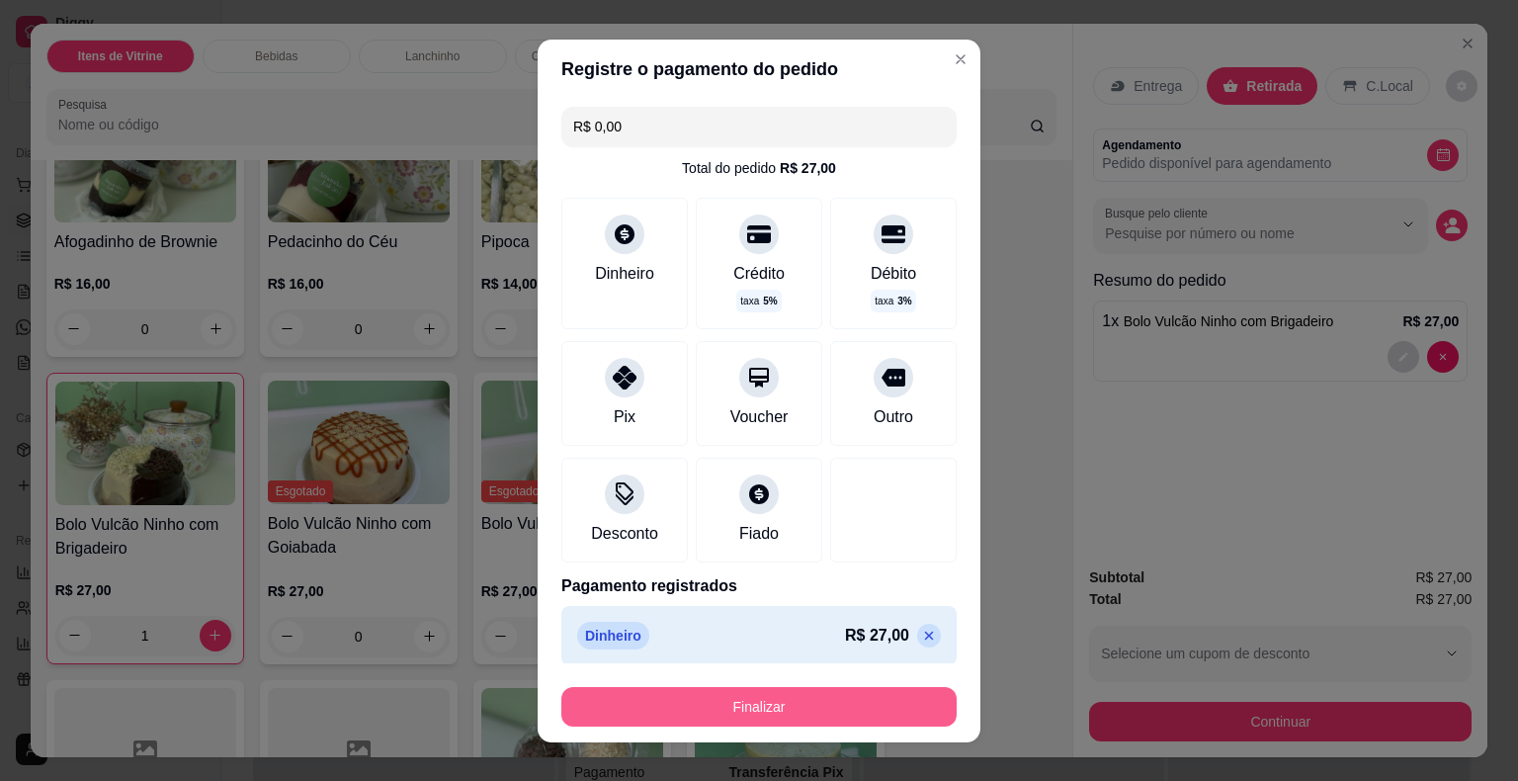
click at [855, 693] on button "Finalizar" at bounding box center [758, 707] width 395 height 40
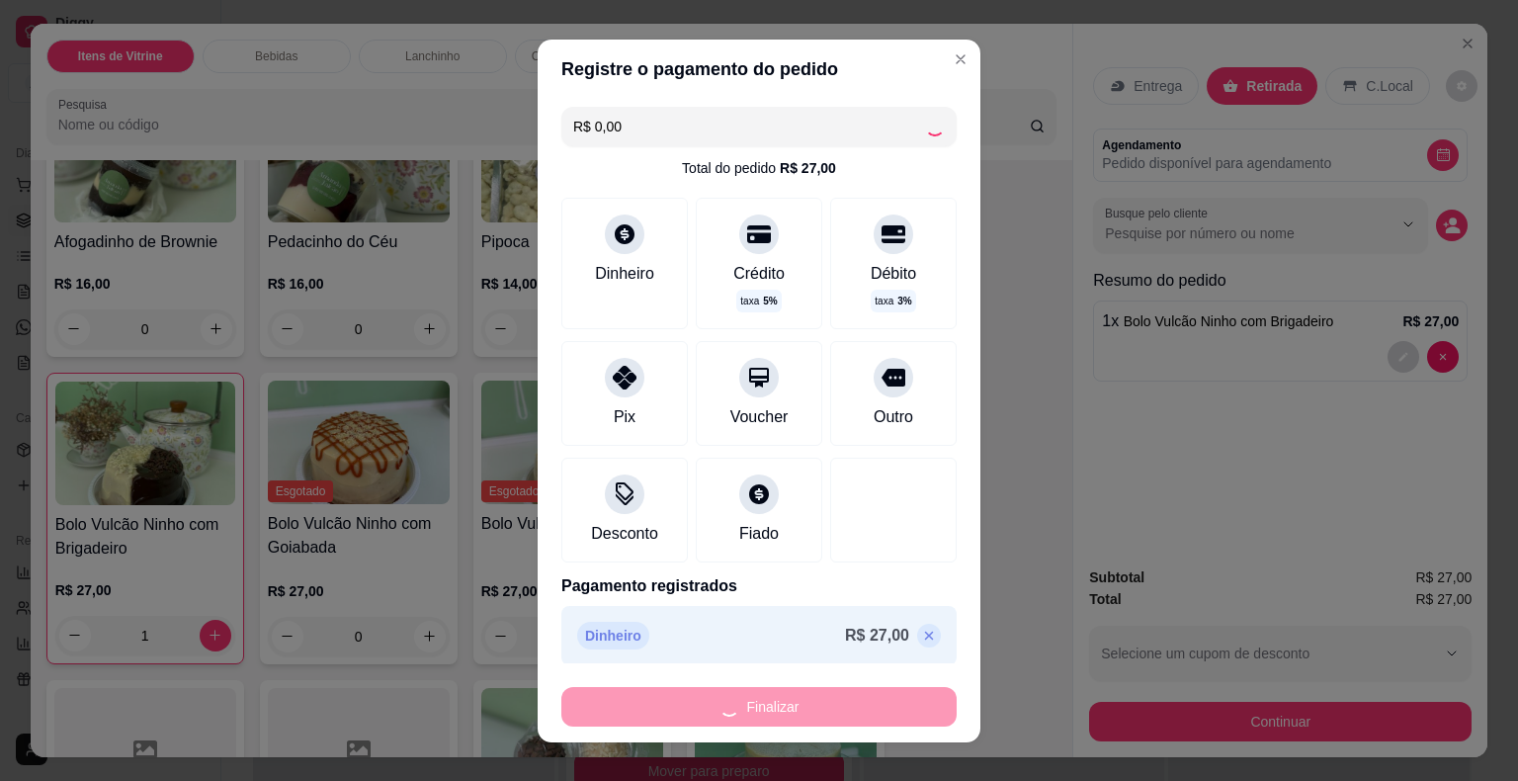
type input "0"
type input "-R$ 27,00"
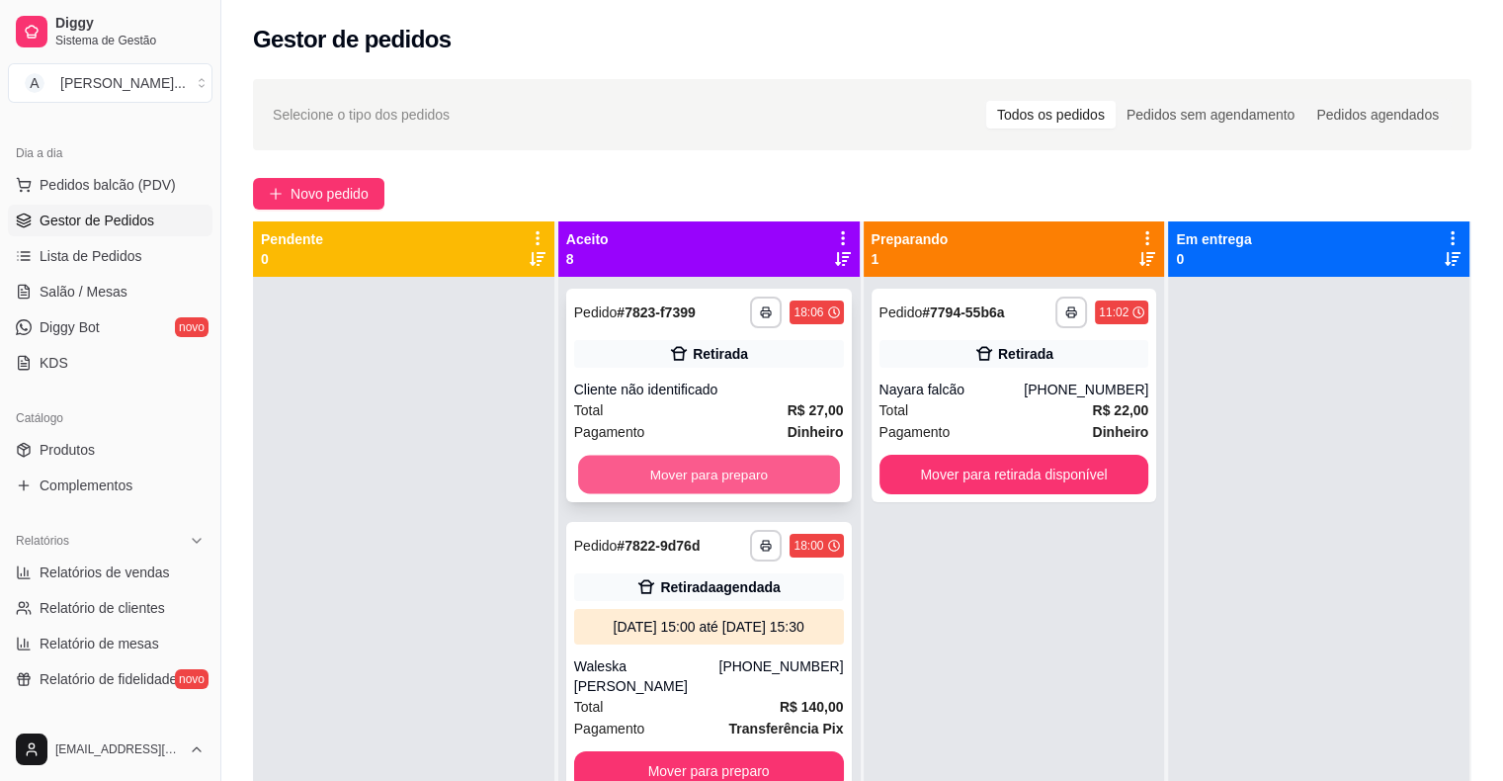
click at [765, 460] on button "Mover para preparo" at bounding box center [709, 475] width 262 height 39
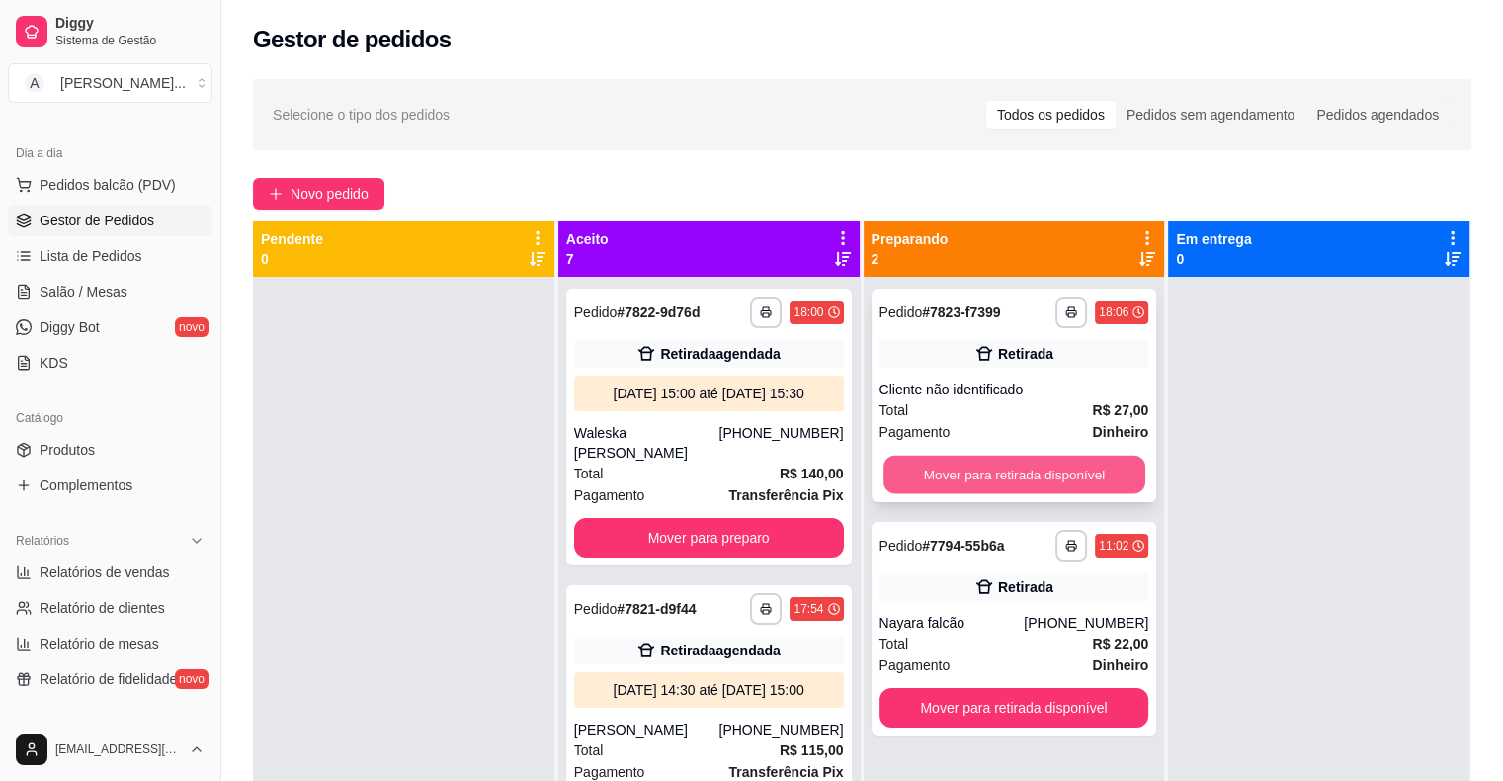
click at [1042, 474] on button "Mover para retirada disponível" at bounding box center [1014, 475] width 262 height 39
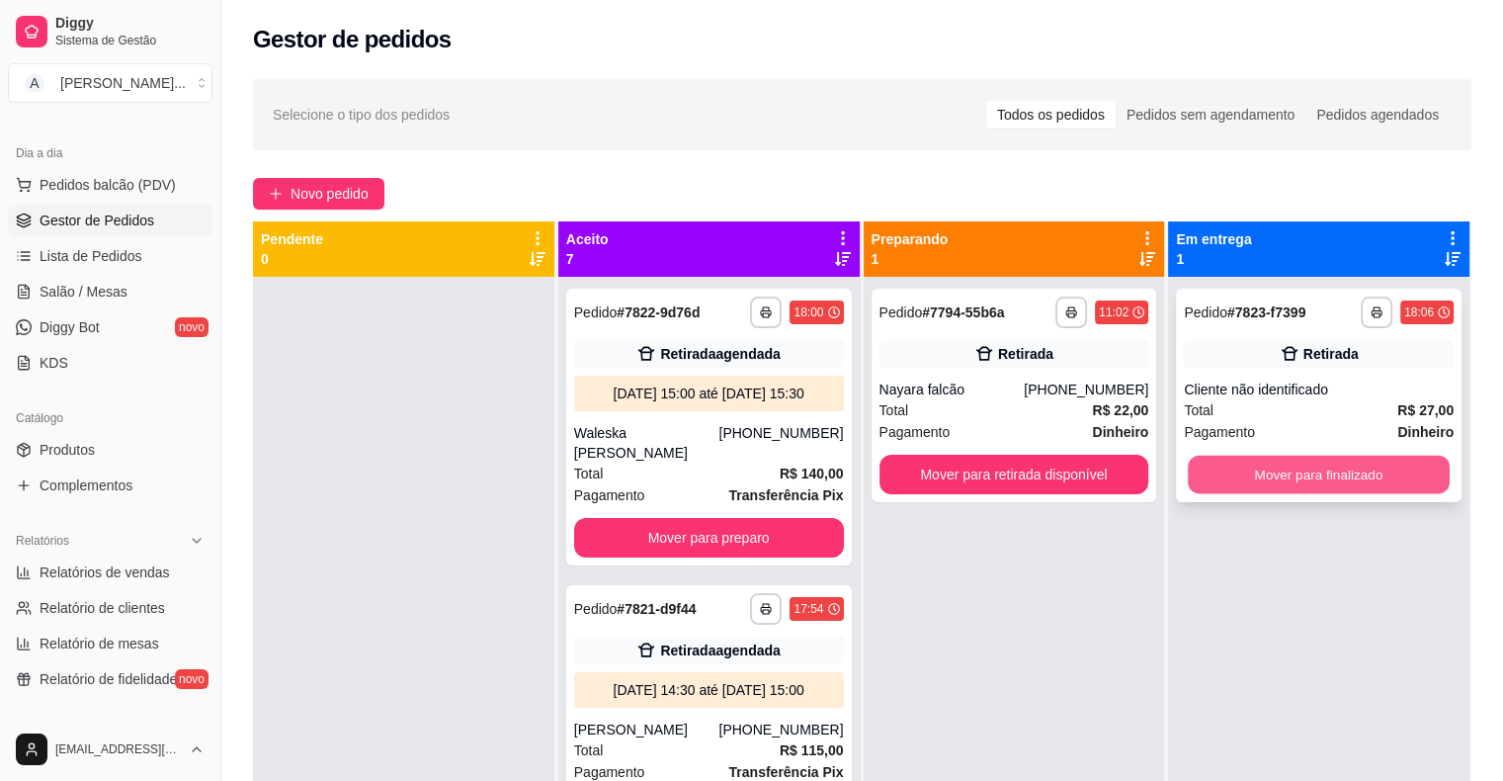
click at [1325, 467] on button "Mover para finalizado" at bounding box center [1319, 475] width 262 height 39
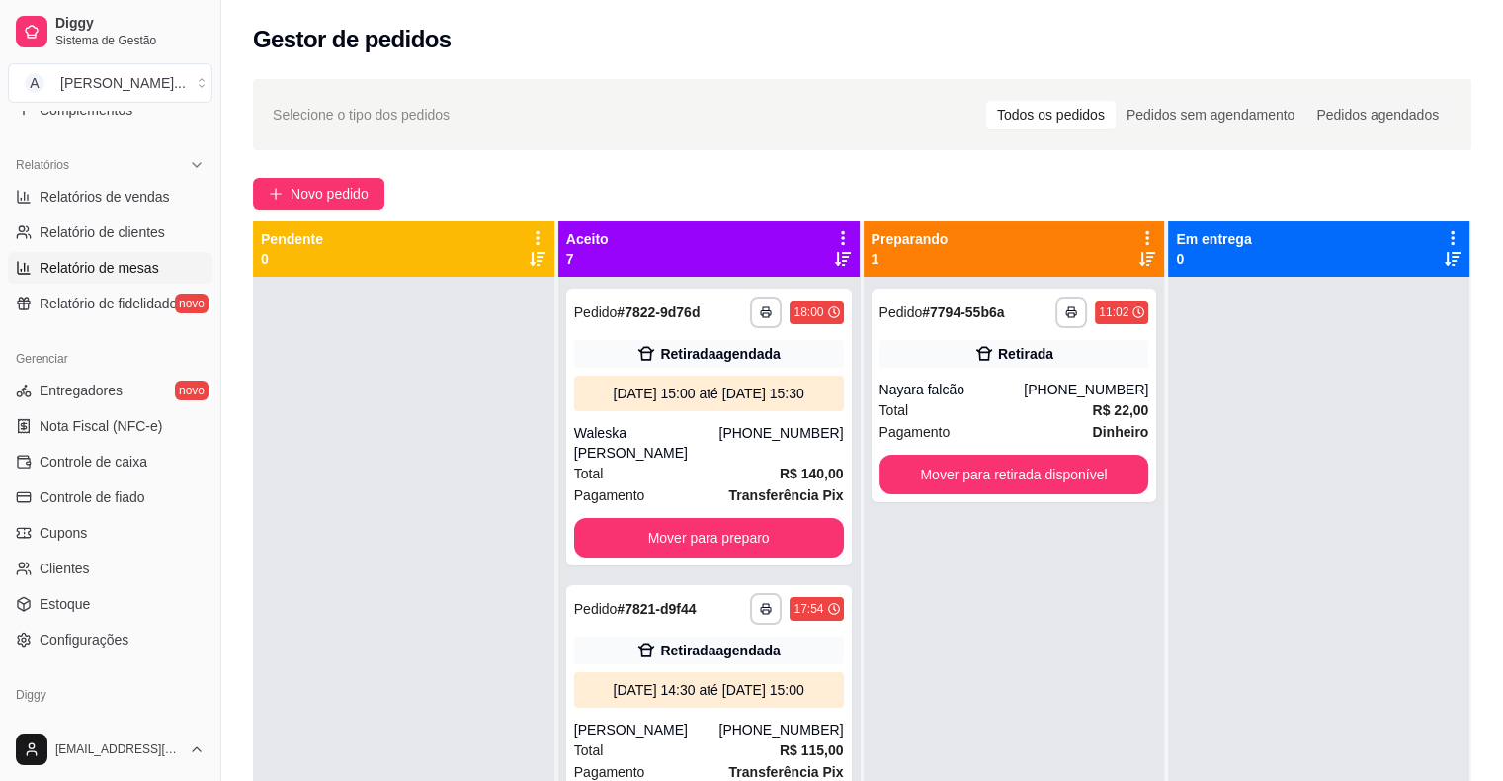
scroll to position [541, 0]
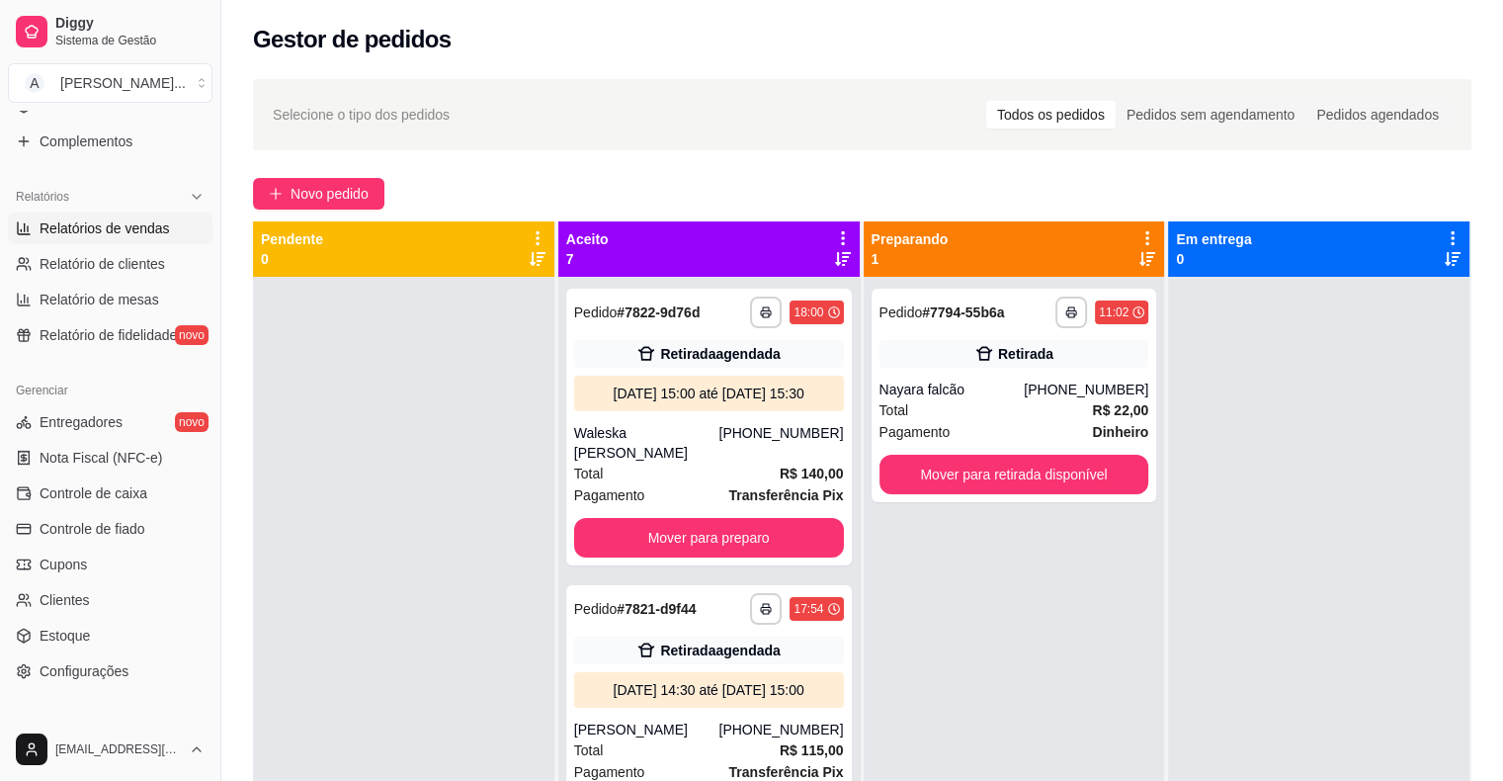
click at [142, 232] on span "Relatórios de vendas" at bounding box center [105, 228] width 130 height 20
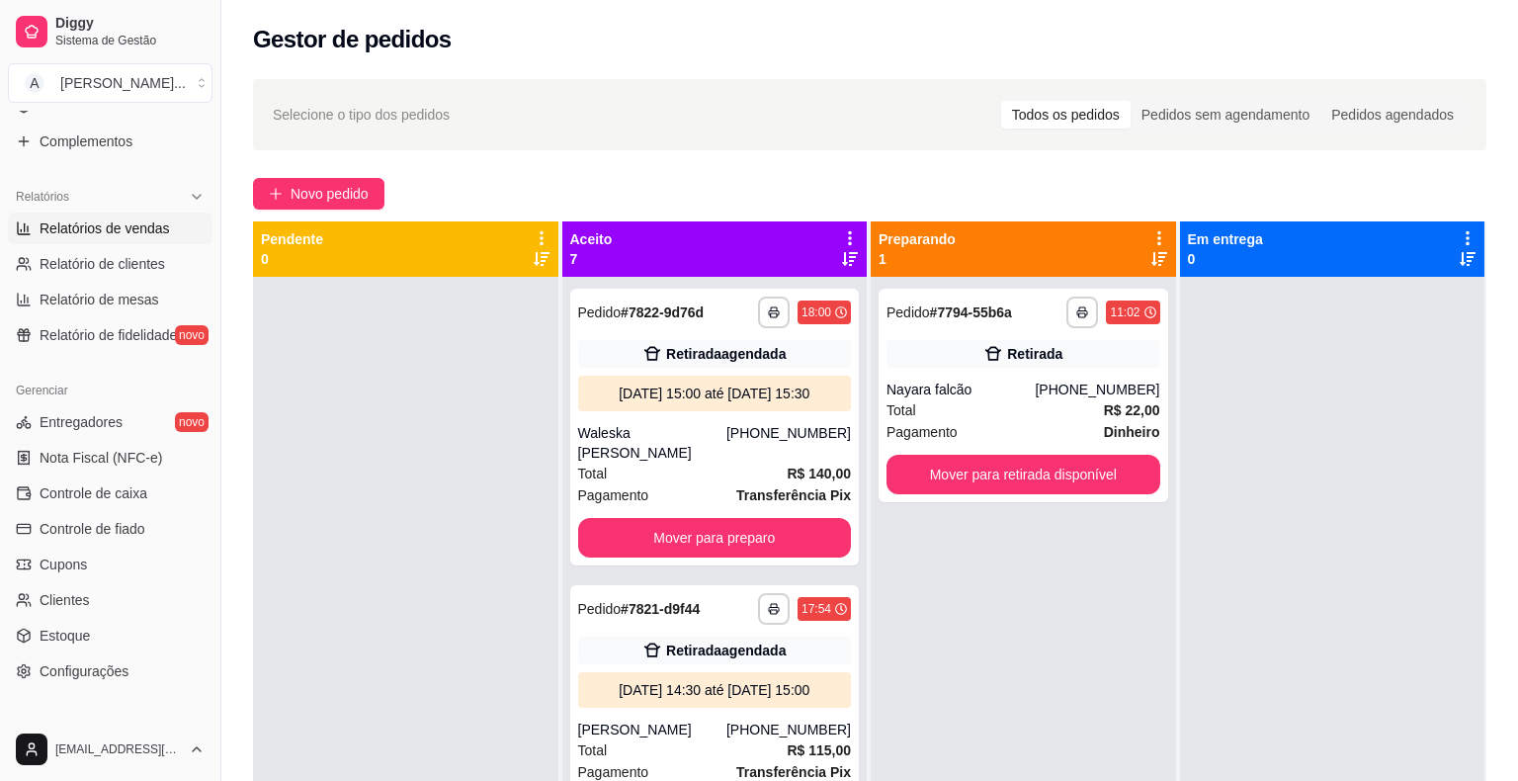
select select "ALL"
select select "0"
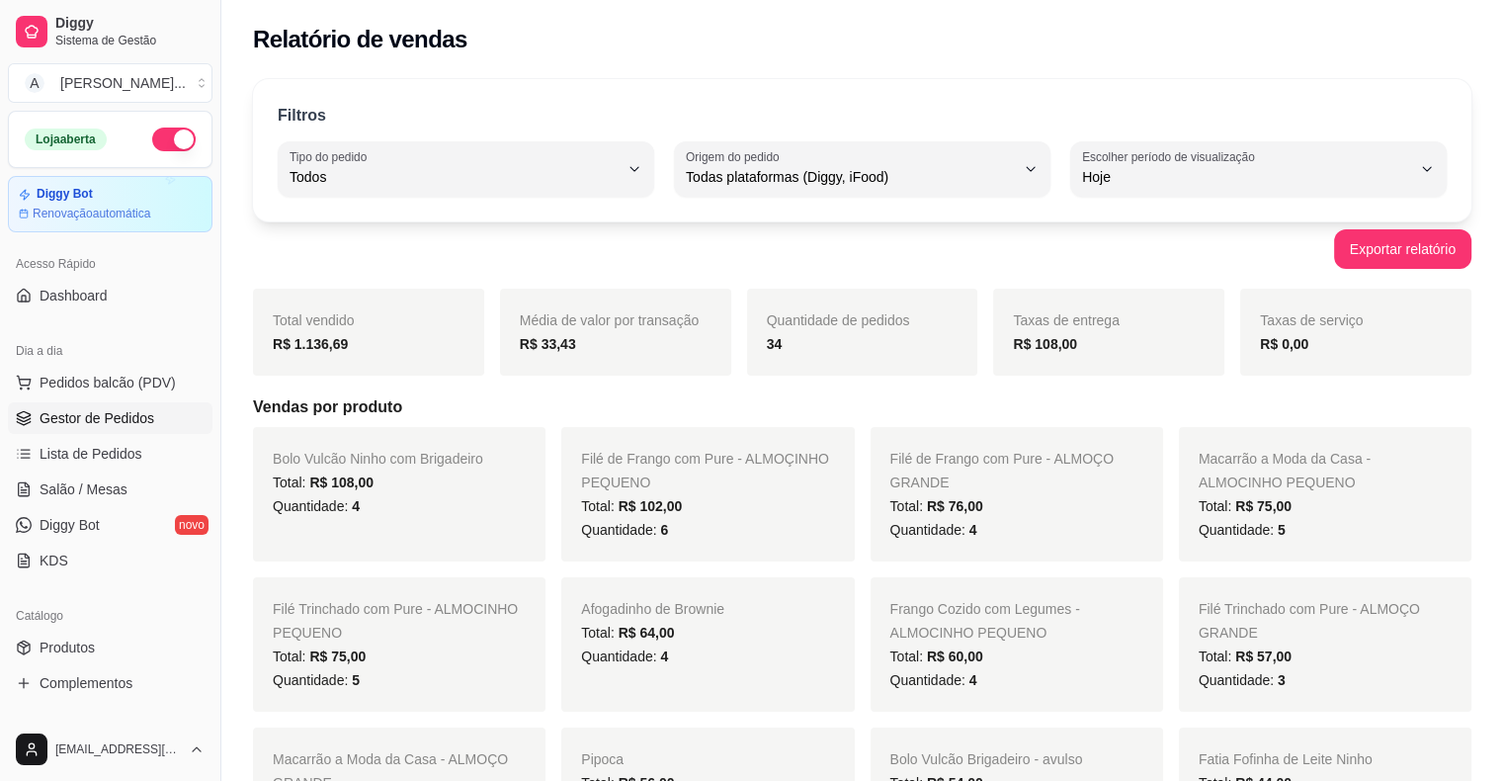
click at [134, 419] on span "Gestor de Pedidos" at bounding box center [97, 418] width 115 height 20
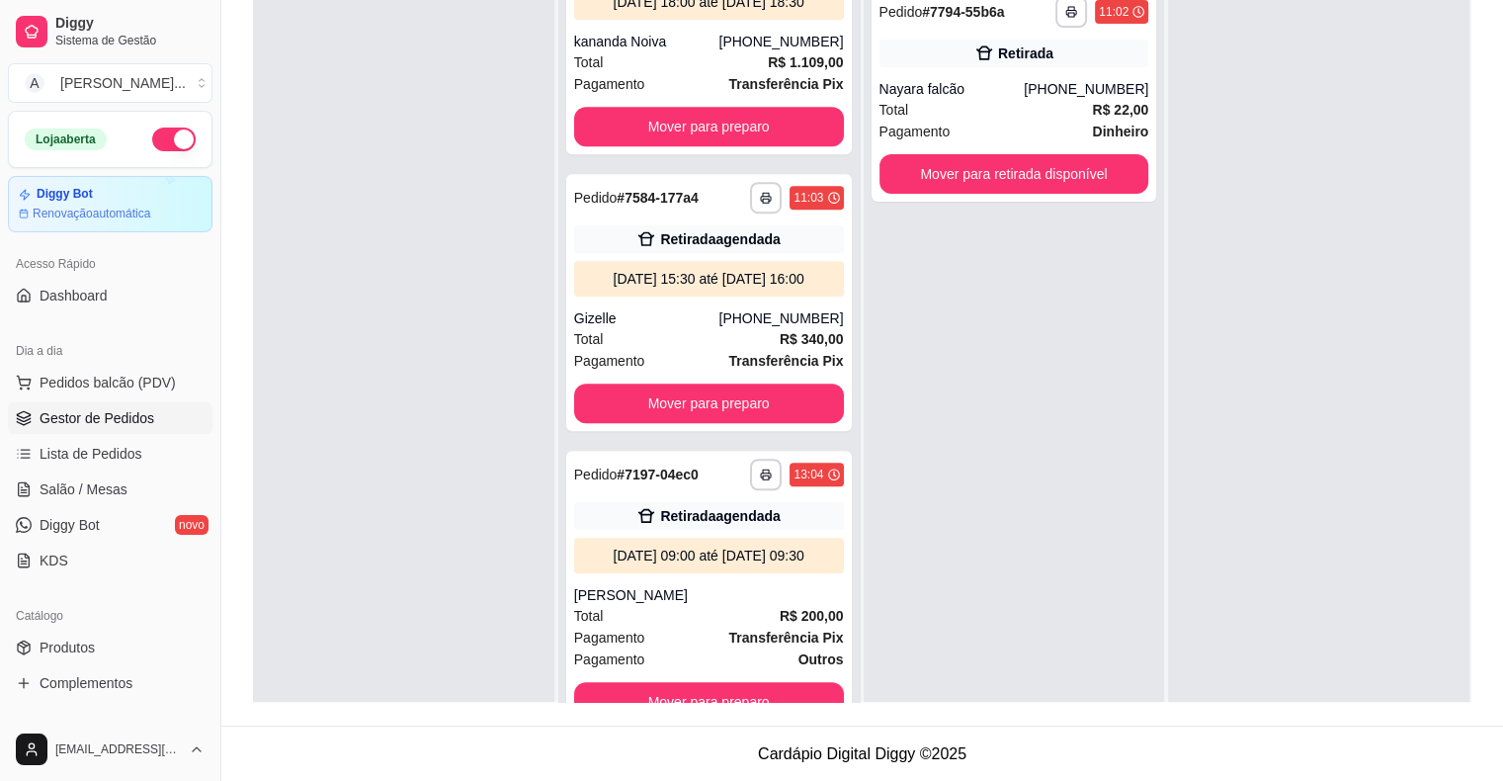
click at [152, 140] on button "button" at bounding box center [173, 139] width 43 height 24
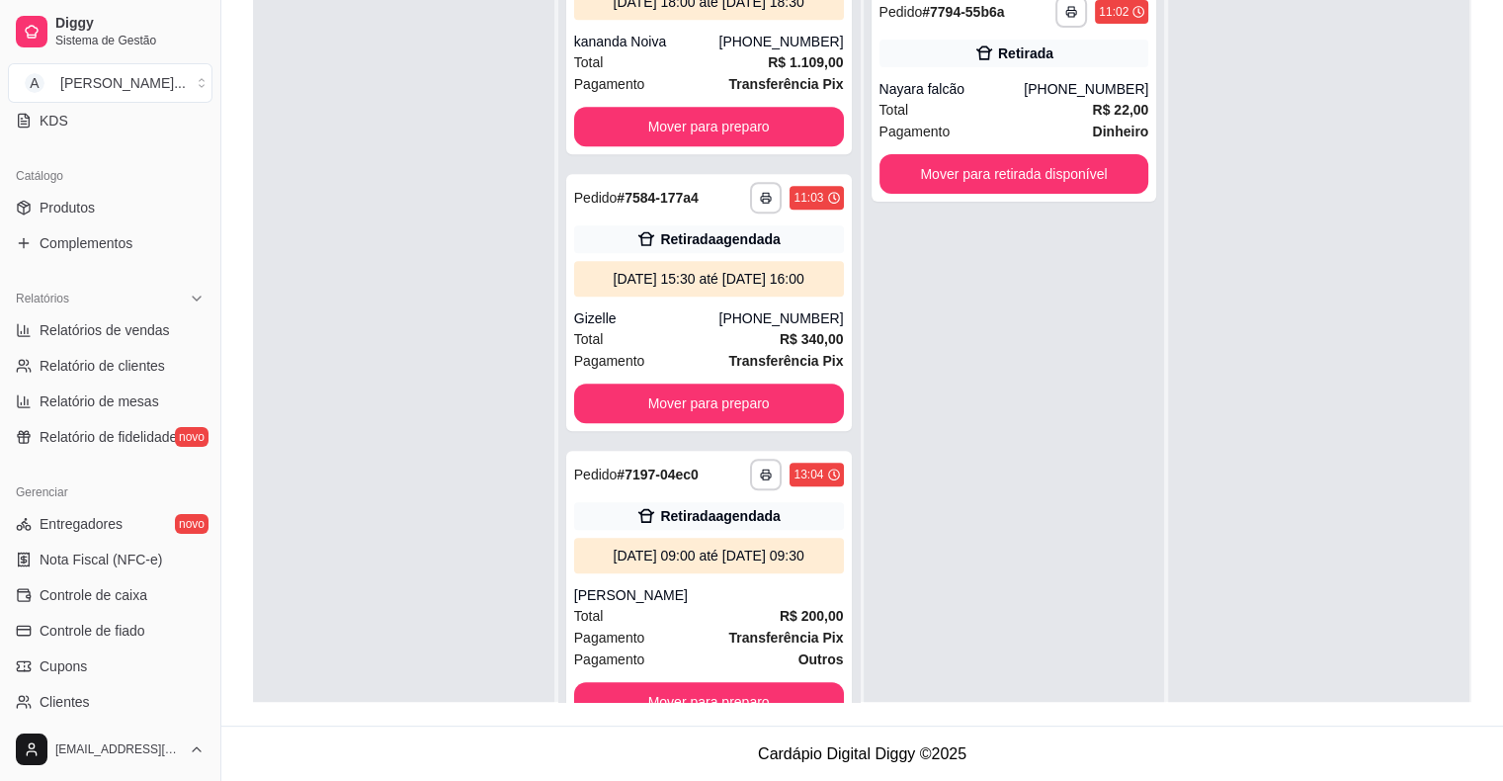
scroll to position [640, 0]
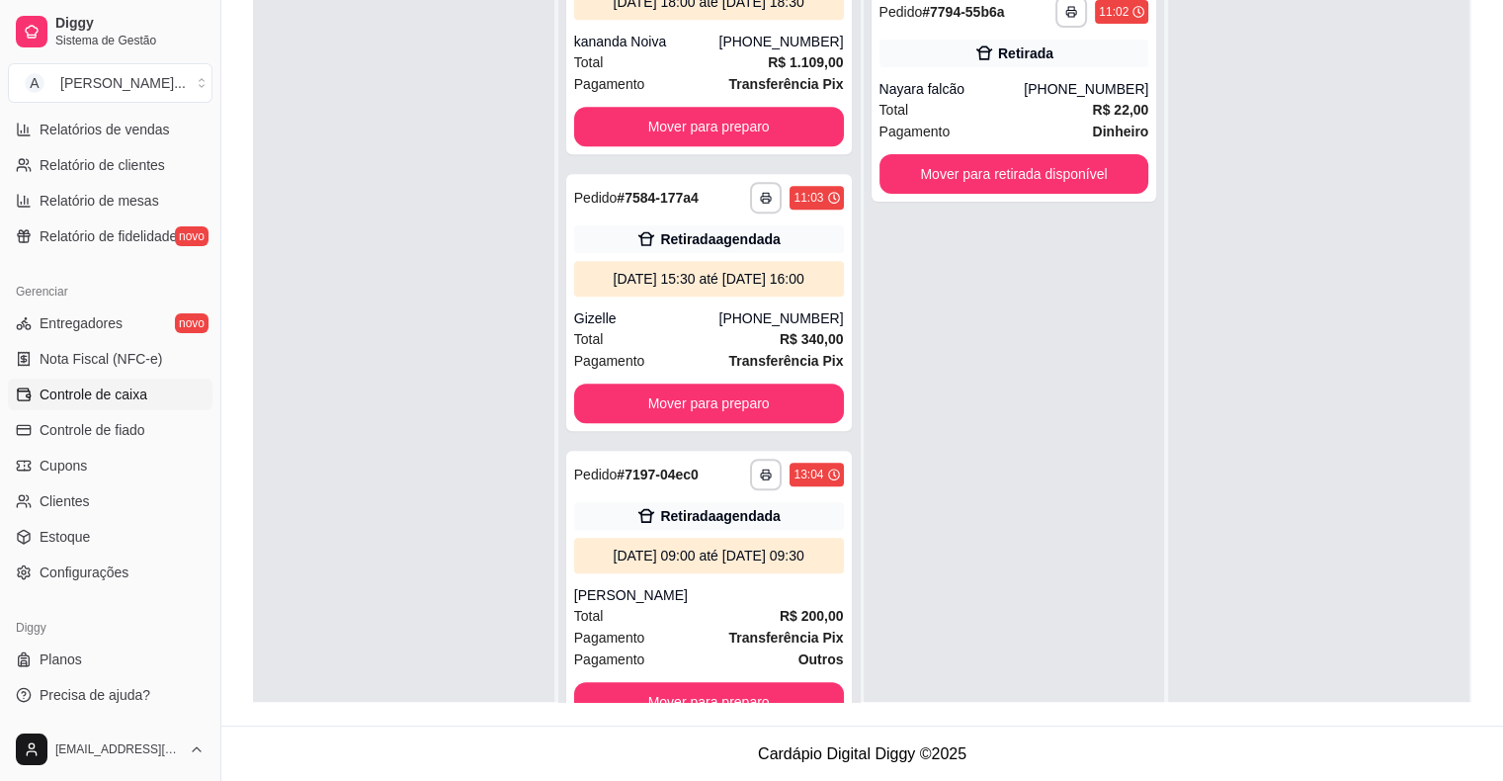
click at [126, 397] on span "Controle de caixa" at bounding box center [94, 394] width 108 height 20
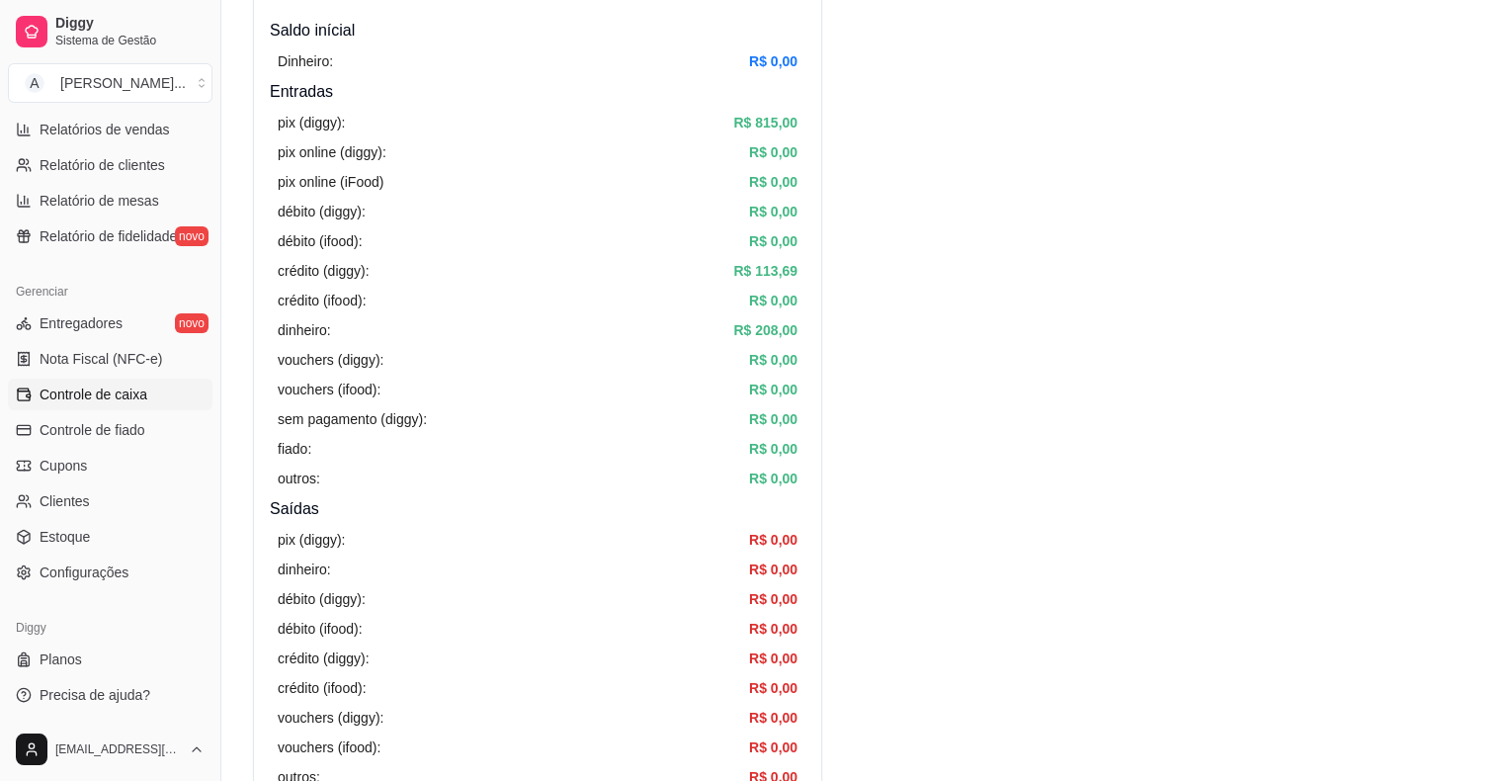
scroll to position [198, 0]
click at [84, 329] on span "Entregadores" at bounding box center [81, 323] width 83 height 20
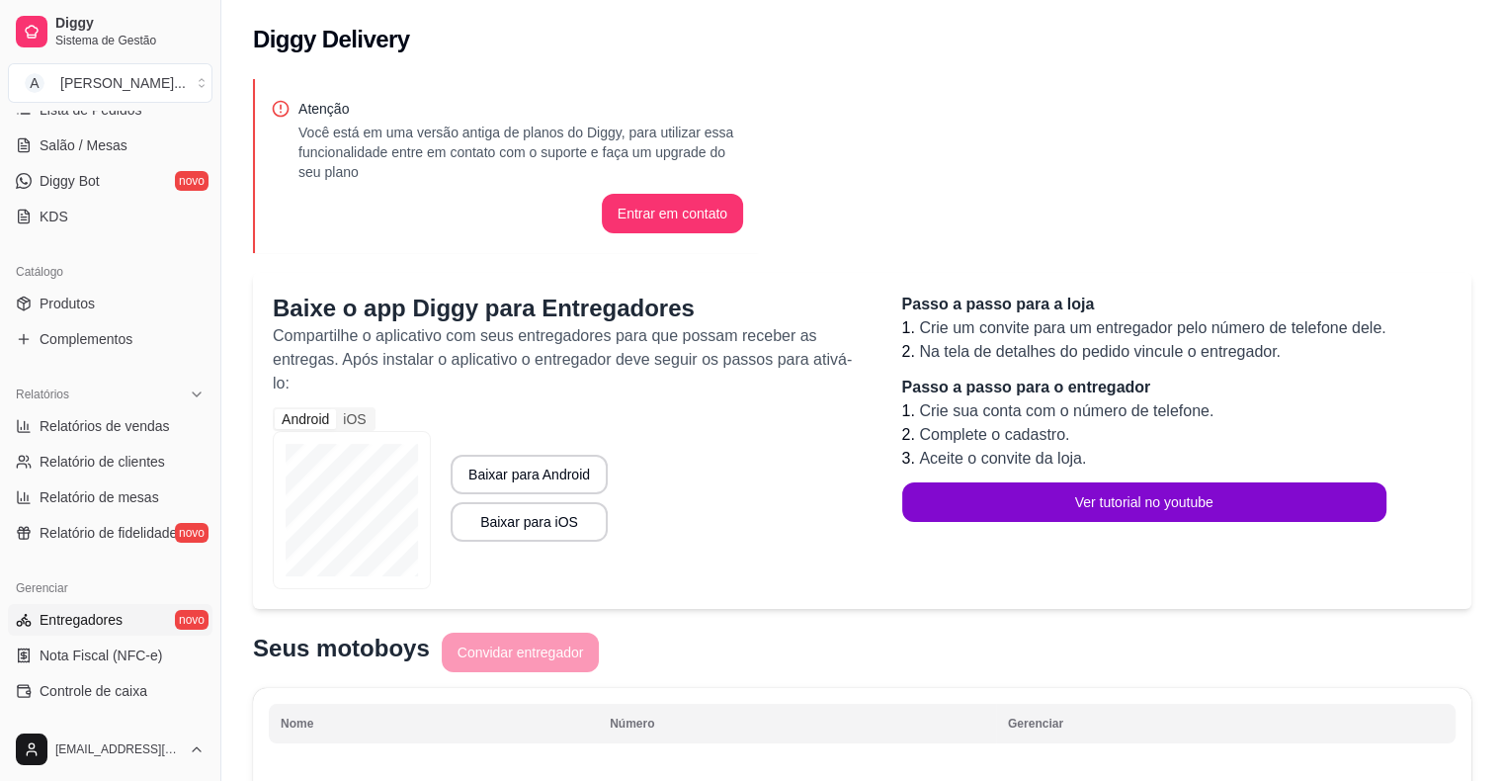
scroll to position [146, 0]
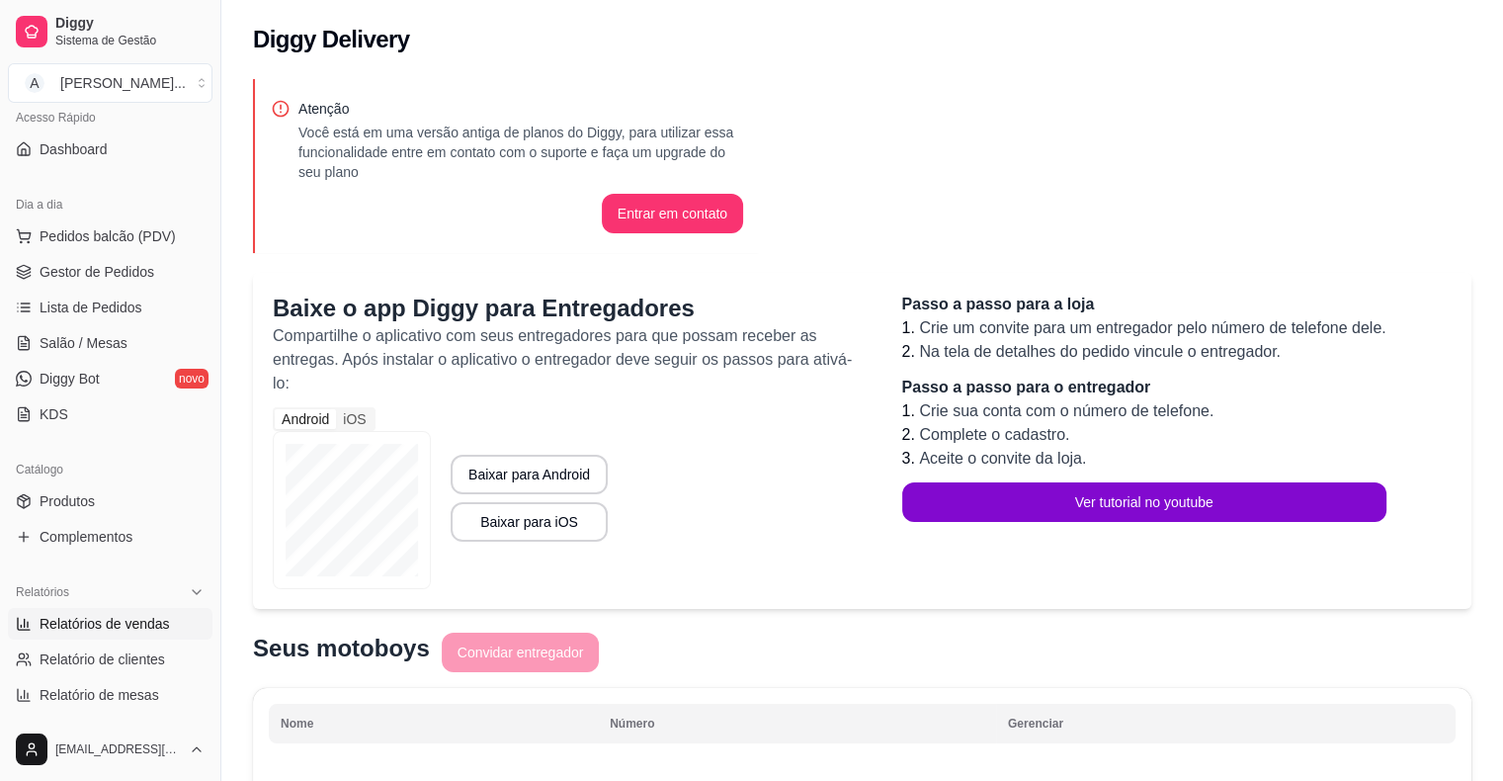
click at [134, 618] on span "Relatórios de vendas" at bounding box center [105, 624] width 130 height 20
select select "ALL"
select select "0"
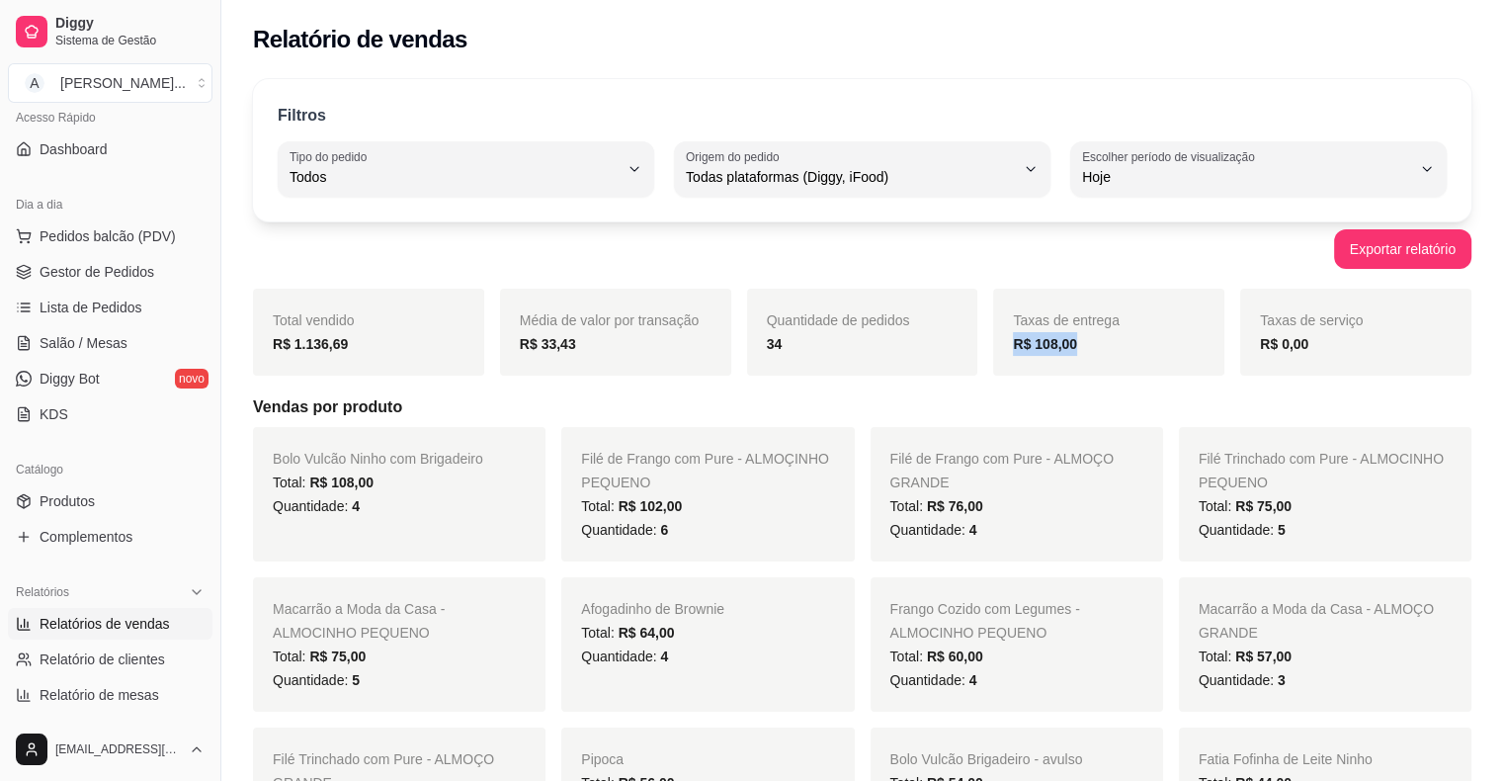
drag, startPoint x: 1126, startPoint y: 342, endPoint x: 1014, endPoint y: 351, distance: 113.0
click at [1014, 351] on div "R$ 108,00" at bounding box center [1109, 344] width 192 height 24
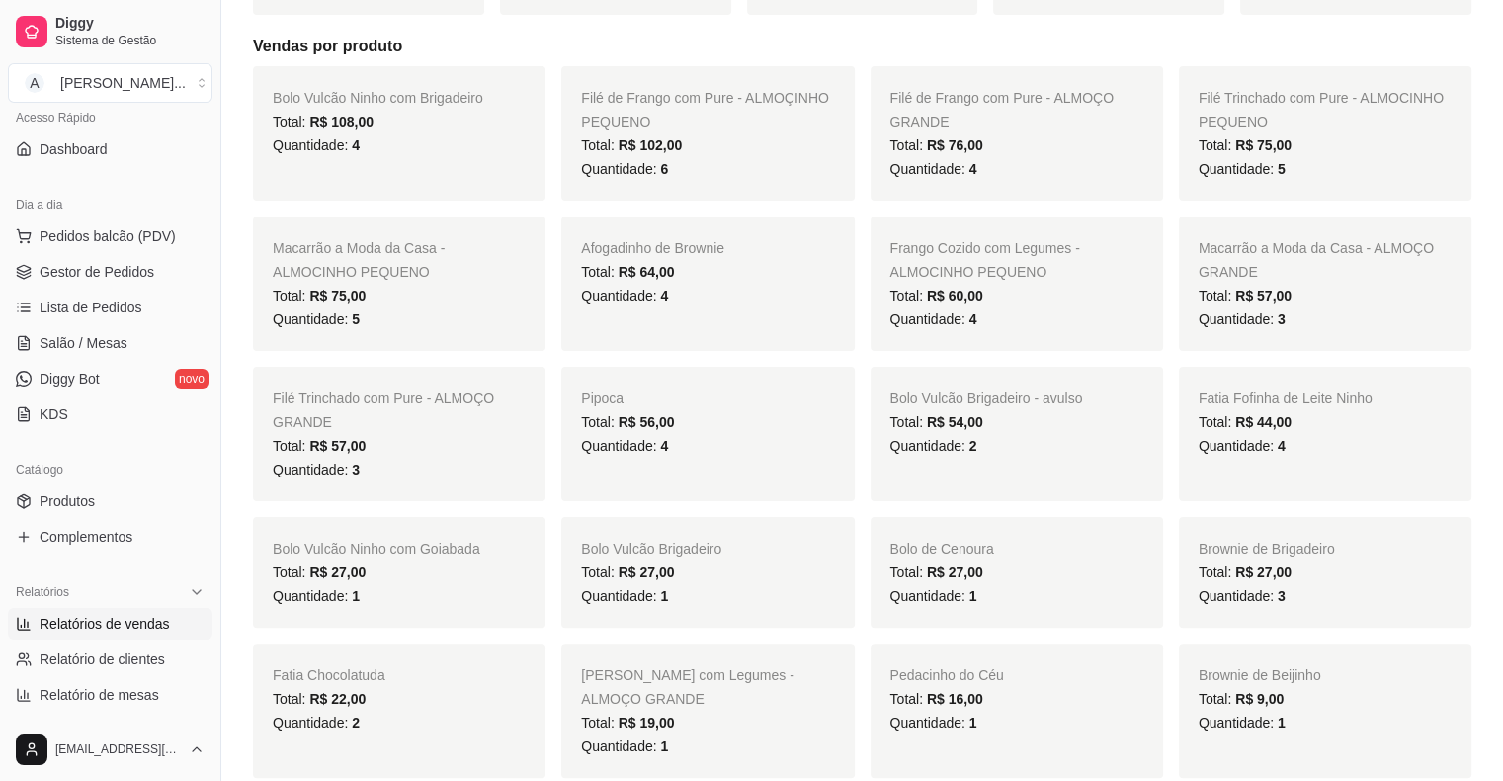
scroll to position [395, 0]
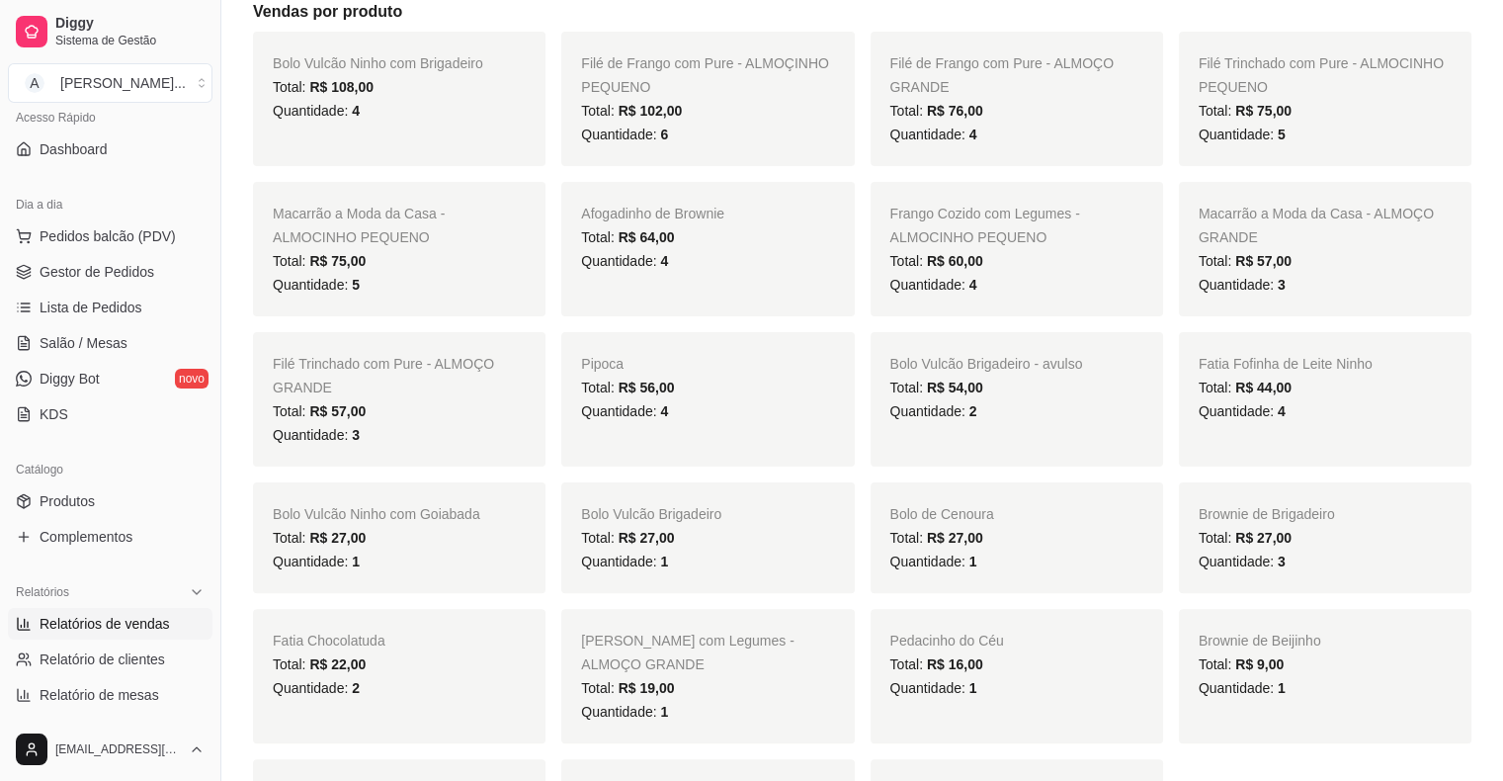
click at [1304, 415] on div "Quantidade: 4" at bounding box center [1325, 411] width 253 height 24
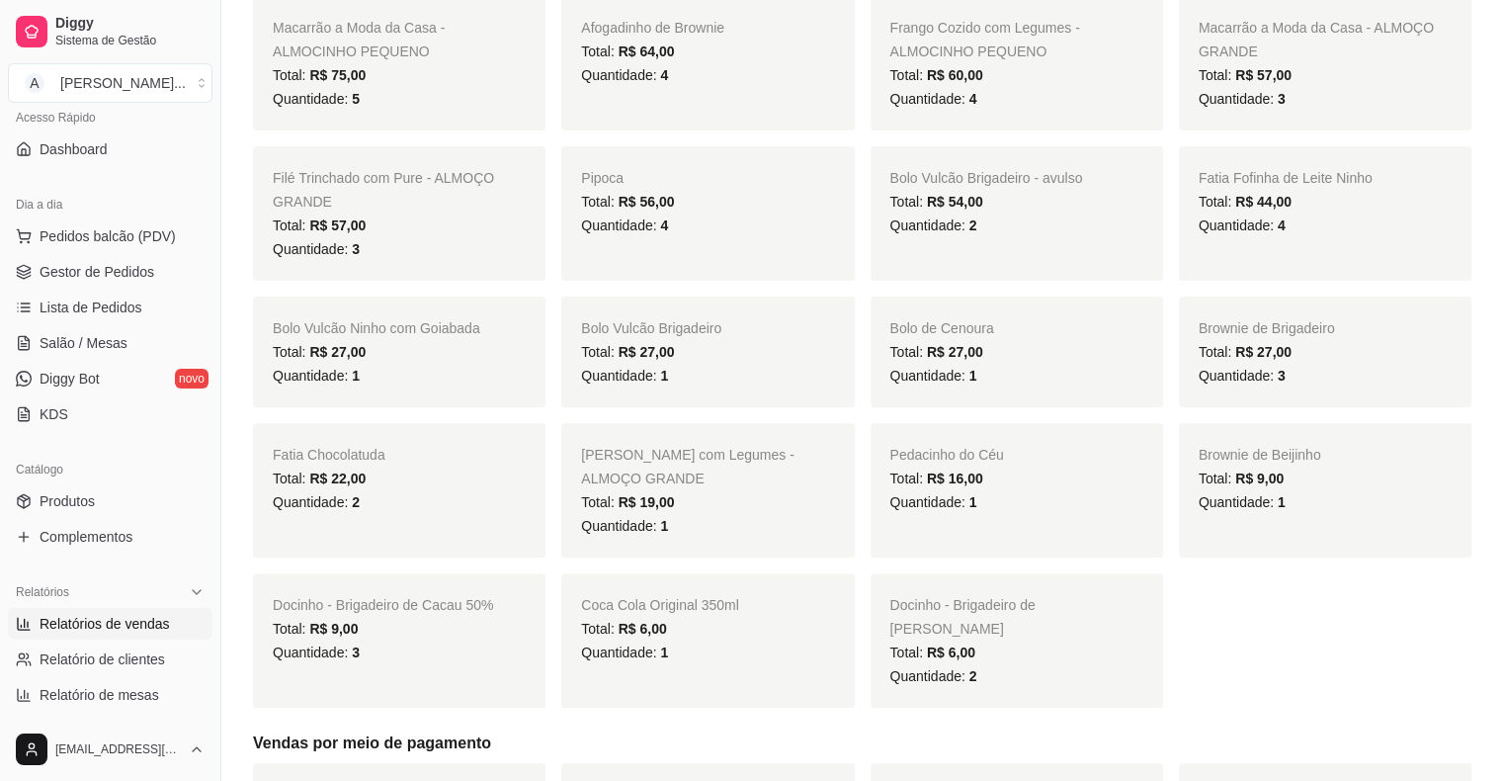
scroll to position [593, 0]
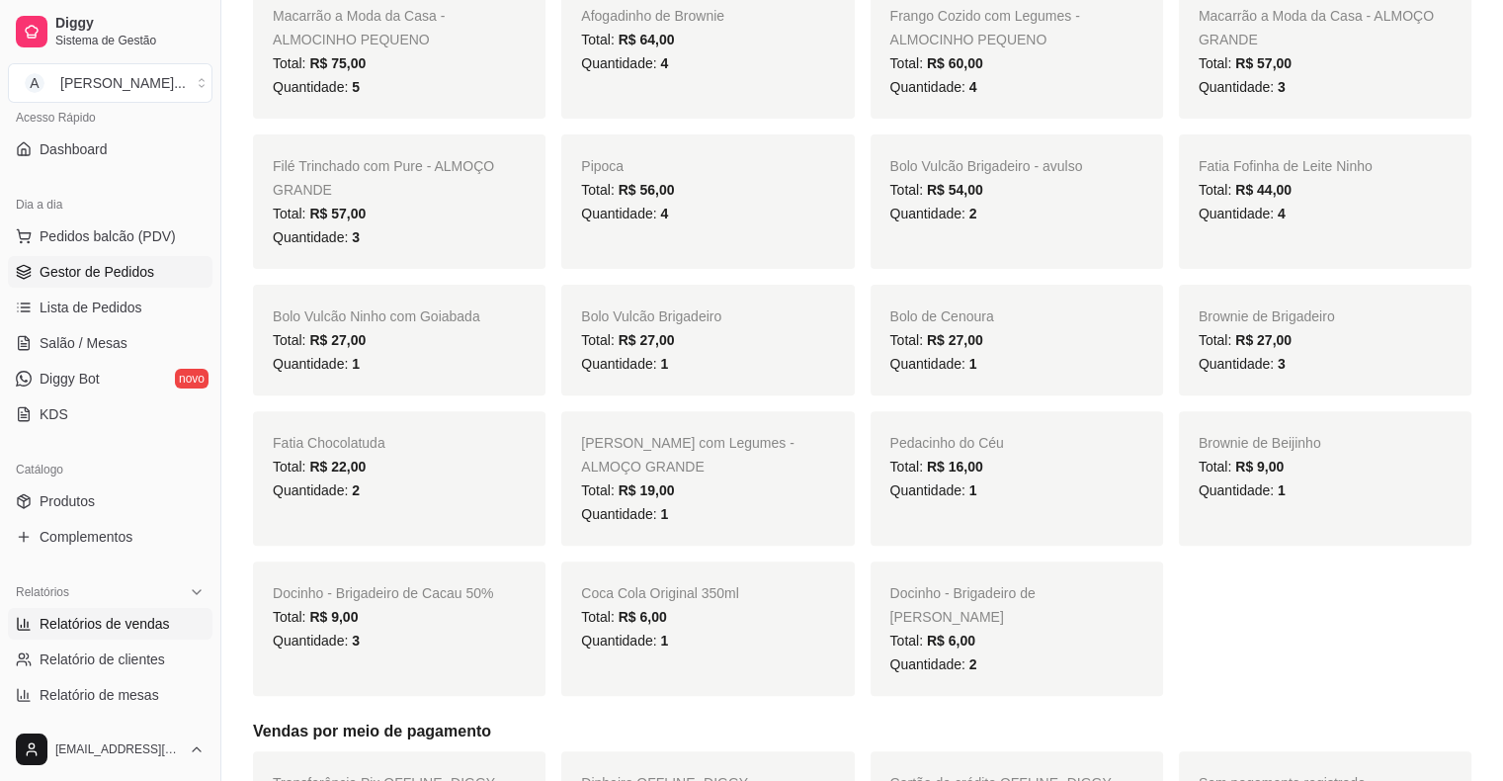
click at [107, 273] on span "Gestor de Pedidos" at bounding box center [97, 272] width 115 height 20
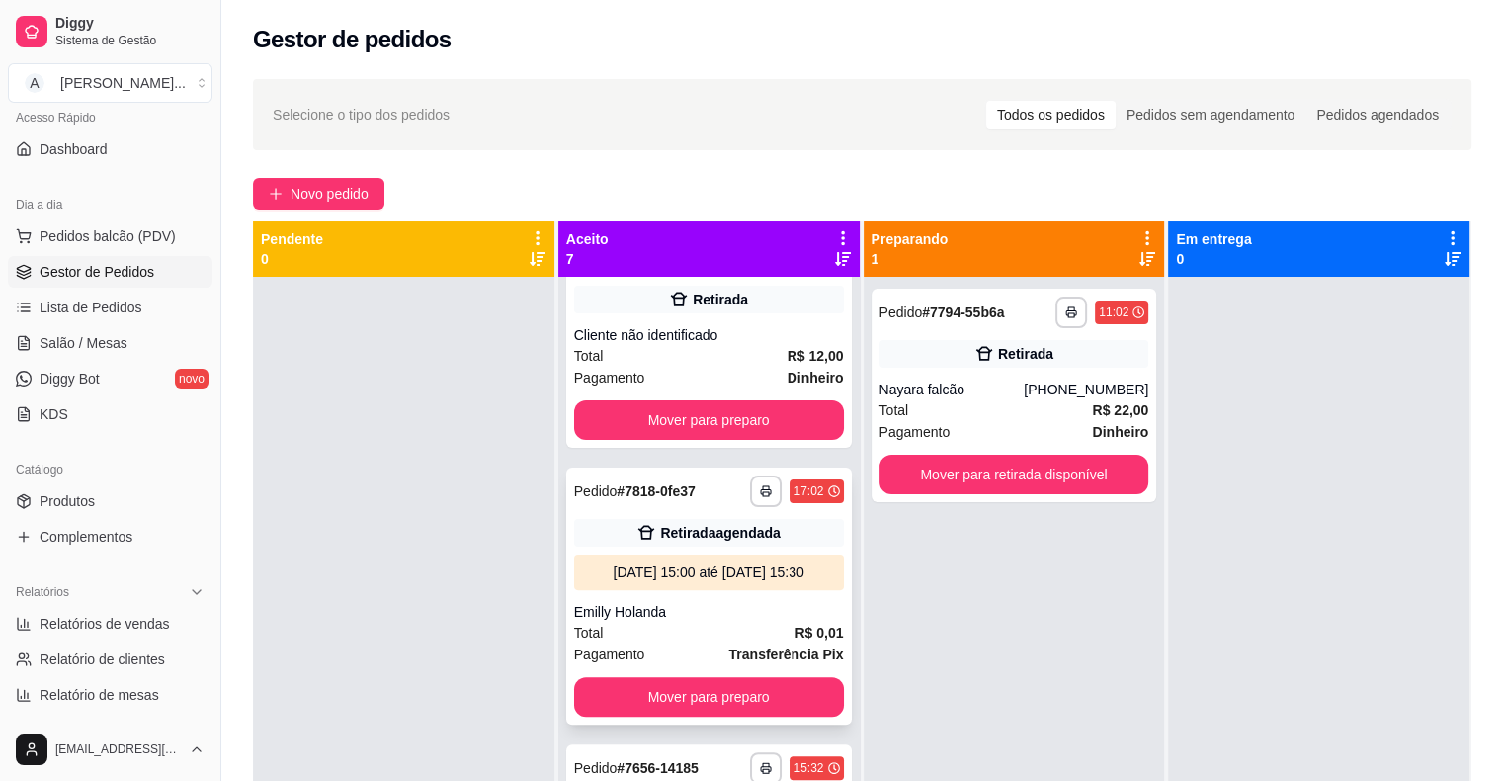
scroll to position [593, 0]
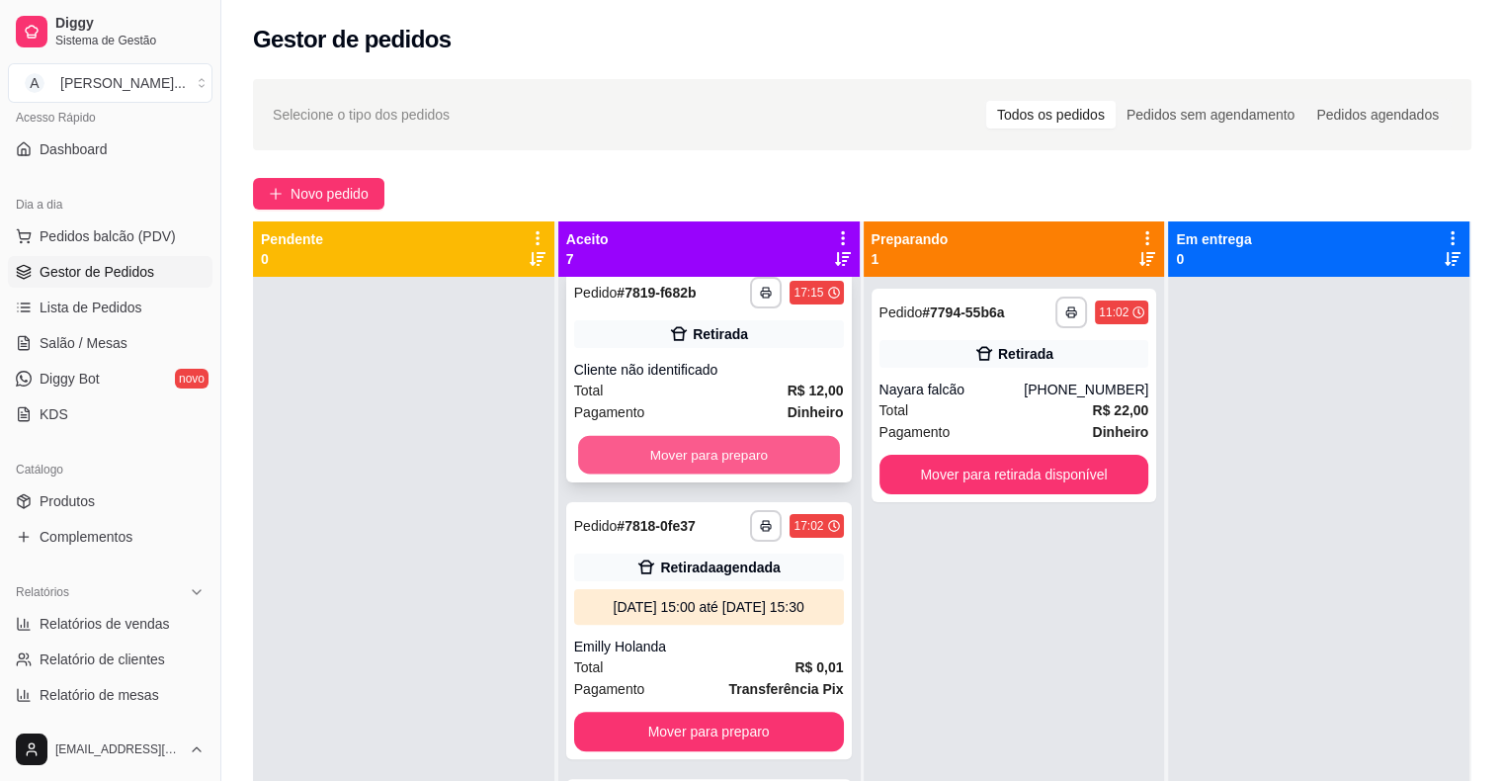
click at [722, 474] on button "Mover para preparo" at bounding box center [709, 455] width 262 height 39
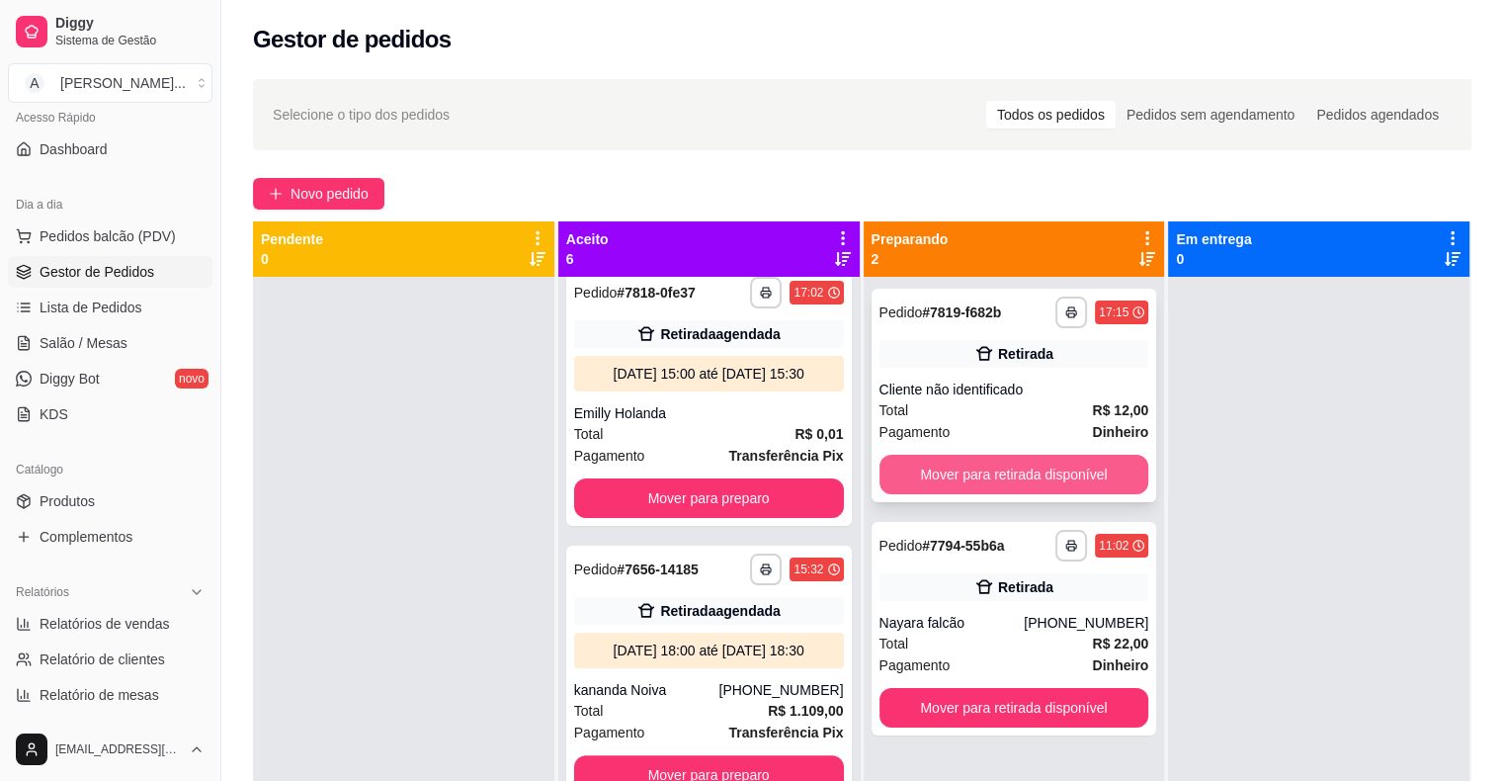
click at [998, 468] on button "Mover para retirada disponível" at bounding box center [1014, 475] width 270 height 40
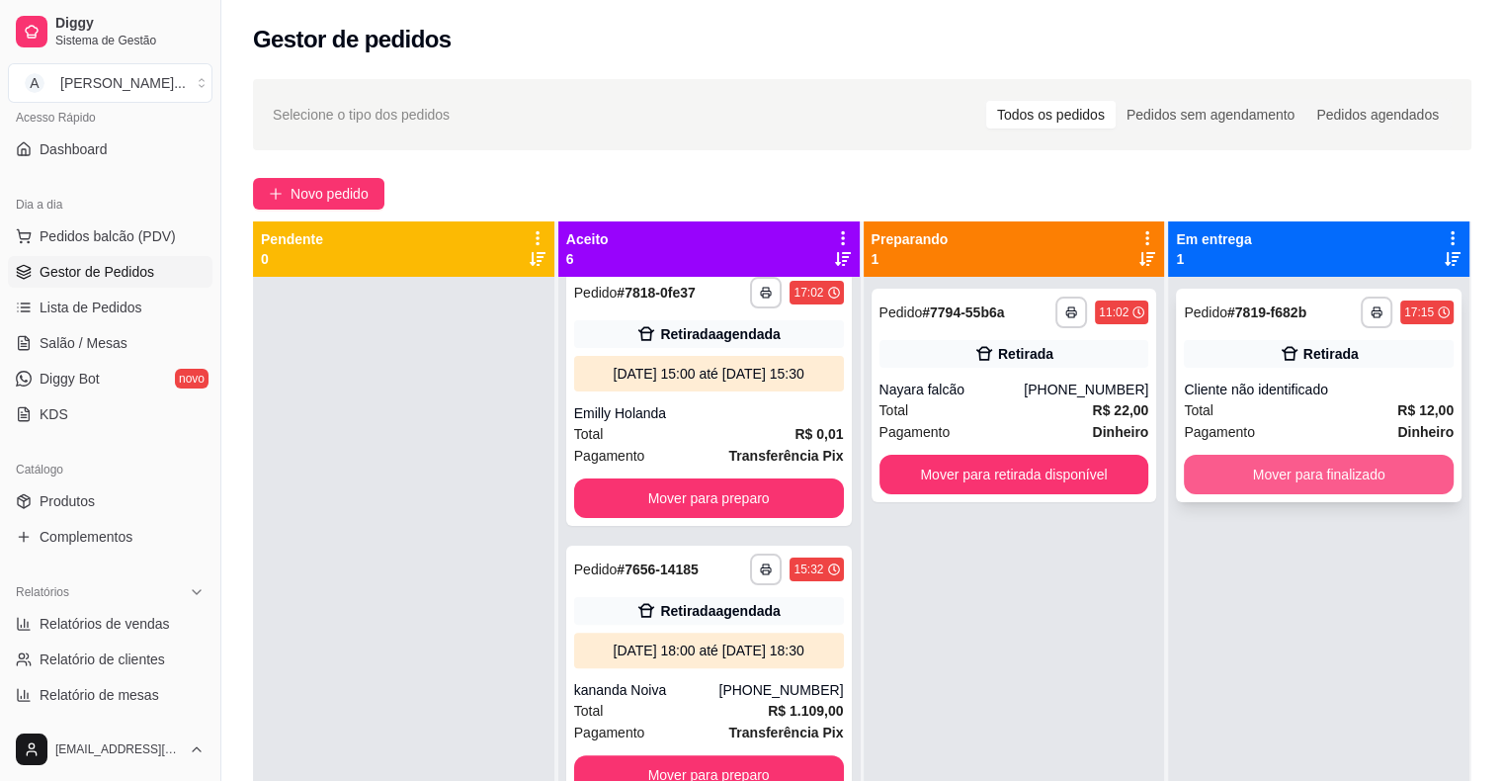
click at [1274, 484] on button "Mover para finalizado" at bounding box center [1319, 475] width 270 height 40
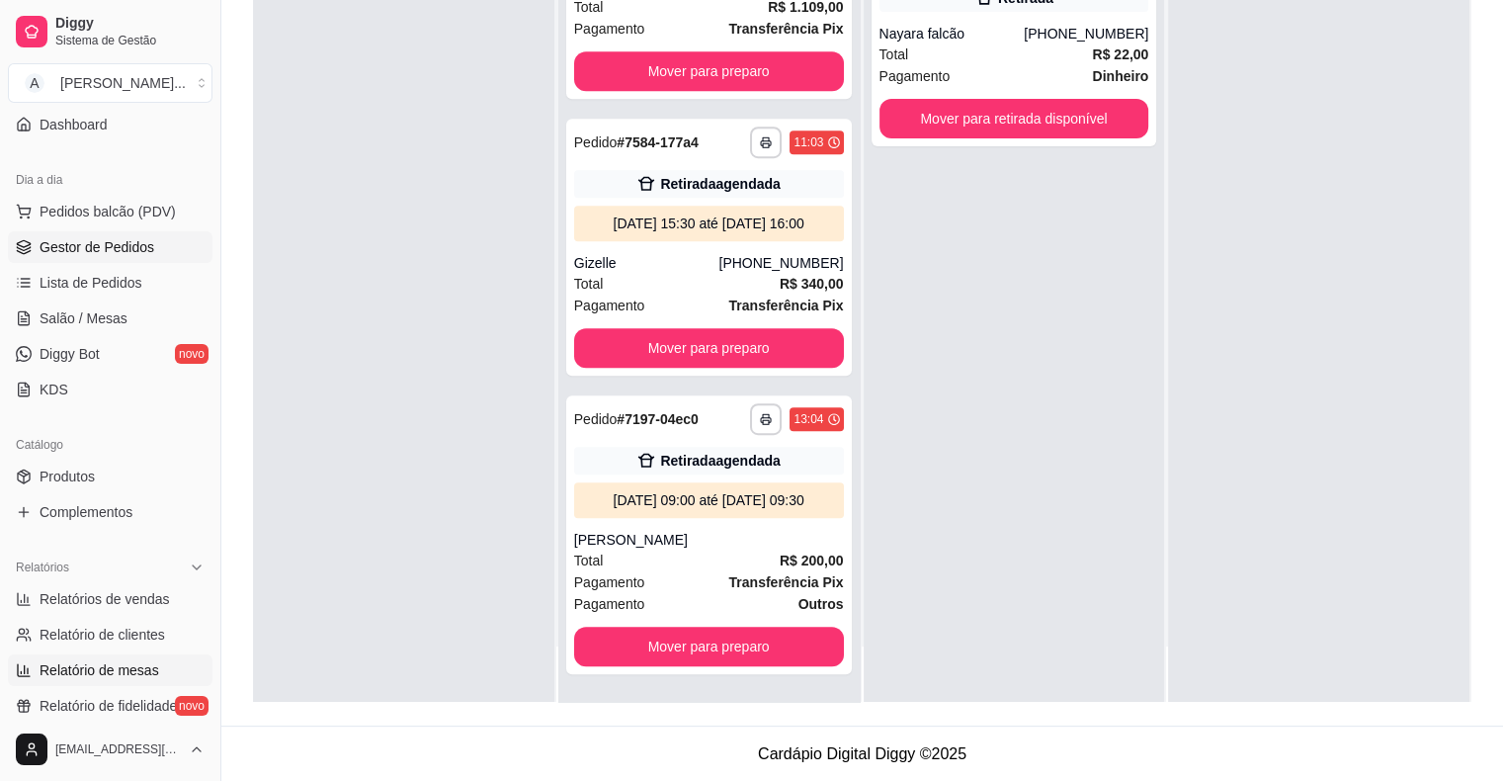
scroll to position [245, 0]
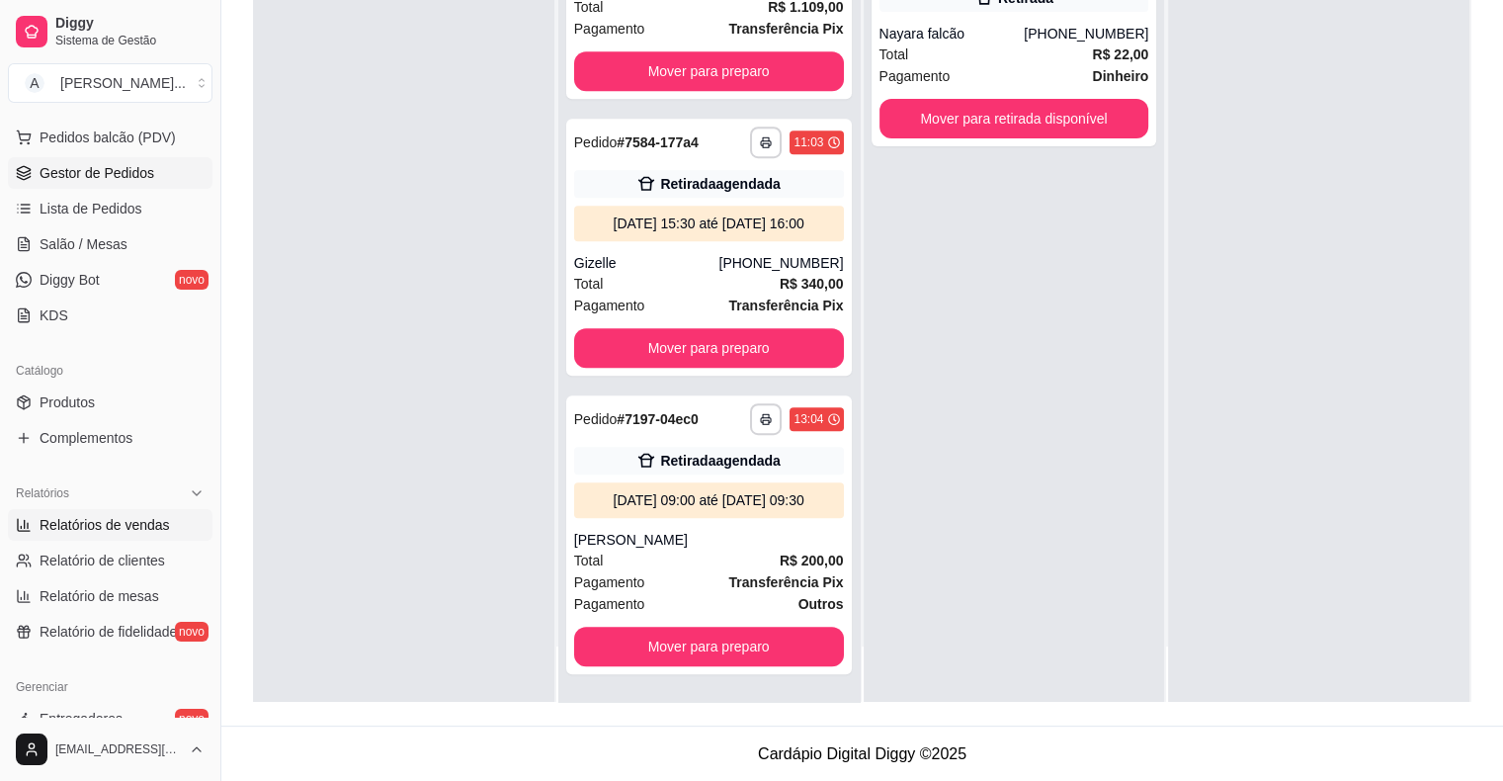
click at [134, 524] on span "Relatórios de vendas" at bounding box center [105, 525] width 130 height 20
select select "ALL"
select select "0"
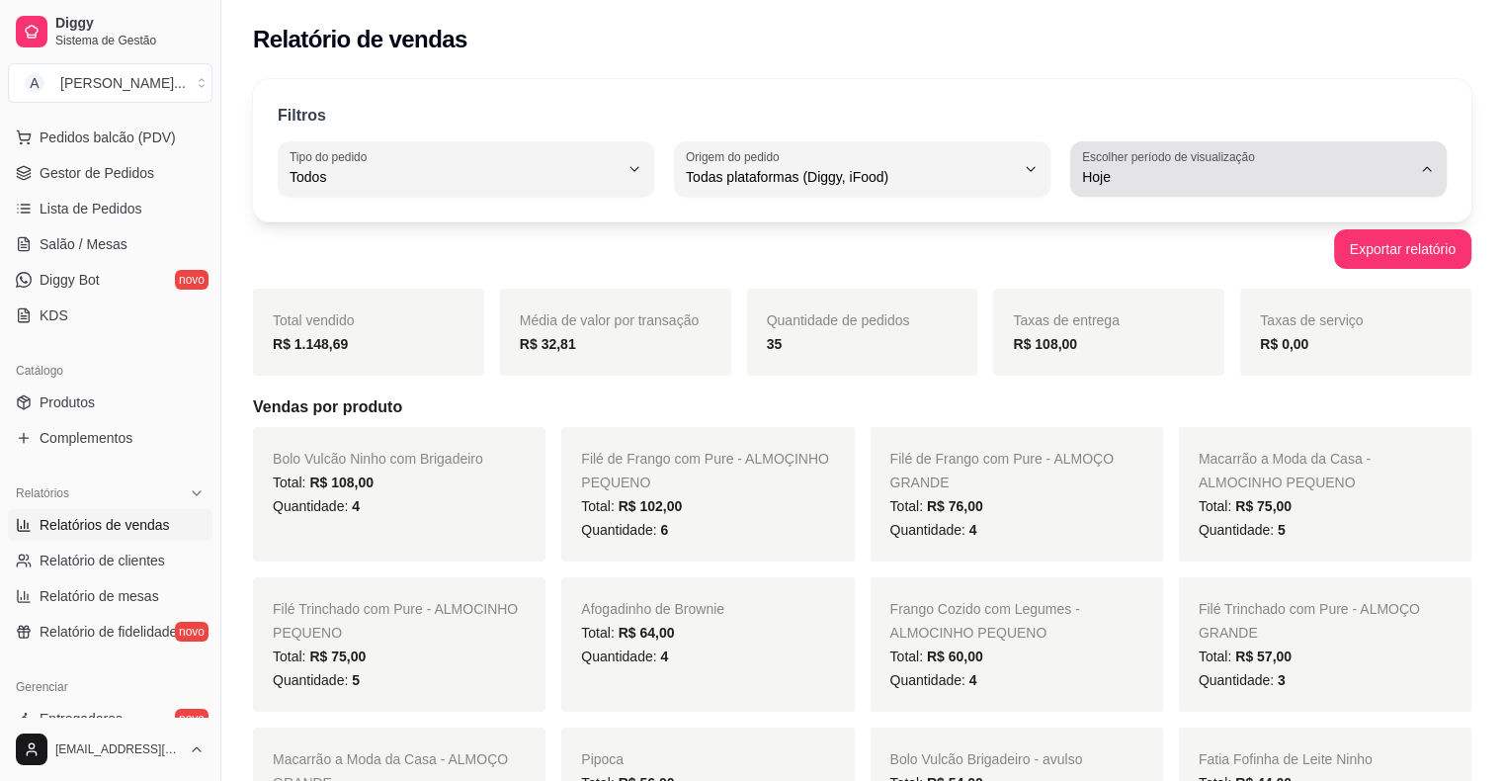
click at [1145, 156] on label "Escolher período de visualização" at bounding box center [1171, 156] width 179 height 17
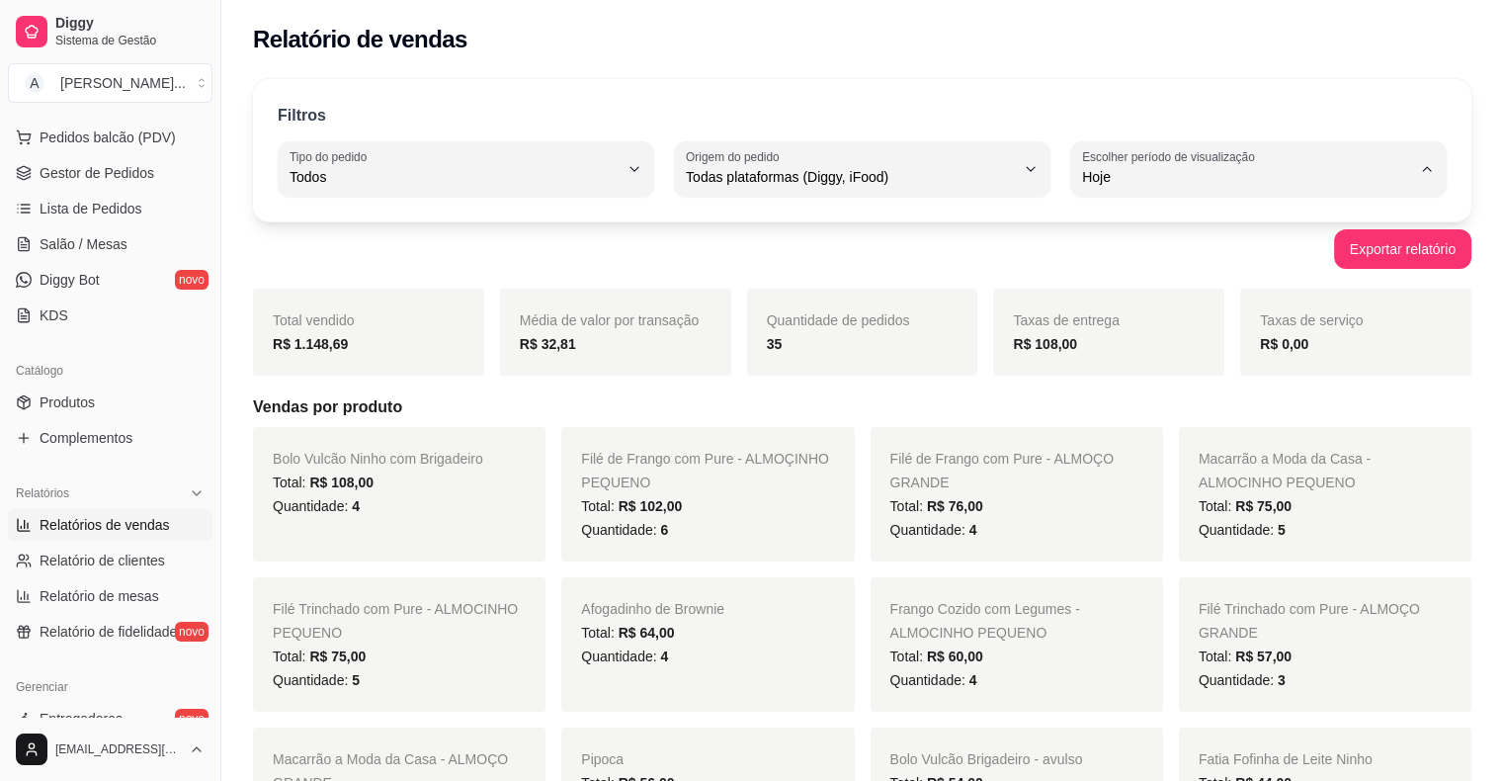
click at [1128, 254] on span "Ontem" at bounding box center [1249, 255] width 312 height 19
type input "1"
select select "1"
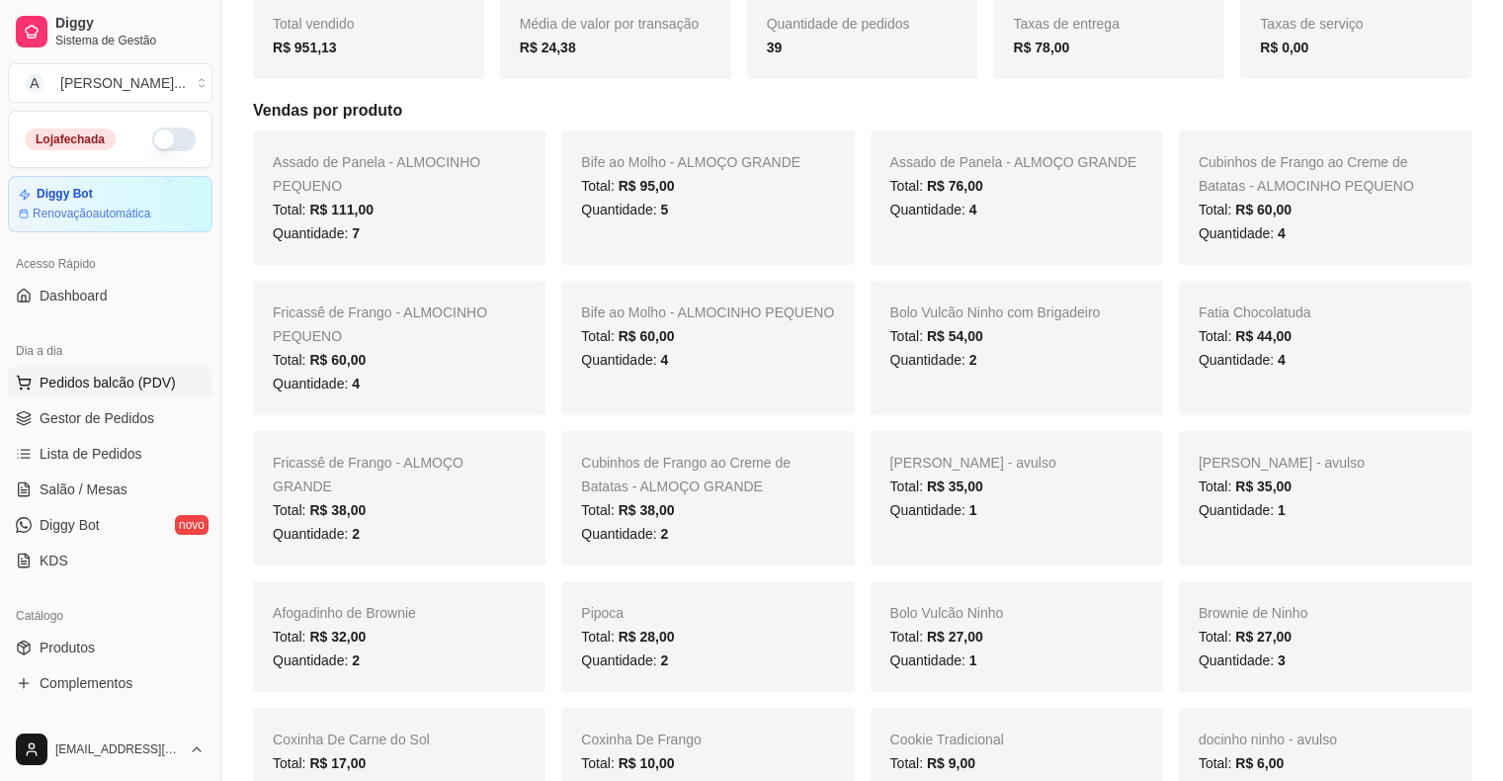
click at [90, 381] on span "Pedidos balcão (PDV)" at bounding box center [108, 383] width 136 height 20
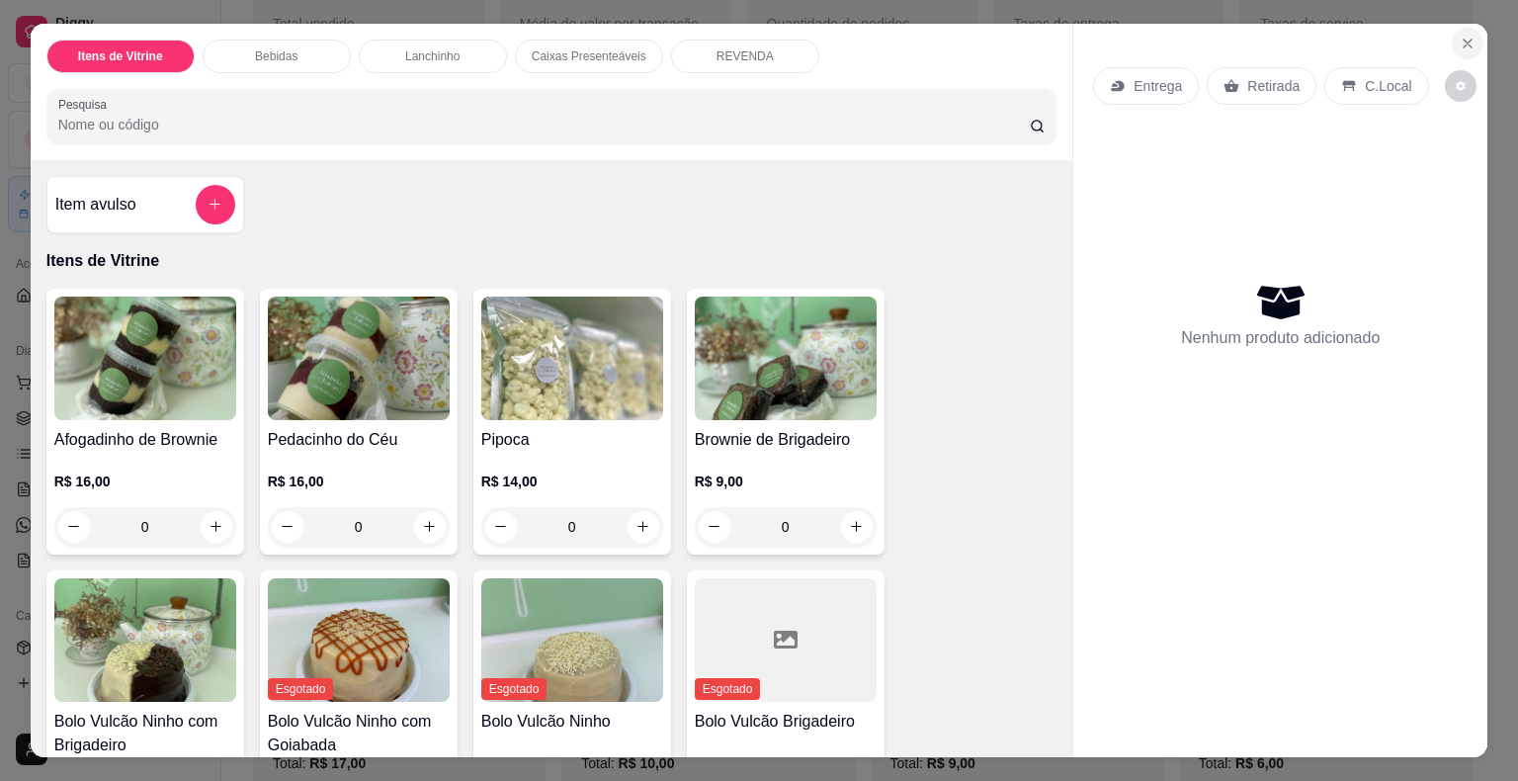
click at [1459, 36] on icon "Close" at bounding box center [1467, 44] width 16 height 16
